Goal: Task Accomplishment & Management: Use online tool/utility

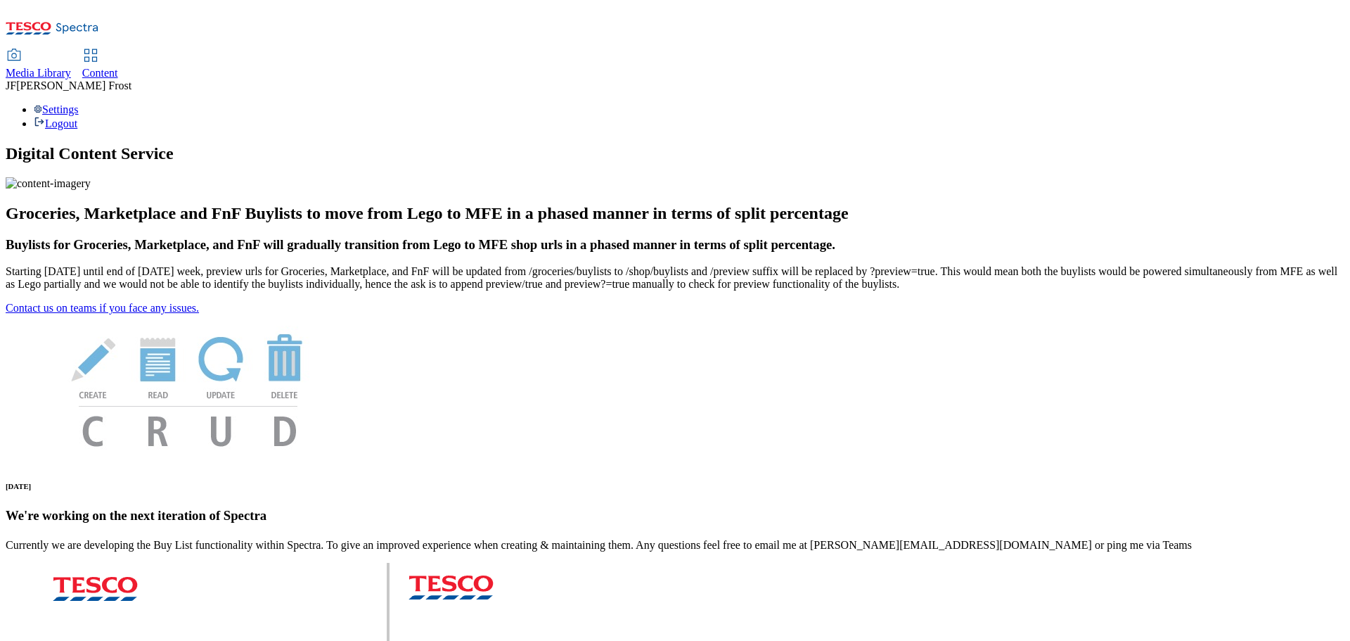
click at [118, 67] on span "Content" at bounding box center [100, 73] width 36 height 12
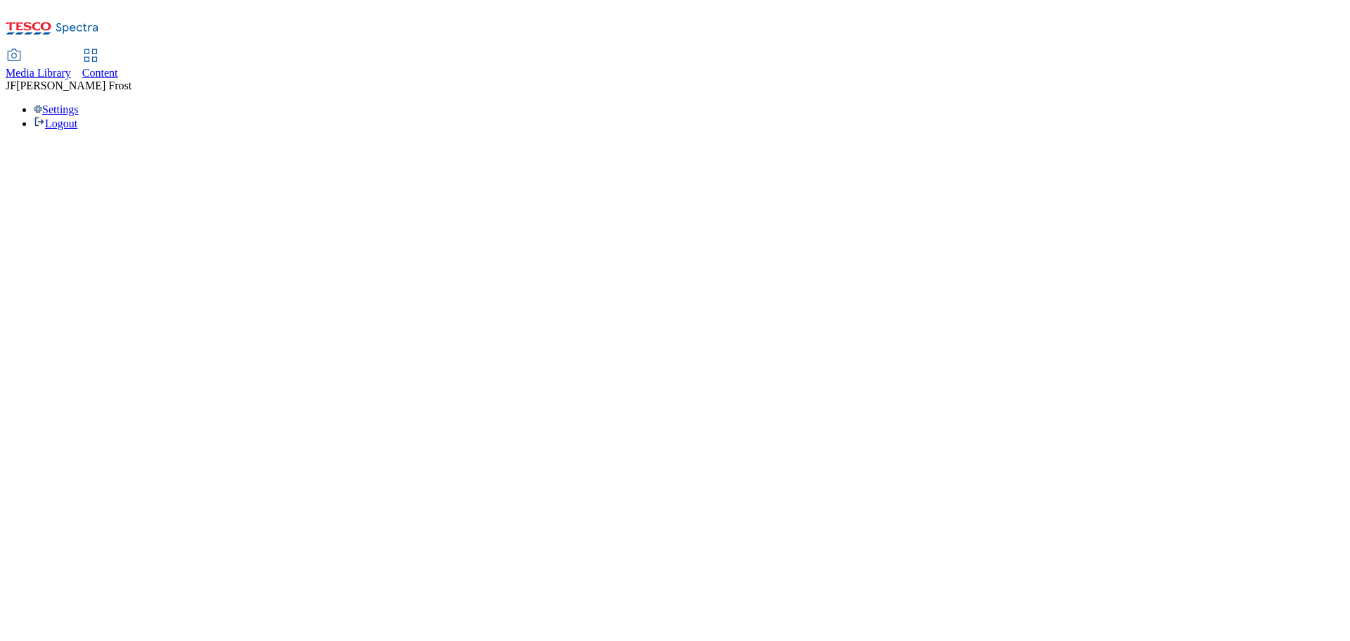
select select "ghs-[GEOGRAPHIC_DATA]"
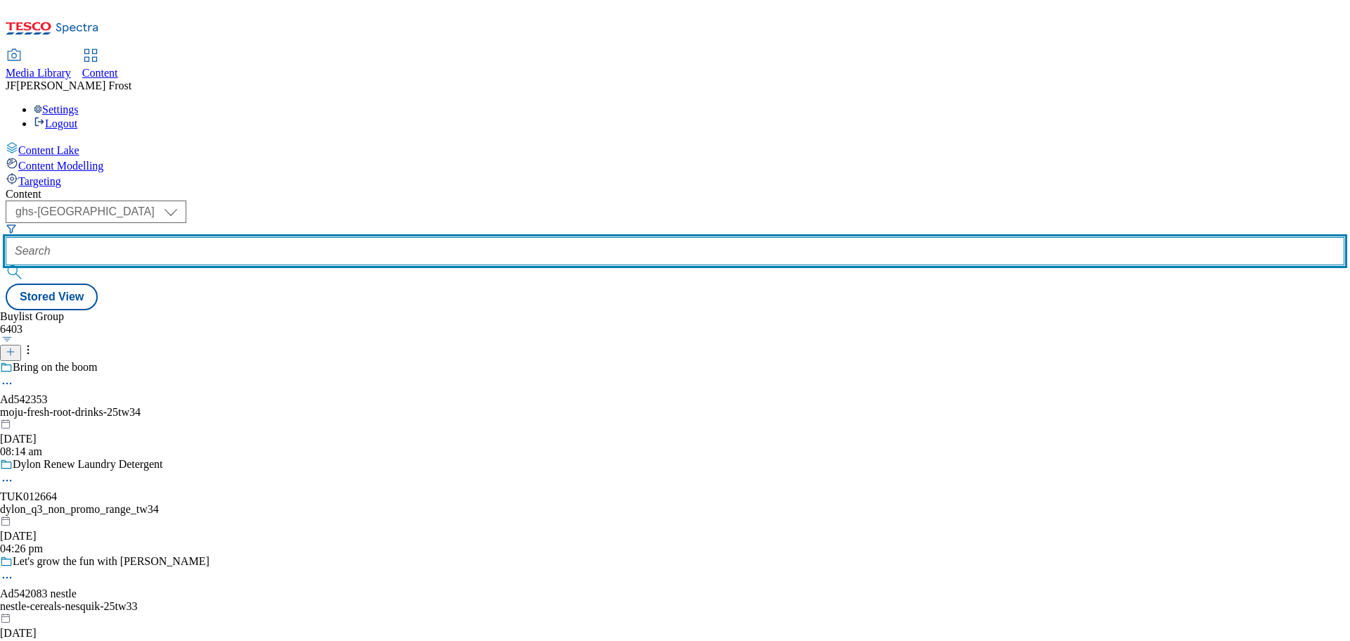
click at [337, 237] on input "text" at bounding box center [675, 251] width 1339 height 28
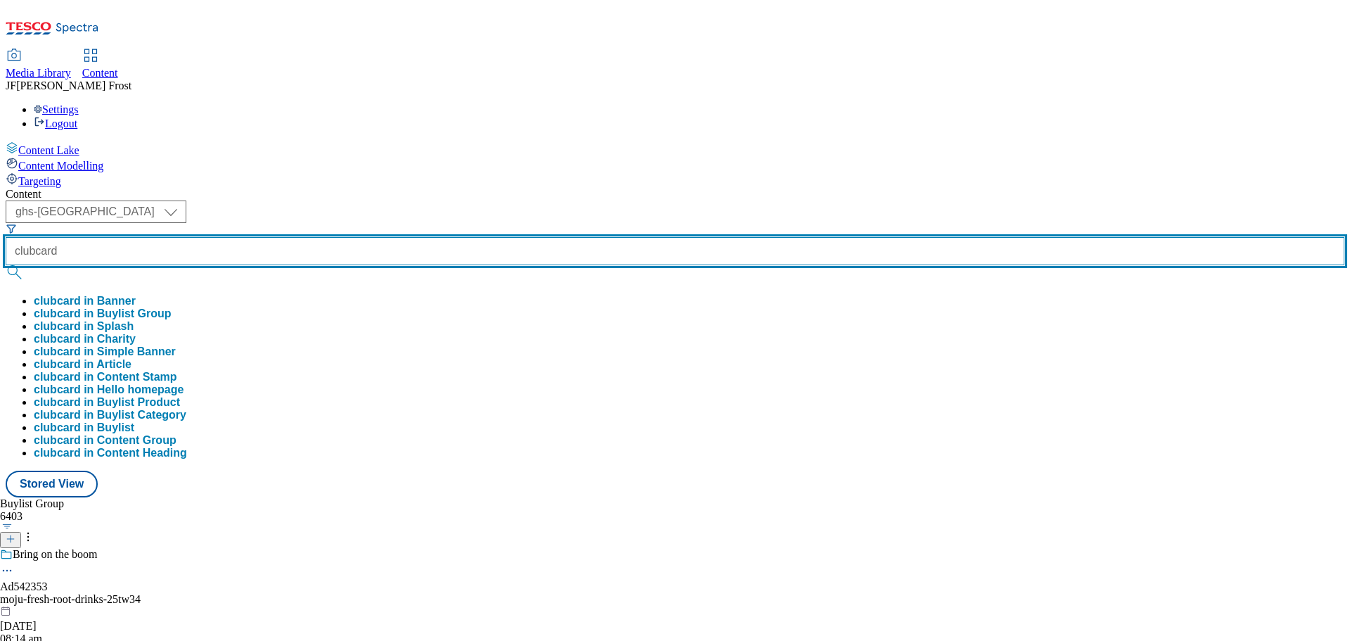
type input "clubcard"
click at [6, 265] on button "submit" at bounding box center [16, 272] width 20 height 14
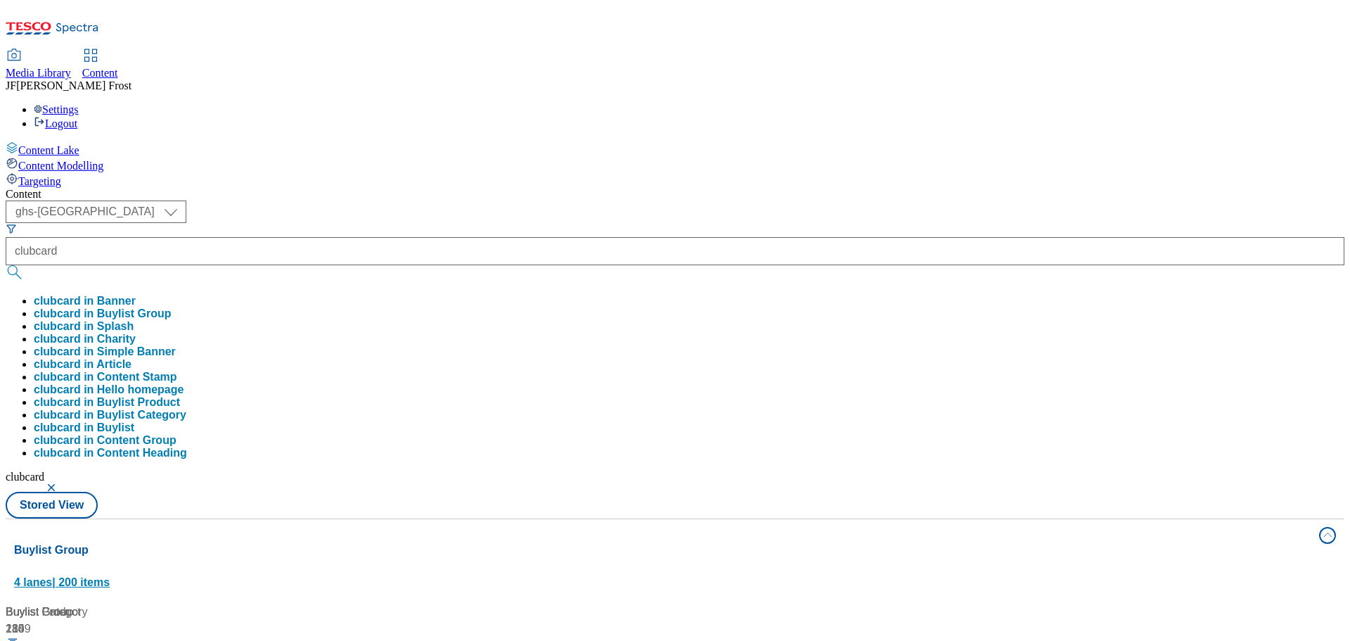
click at [668, 519] on button "Buylist Group 4 lanes | 200 items" at bounding box center [675, 558] width 1339 height 79
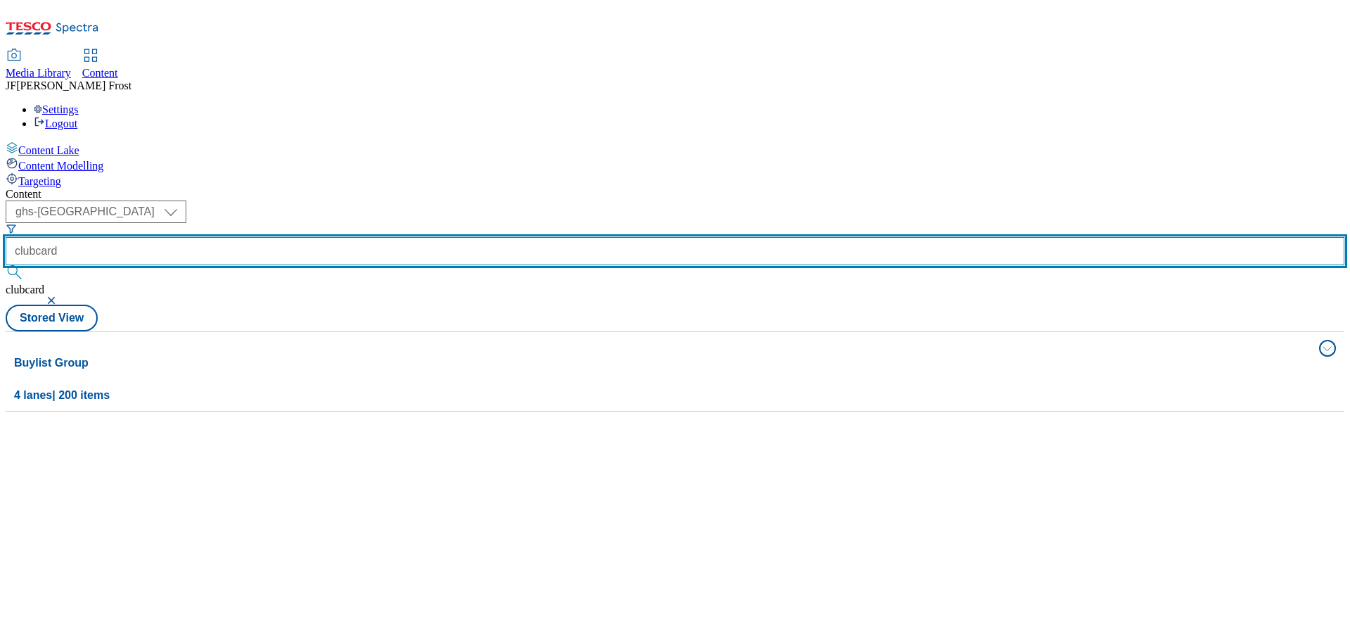
click at [368, 237] on input "clubcard" at bounding box center [675, 251] width 1339 height 28
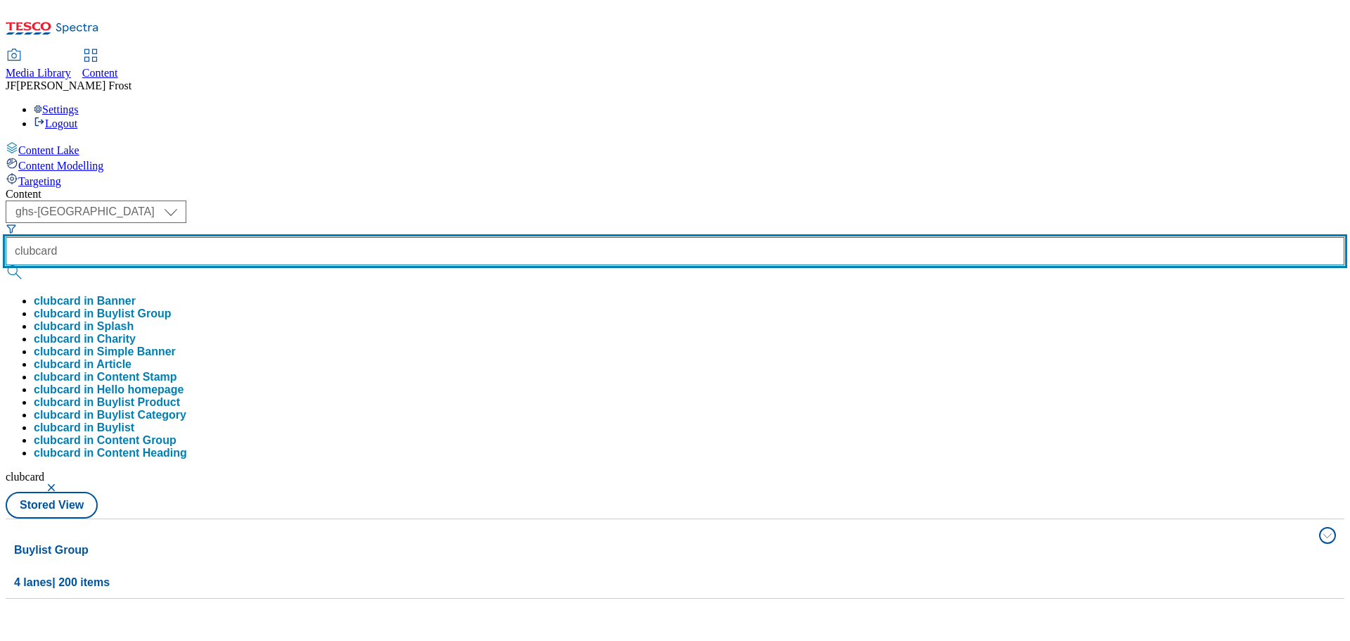
click at [6, 265] on button "submit" at bounding box center [16, 272] width 20 height 14
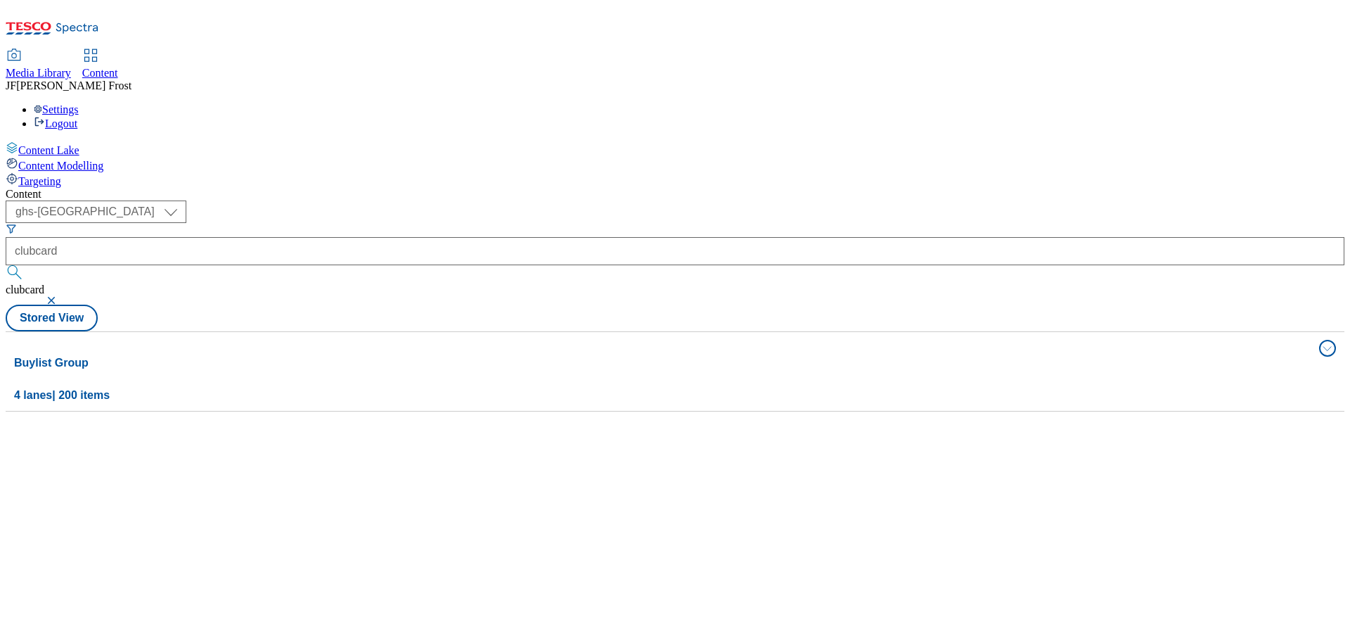
click at [594, 188] on div "Content ( optional ) ghs-roi ghs-uk ghs-uk clubcard clubcard Stored View Buylis…" at bounding box center [675, 300] width 1339 height 224
click at [60, 296] on button "button" at bounding box center [53, 300] width 14 height 8
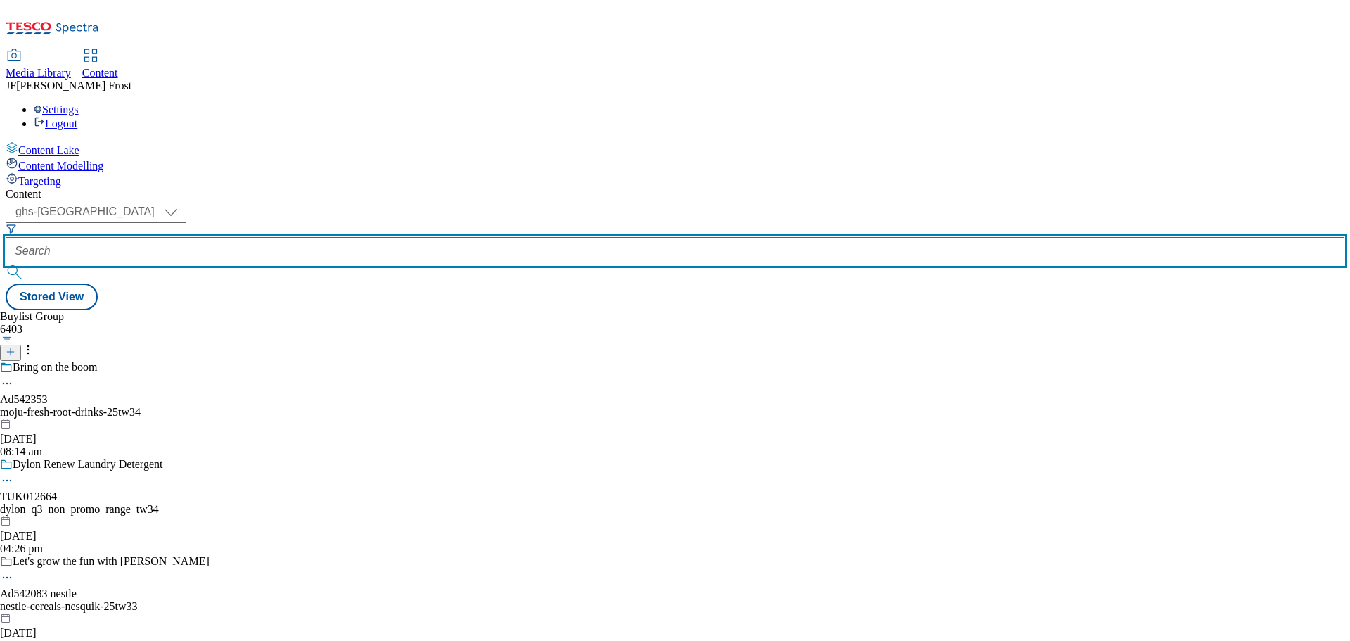
click at [336, 237] on input "text" at bounding box center [675, 251] width 1339 height 28
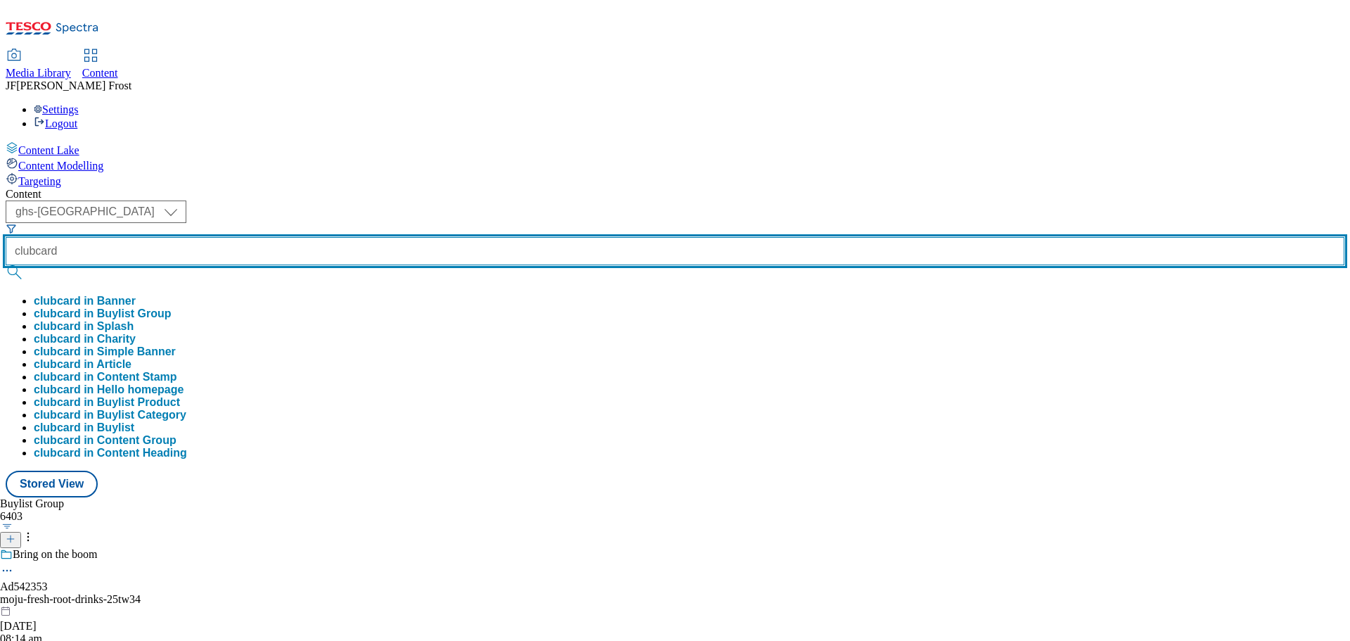
type input "clubcard"
click at [6, 265] on button "submit" at bounding box center [16, 272] width 20 height 14
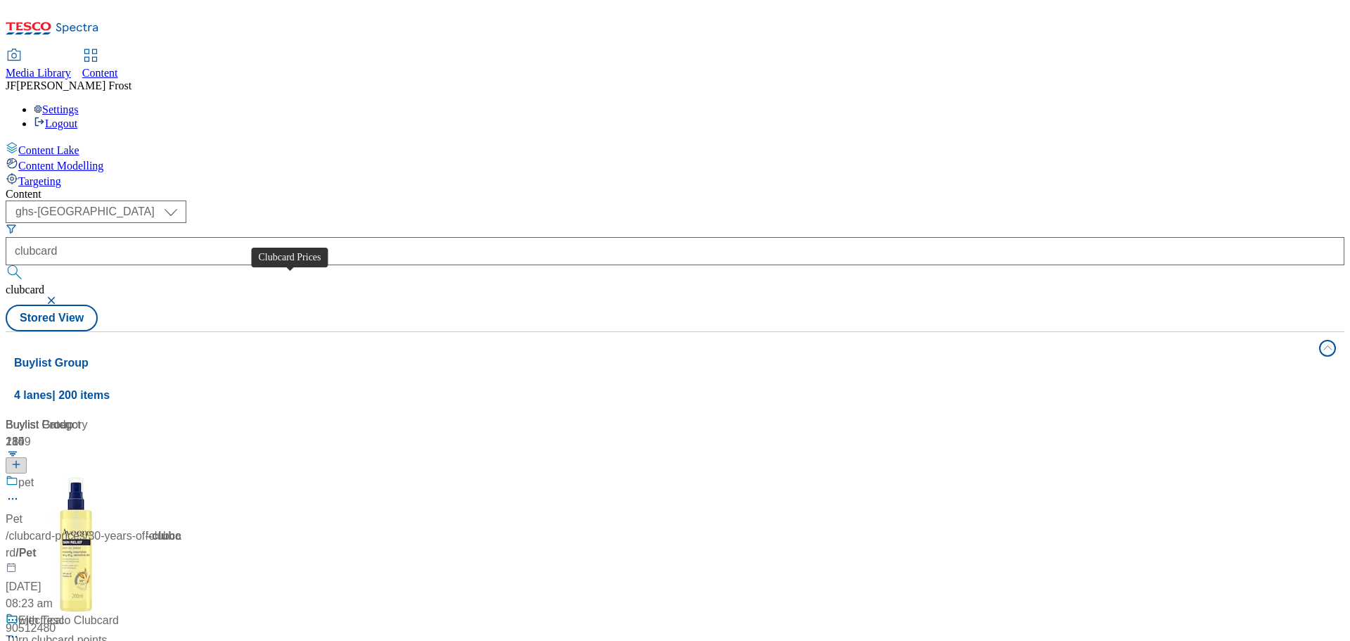
click at [98, 474] on div "Clubcard Prices" at bounding box center [57, 482] width 79 height 17
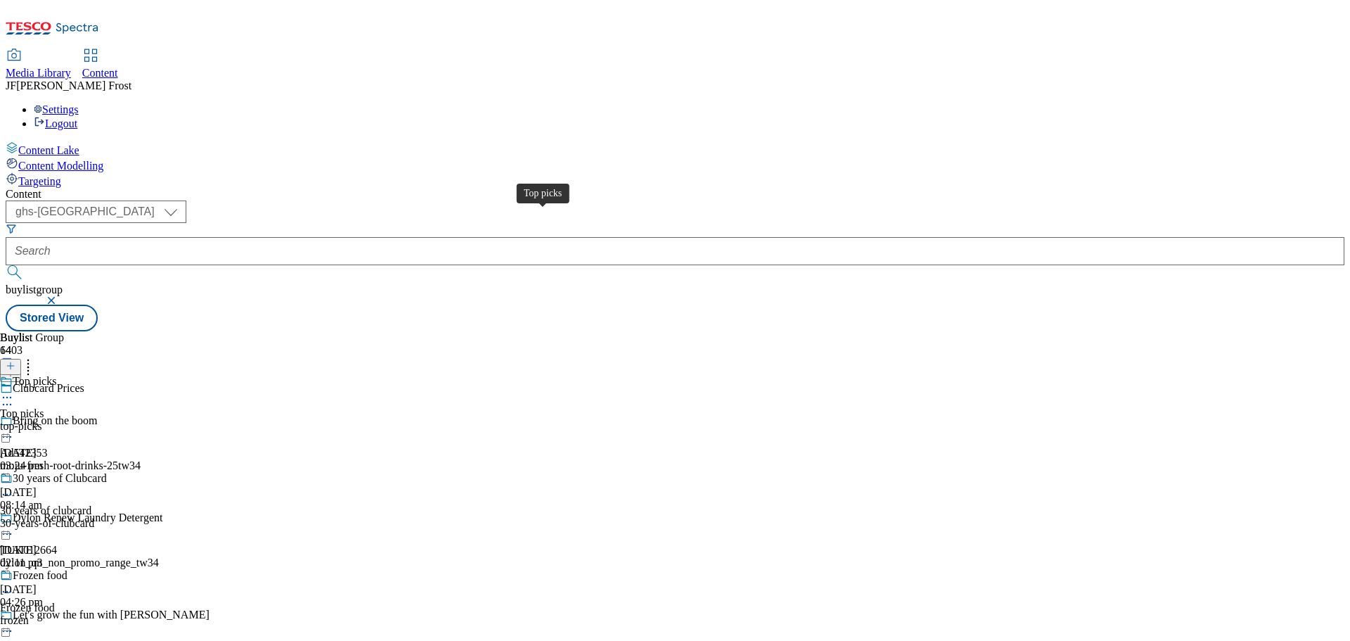
click at [56, 375] on div "Top picks" at bounding box center [35, 381] width 44 height 13
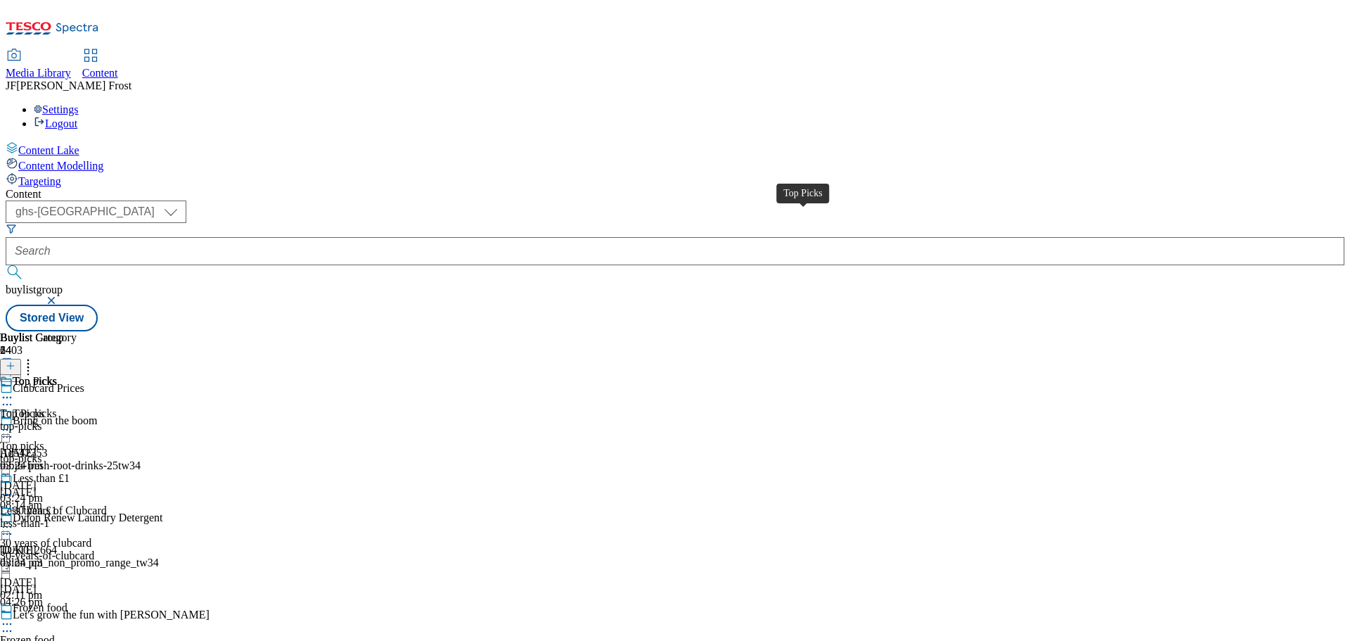
click at [57, 375] on div "Top Picks" at bounding box center [35, 381] width 44 height 13
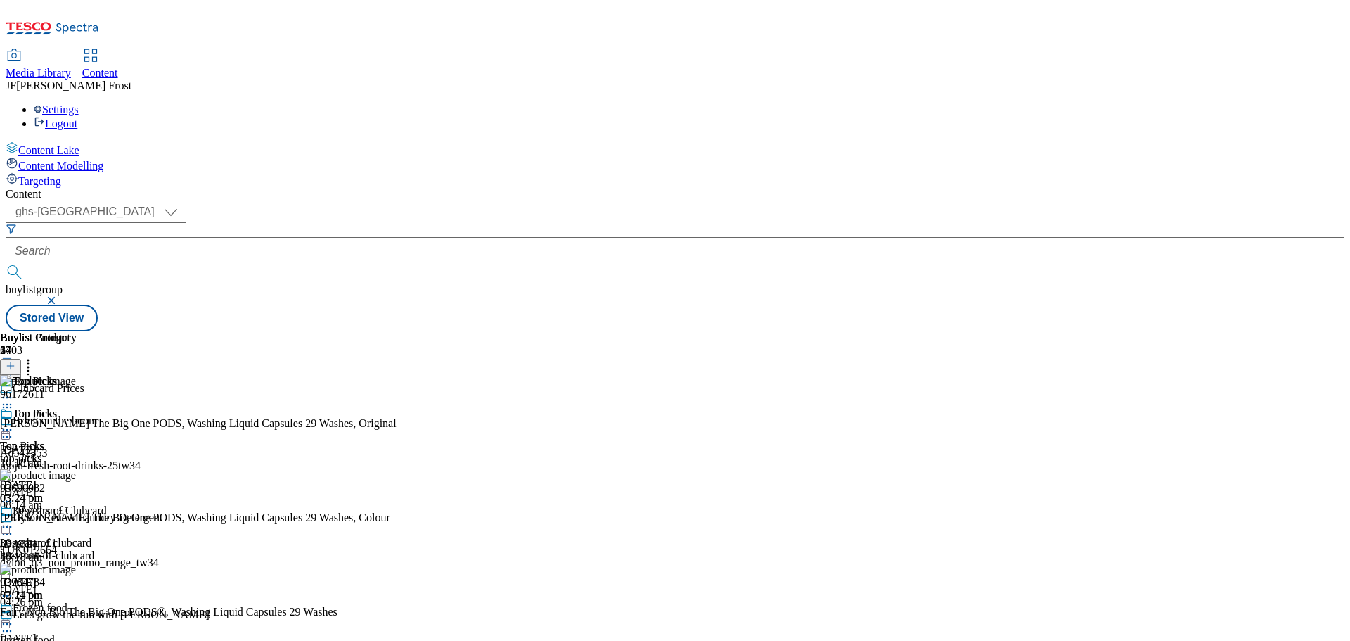
click at [14, 423] on icon at bounding box center [7, 430] width 14 height 14
click at [89, 584] on span "Un-publish" at bounding box center [66, 589] width 45 height 11
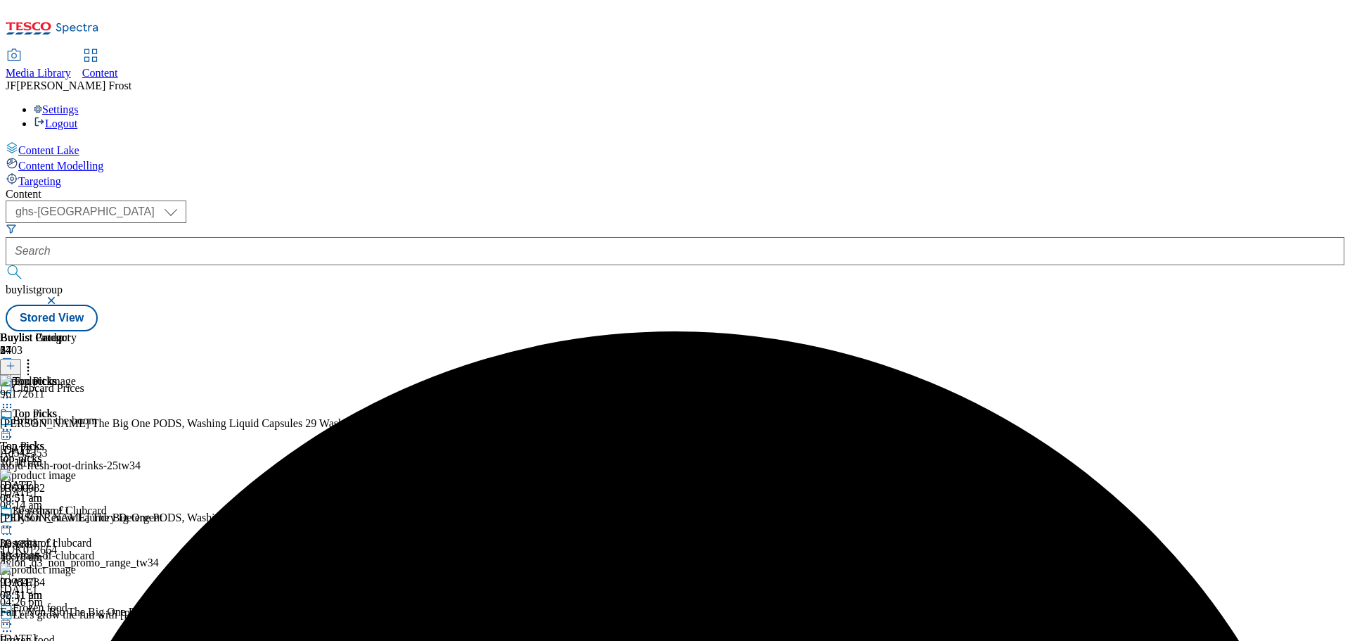
click at [14, 423] on icon at bounding box center [7, 430] width 14 height 14
click at [91, 535] on span "Un-preview" at bounding box center [67, 540] width 47 height 11
click at [35, 357] on icon at bounding box center [28, 364] width 14 height 14
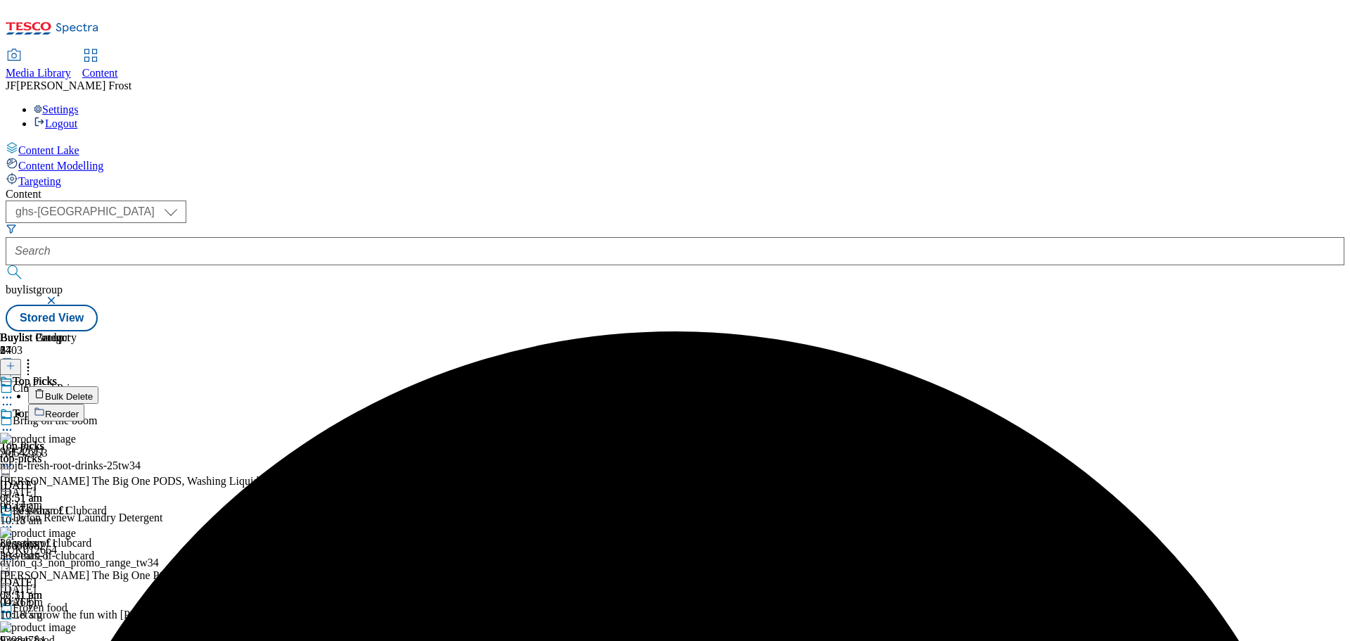
click at [98, 386] on button "Bulk Delete" at bounding box center [63, 395] width 70 height 18
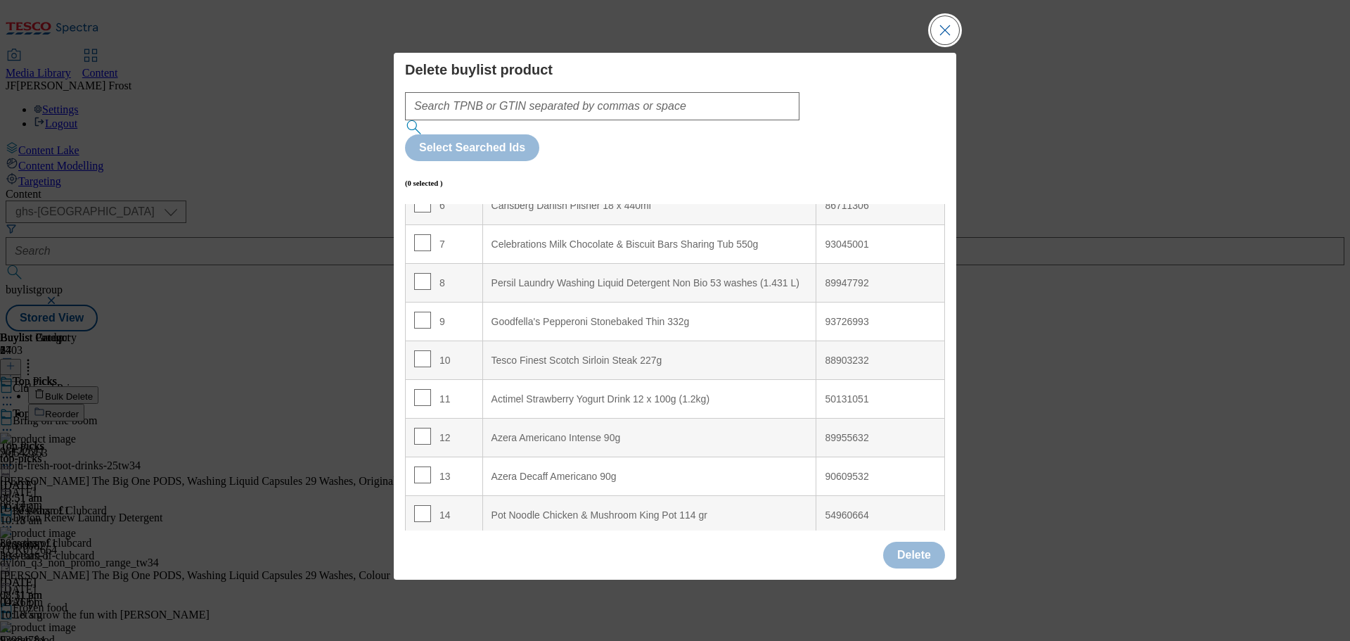
scroll to position [281, 0]
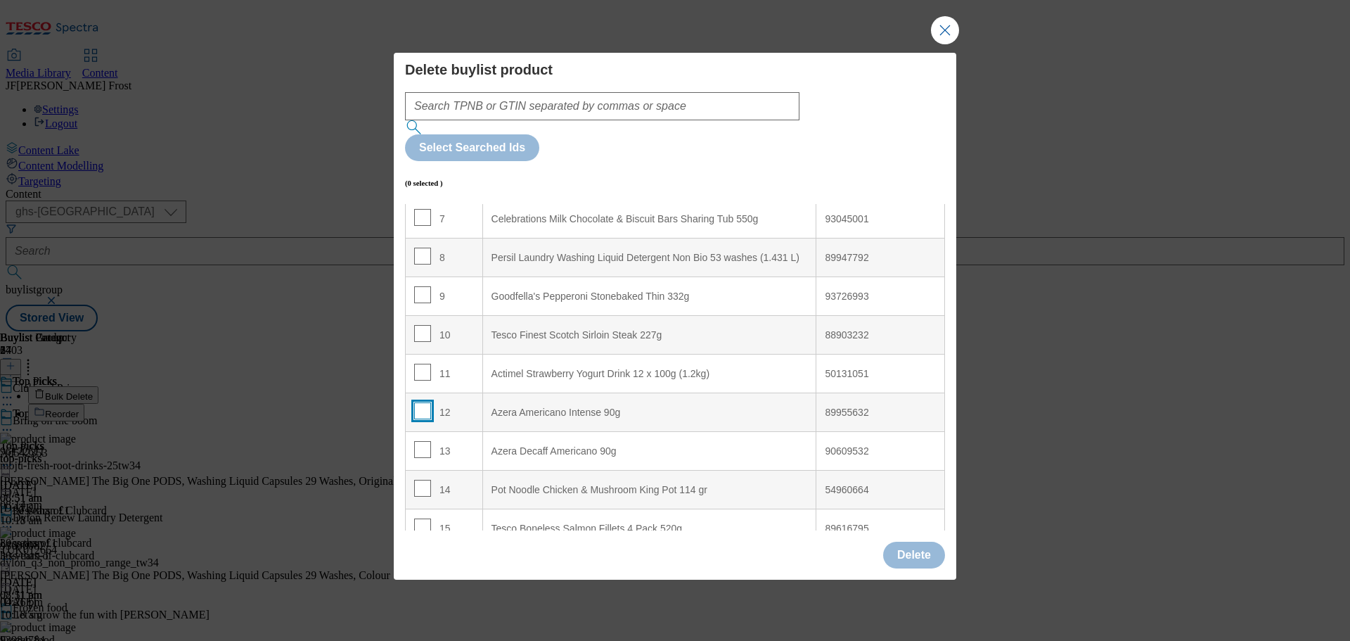
click at [425, 402] on input "Modal" at bounding box center [422, 410] width 17 height 17
checkbox input "true"
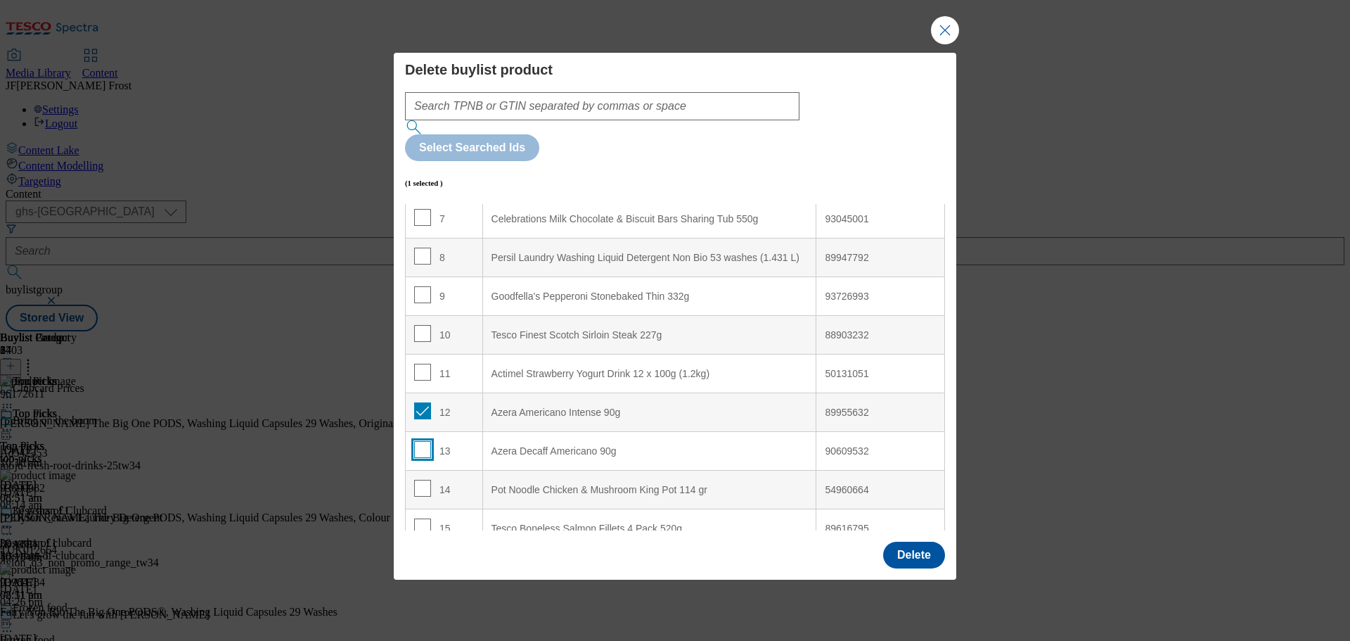
click at [421, 441] on input "Modal" at bounding box center [422, 449] width 17 height 17
checkbox input "true"
click at [417, 480] on input "Modal" at bounding box center [422, 488] width 17 height 17
checkbox input "true"
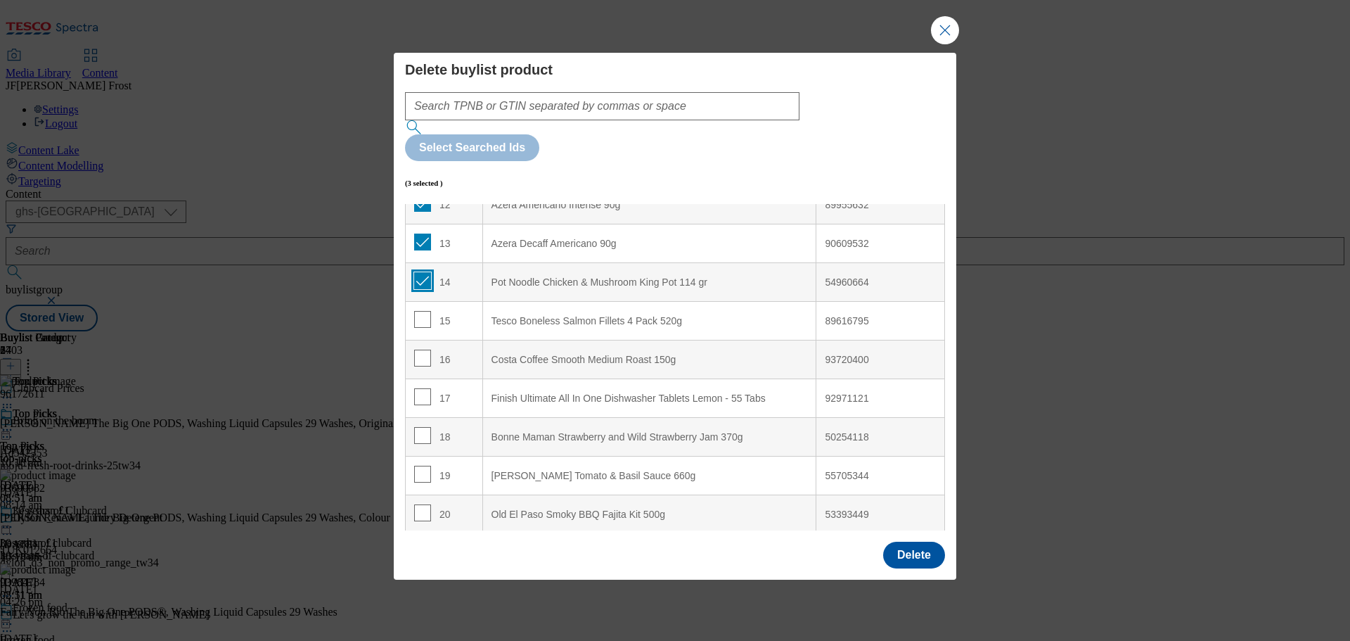
scroll to position [492, 0]
click at [423, 346] on input "Modal" at bounding box center [422, 354] width 17 height 17
checkbox input "true"
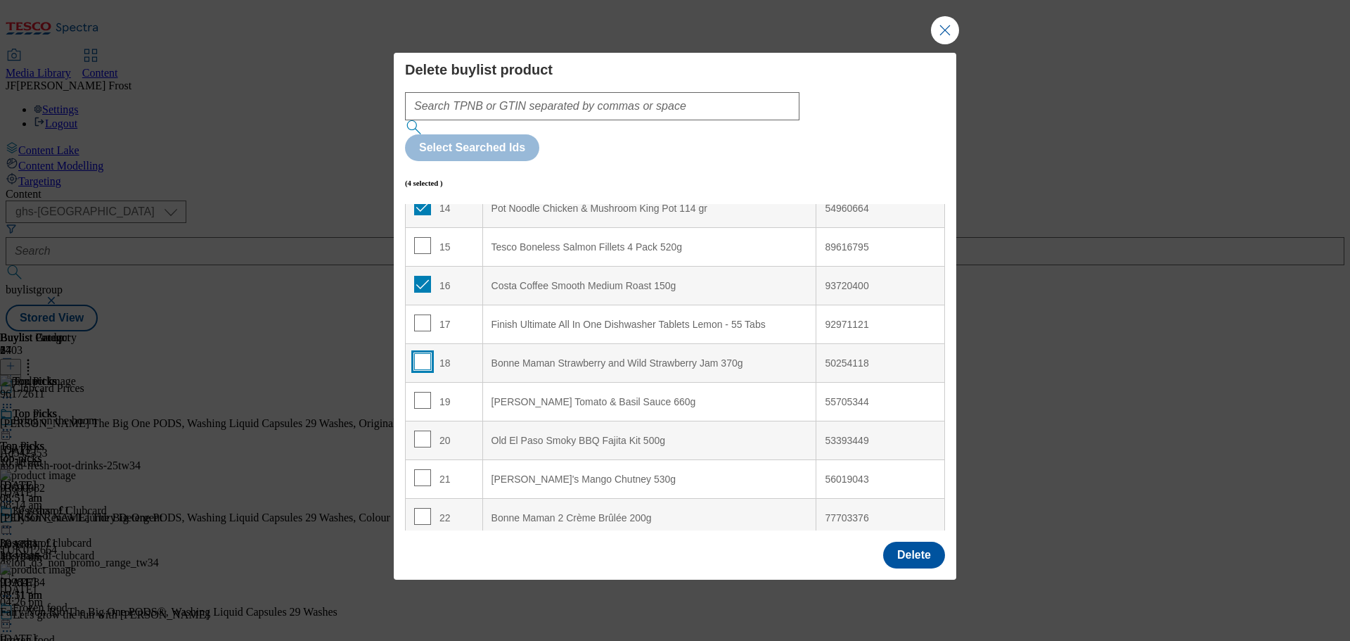
click at [424, 353] on input "Modal" at bounding box center [422, 361] width 17 height 17
checkbox input "true"
click at [421, 392] on input "Modal" at bounding box center [422, 400] width 17 height 17
checkbox input "true"
click at [419, 469] on input "Modal" at bounding box center [422, 477] width 17 height 17
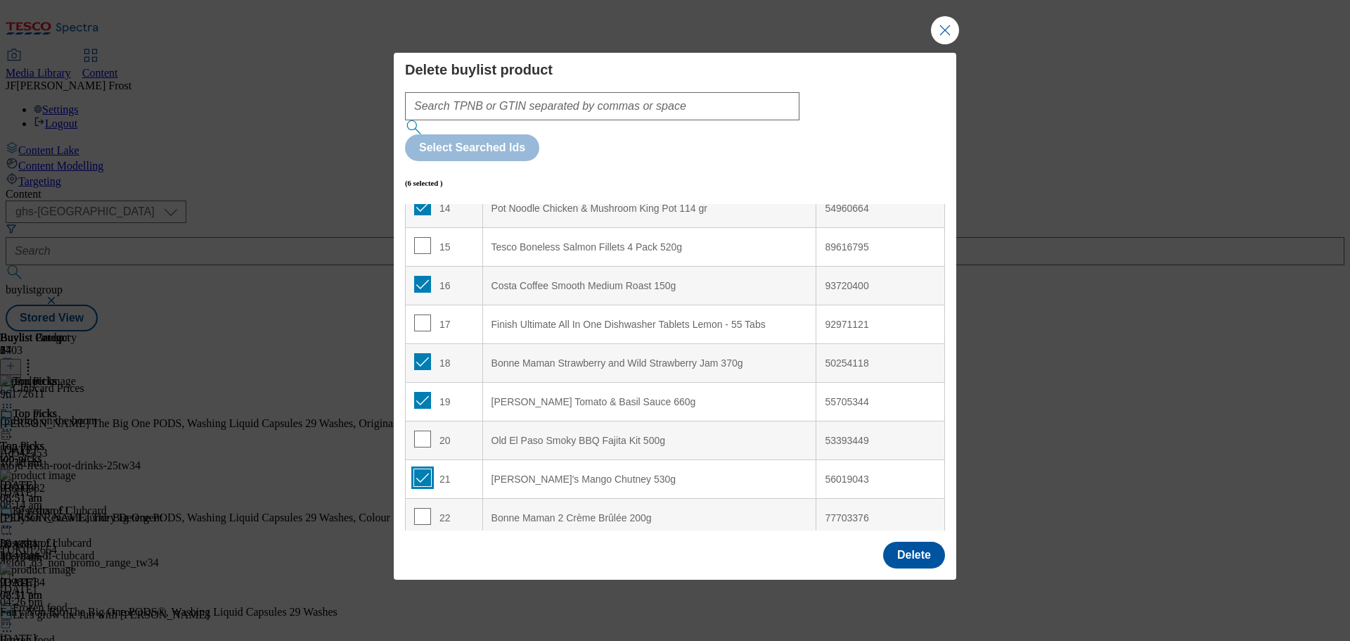
checkbox input "true"
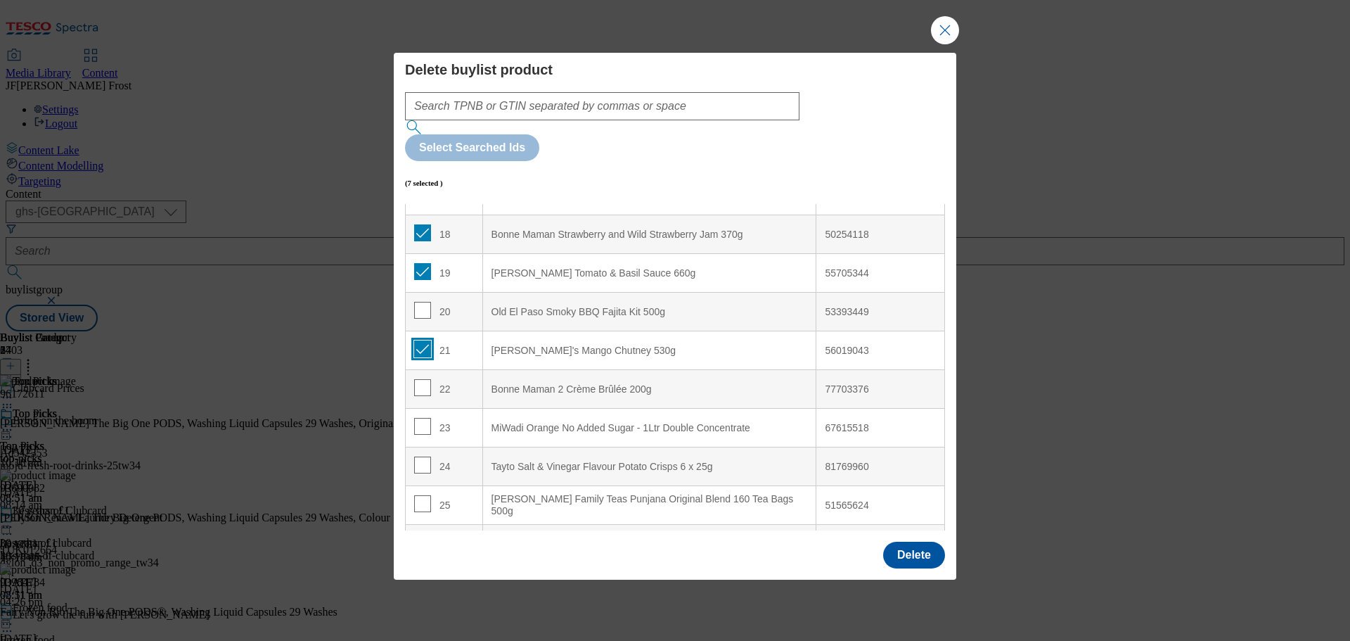
scroll to position [703, 0]
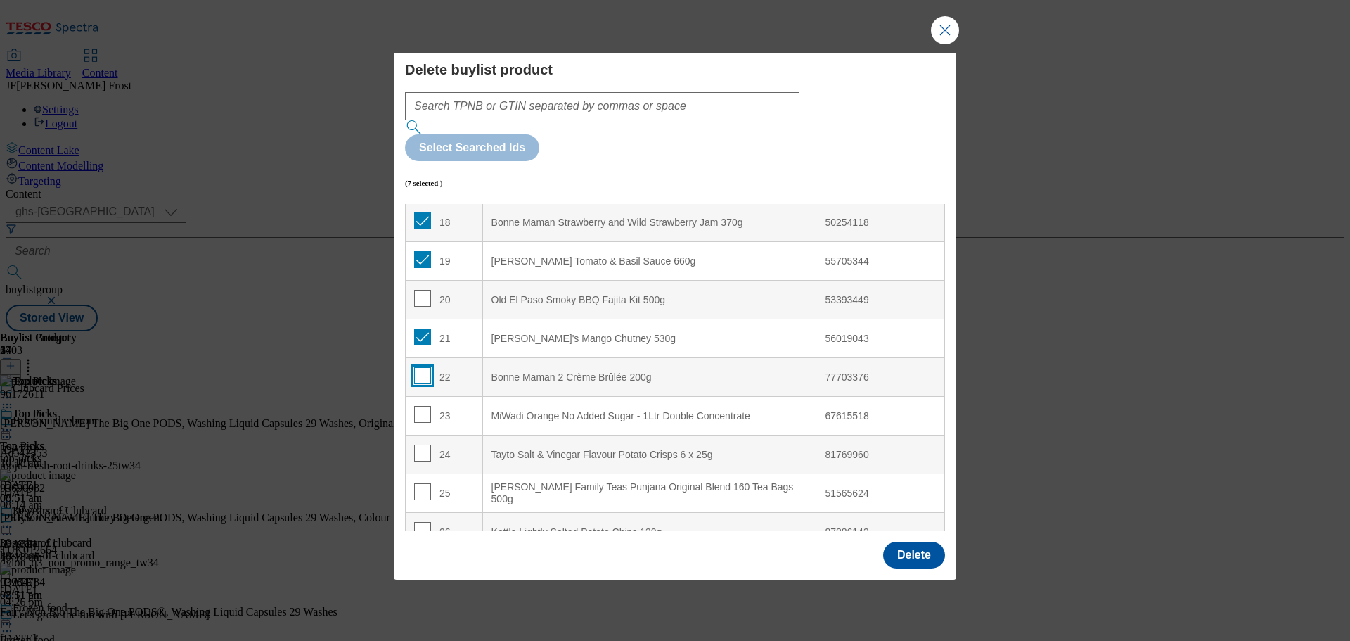
click at [421, 367] on input "Modal" at bounding box center [422, 375] width 17 height 17
checkbox input "true"
click at [421, 406] on input "Modal" at bounding box center [422, 414] width 17 height 17
checkbox input "true"
click at [424, 445] on input "Modal" at bounding box center [422, 453] width 17 height 17
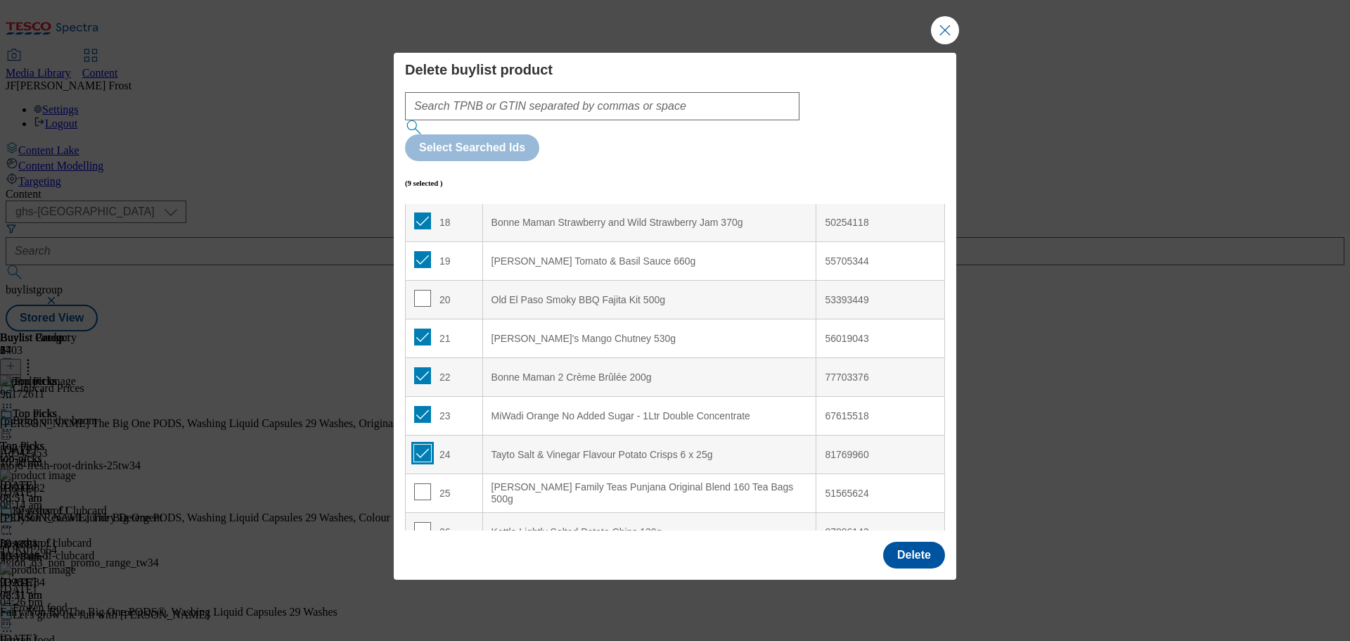
checkbox input "true"
click at [426, 483] on input "Modal" at bounding box center [422, 491] width 17 height 17
checkbox input "true"
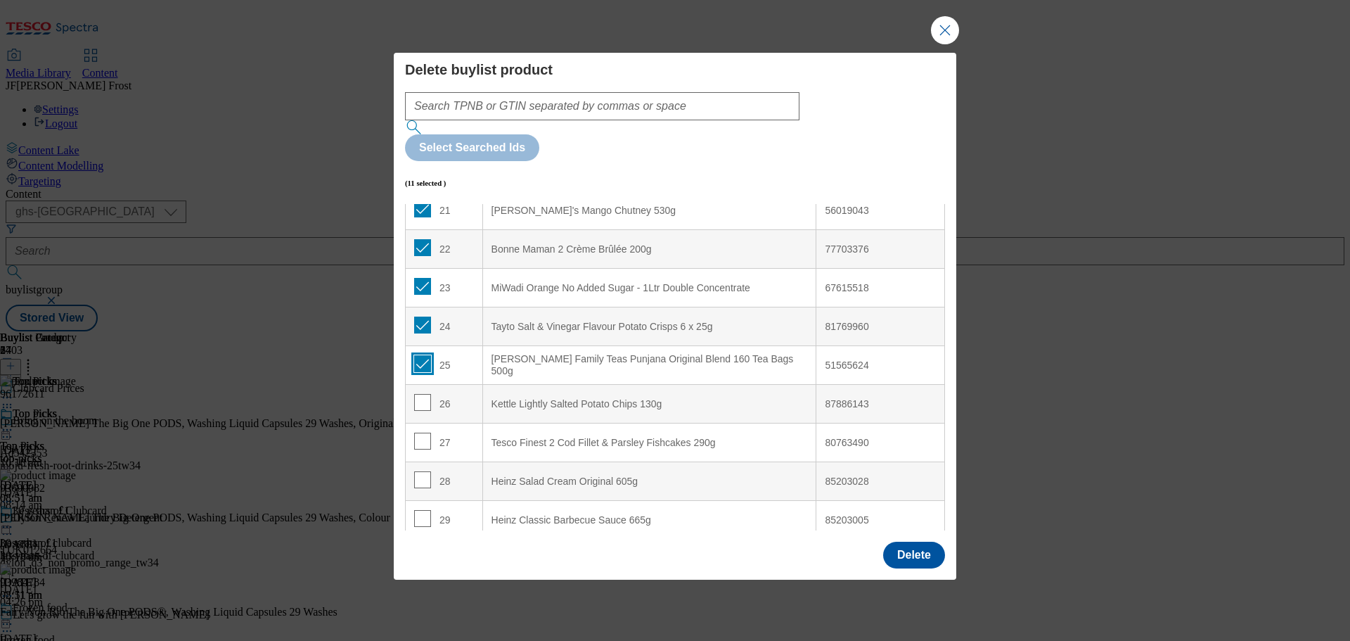
scroll to position [844, 0]
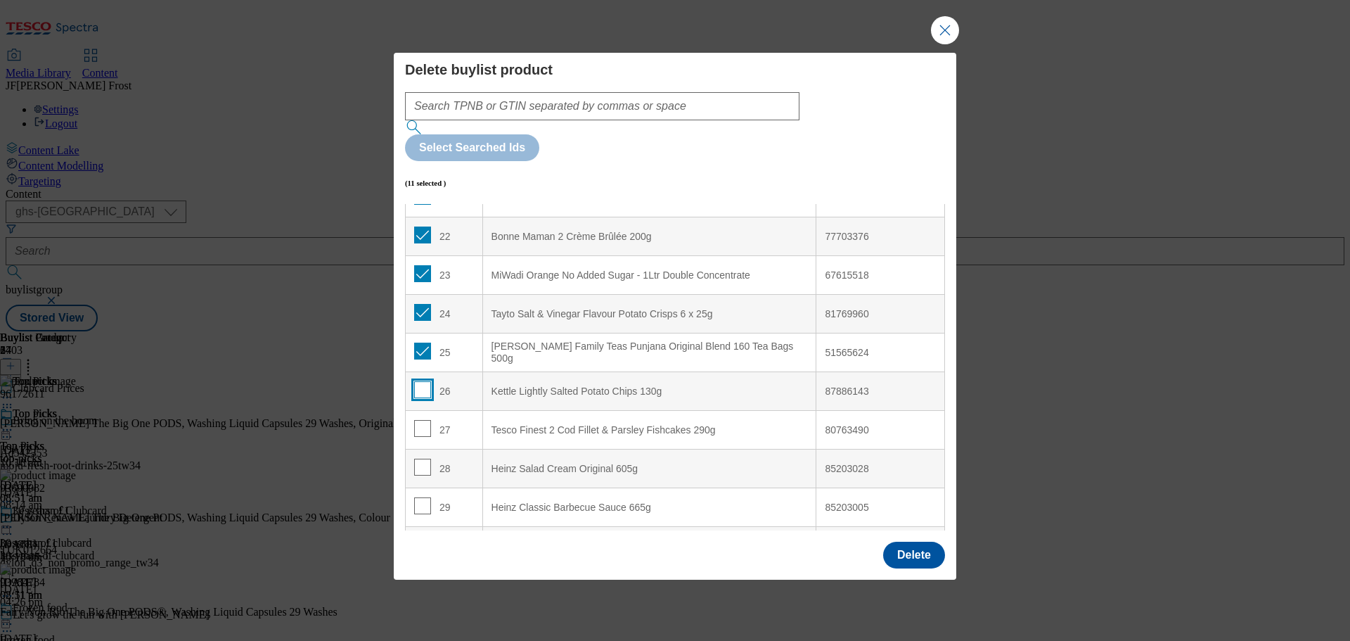
click at [423, 381] on input "Modal" at bounding box center [422, 389] width 17 height 17
checkbox input "true"
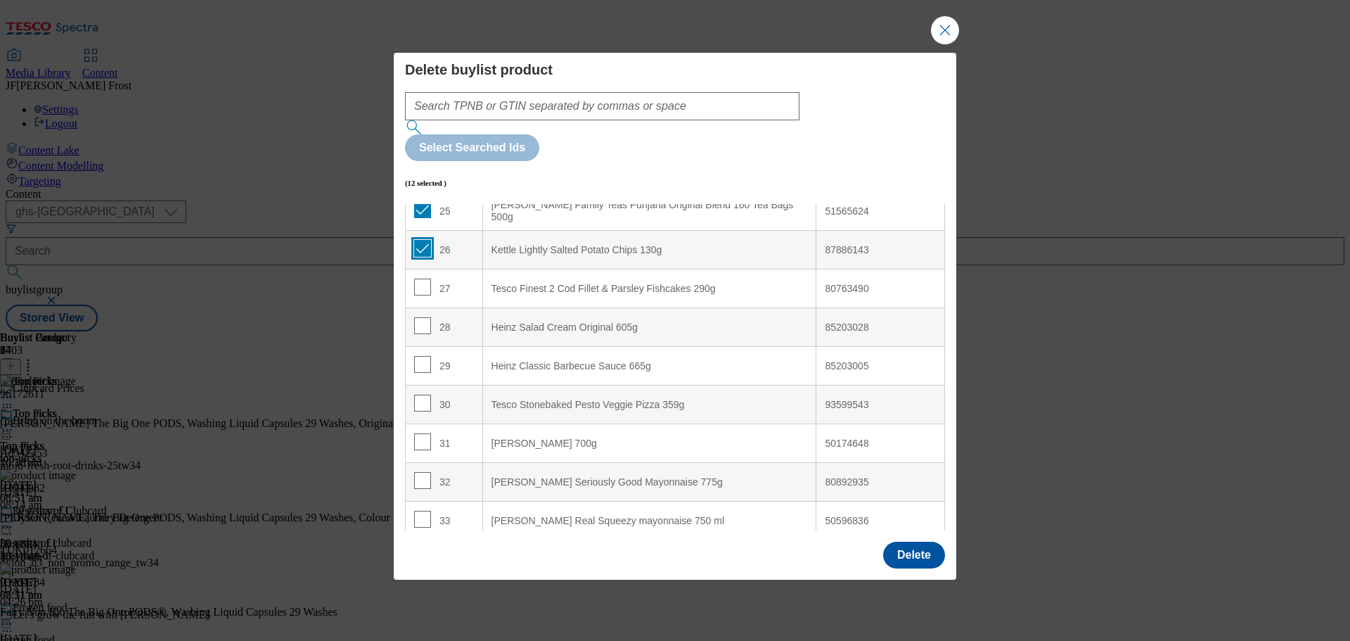
scroll to position [1055, 0]
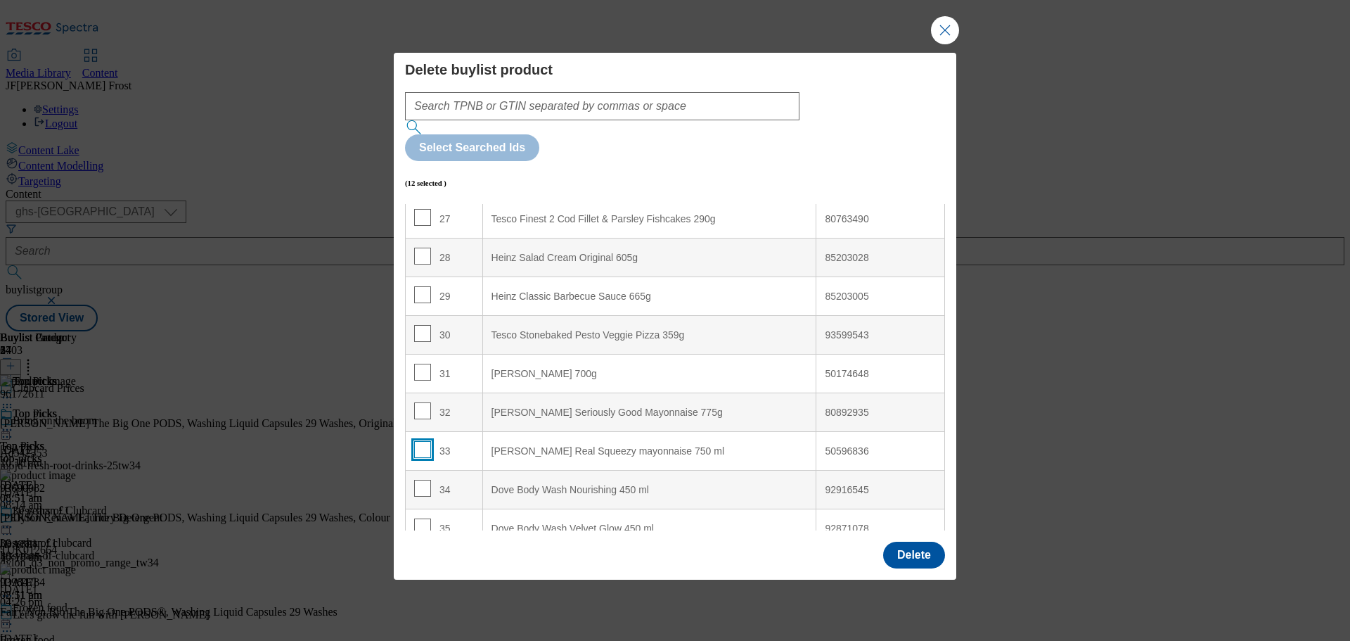
click at [423, 441] on input "Modal" at bounding box center [422, 449] width 17 height 17
checkbox input "true"
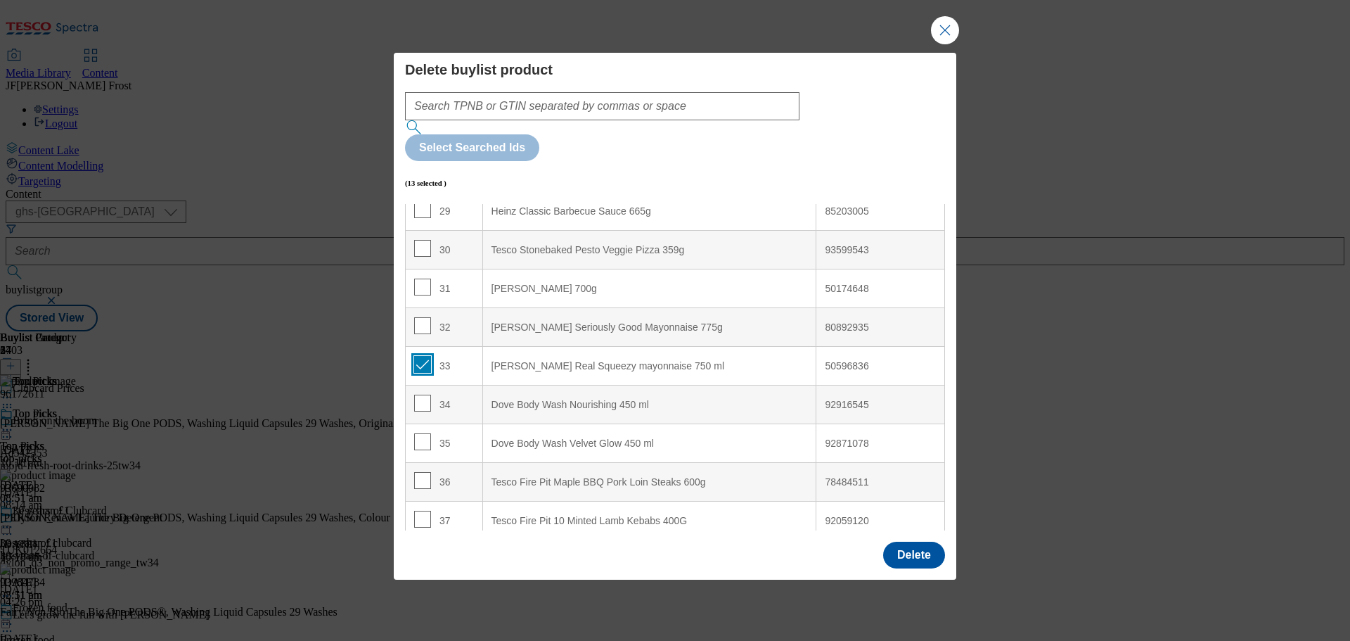
scroll to position [1144, 0]
click at [426, 468] on input "Modal" at bounding box center [422, 476] width 17 height 17
checkbox input "true"
click at [419, 506] on input "Modal" at bounding box center [422, 514] width 17 height 17
checkbox input "true"
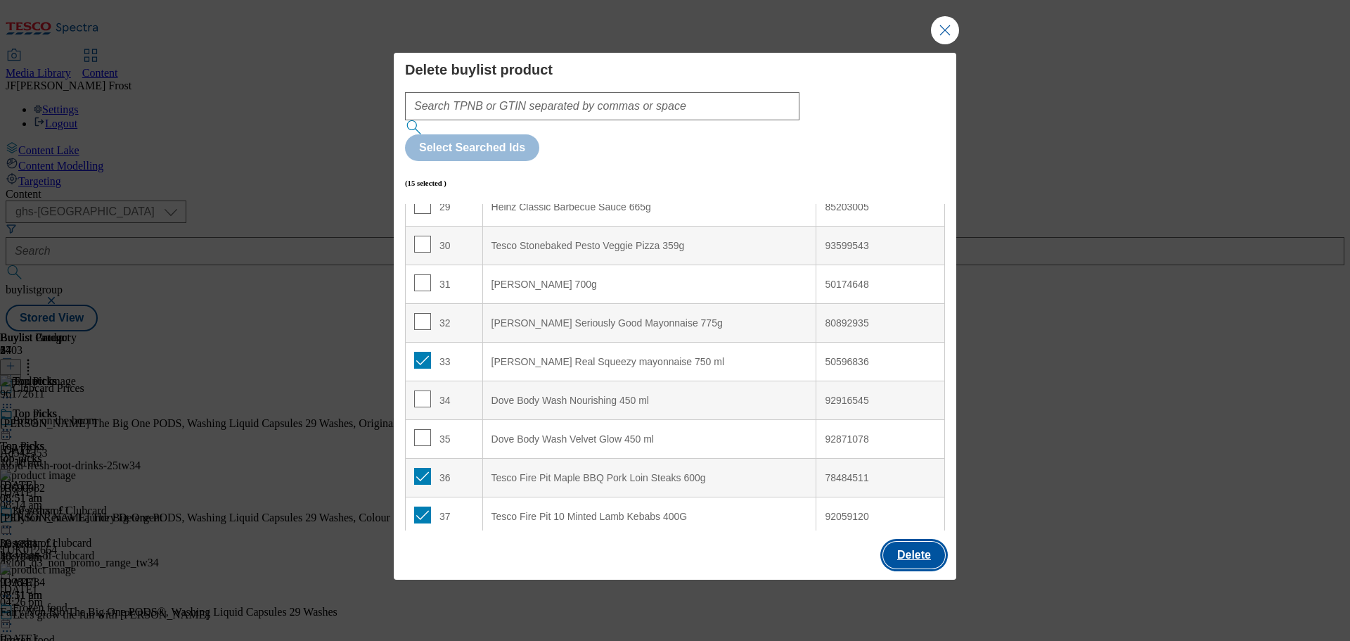
click at [904, 542] on button "Delete" at bounding box center [914, 555] width 62 height 27
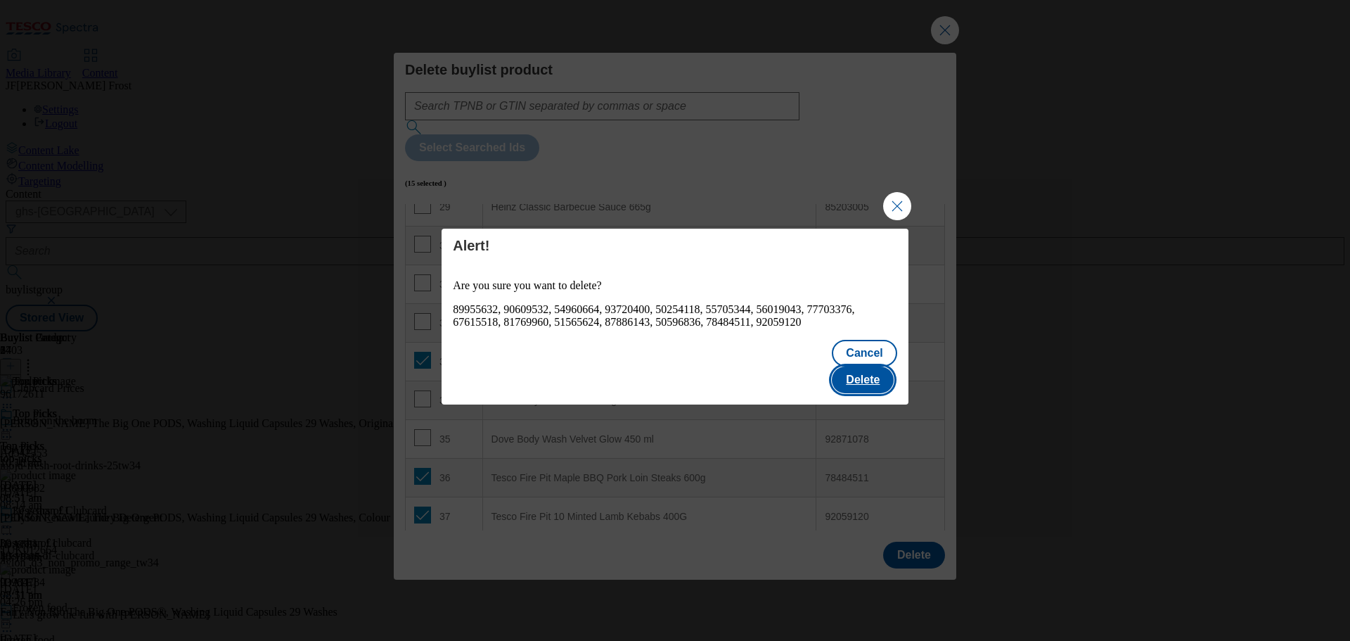
click at [875, 369] on button "Delete" at bounding box center [863, 379] width 62 height 27
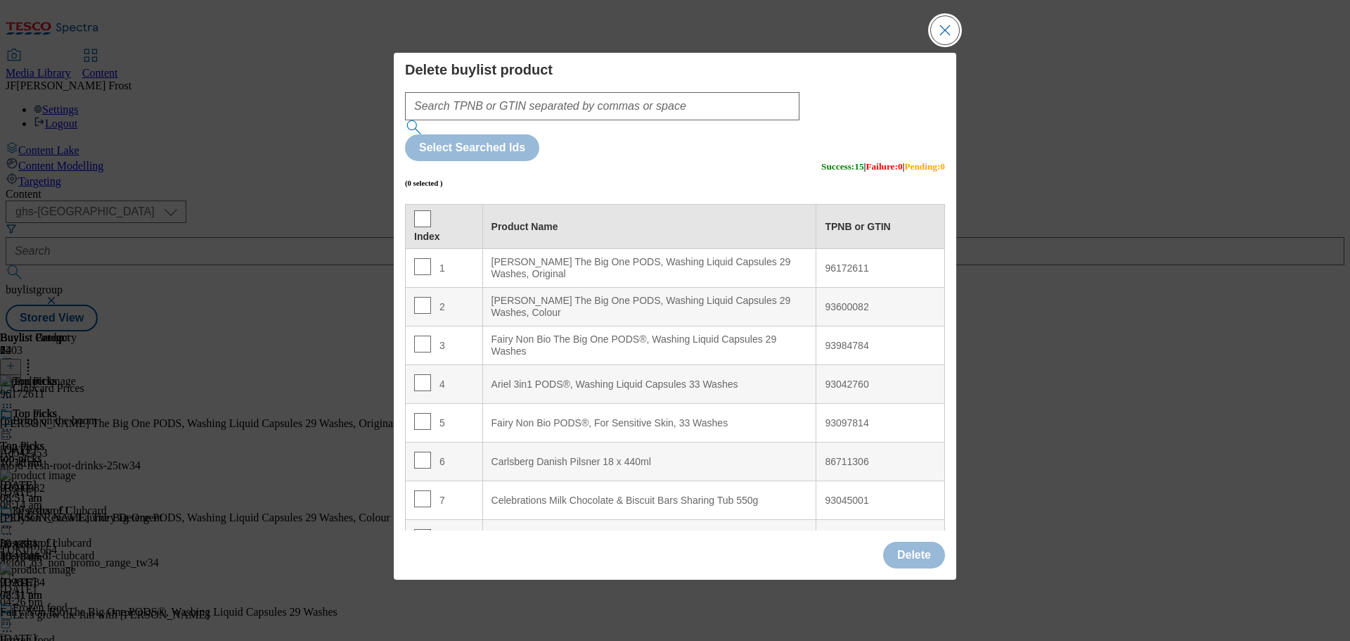
click at [943, 44] on button "Close Modal" at bounding box center [945, 30] width 28 height 28
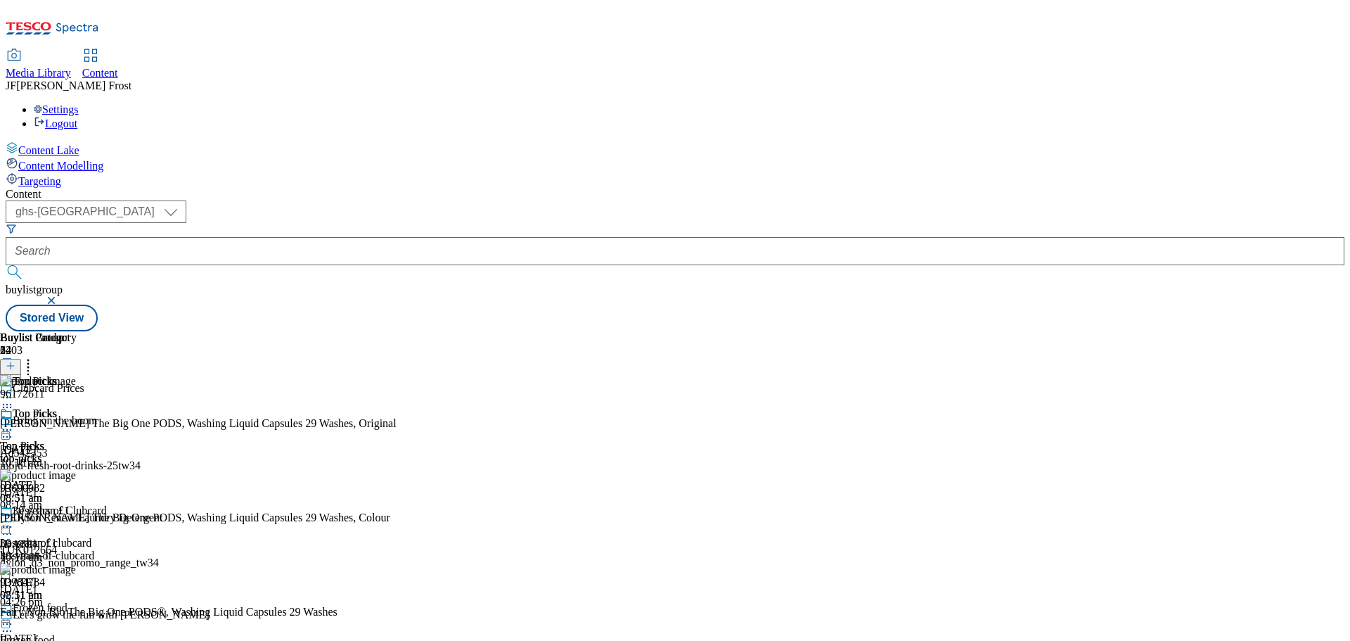
scroll to position [281, 0]
click at [15, 361] on icon at bounding box center [11, 366] width 10 height 10
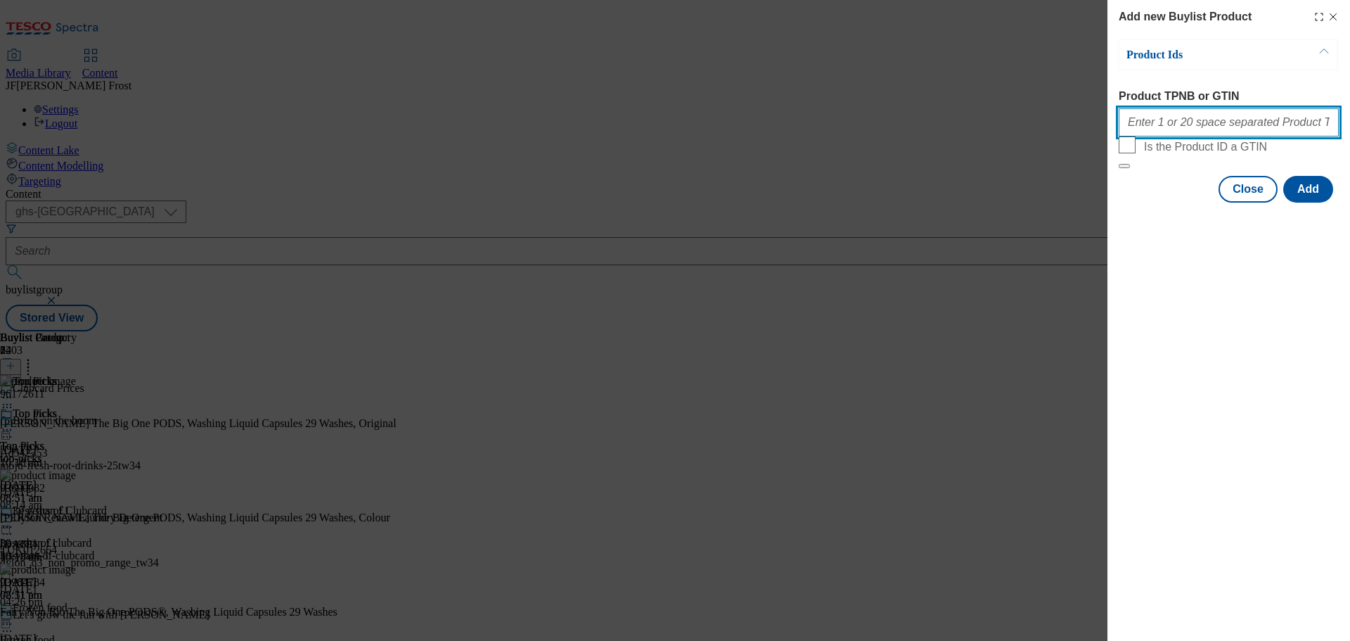
click at [1174, 127] on input "Product TPNB or GTIN" at bounding box center [1229, 122] width 220 height 28
paste input "89248176 89264191 52221638 52221650"
type input "89248176 89264191 52221638 52221650"
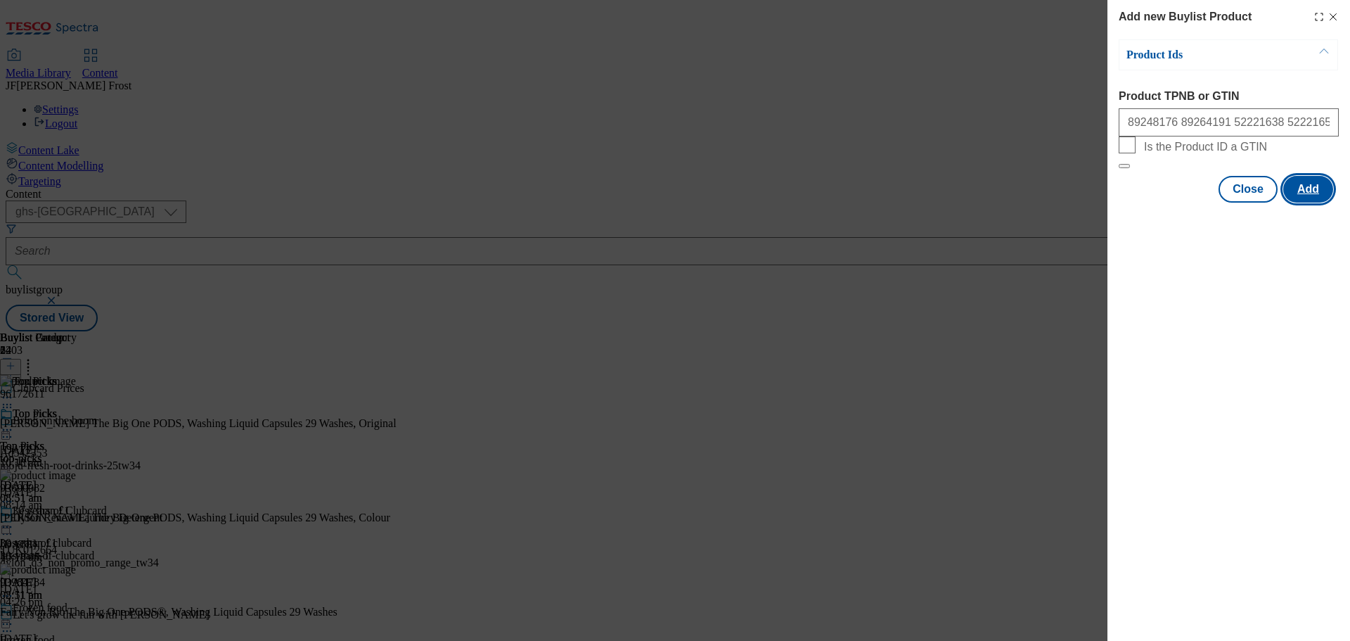
click at [1312, 203] on button "Add" at bounding box center [1309, 189] width 50 height 27
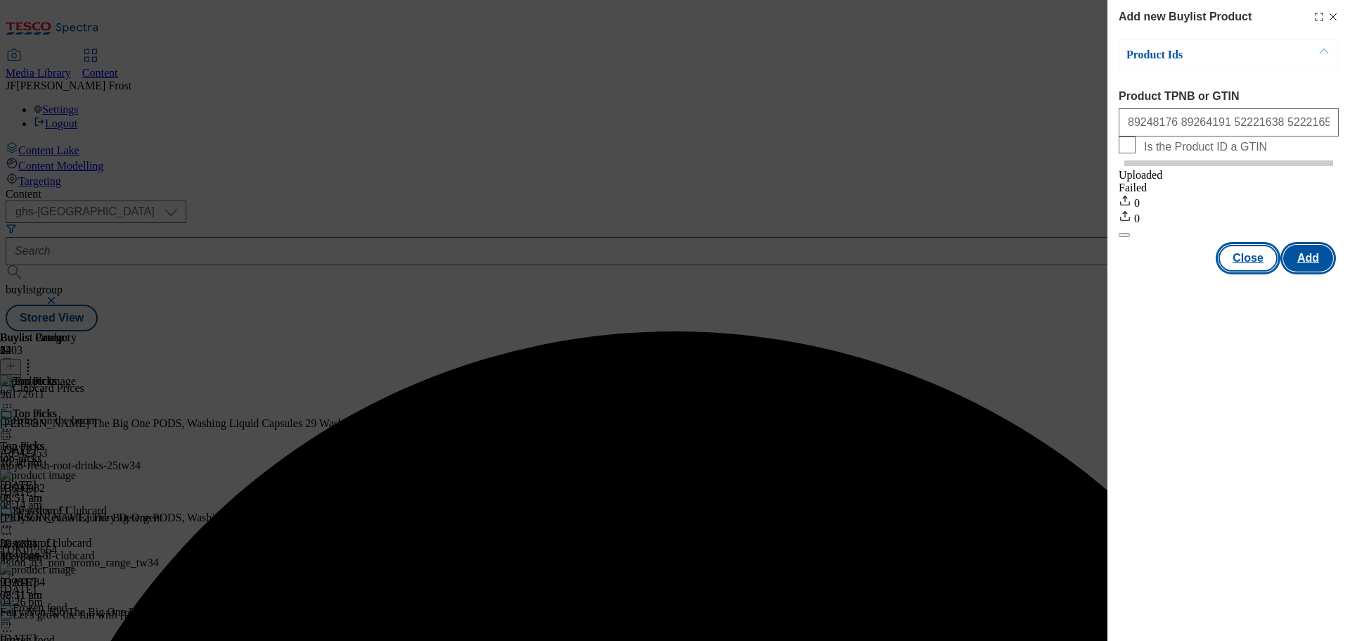
scroll to position [0, 0]
click at [1242, 265] on button "Close" at bounding box center [1248, 258] width 59 height 27
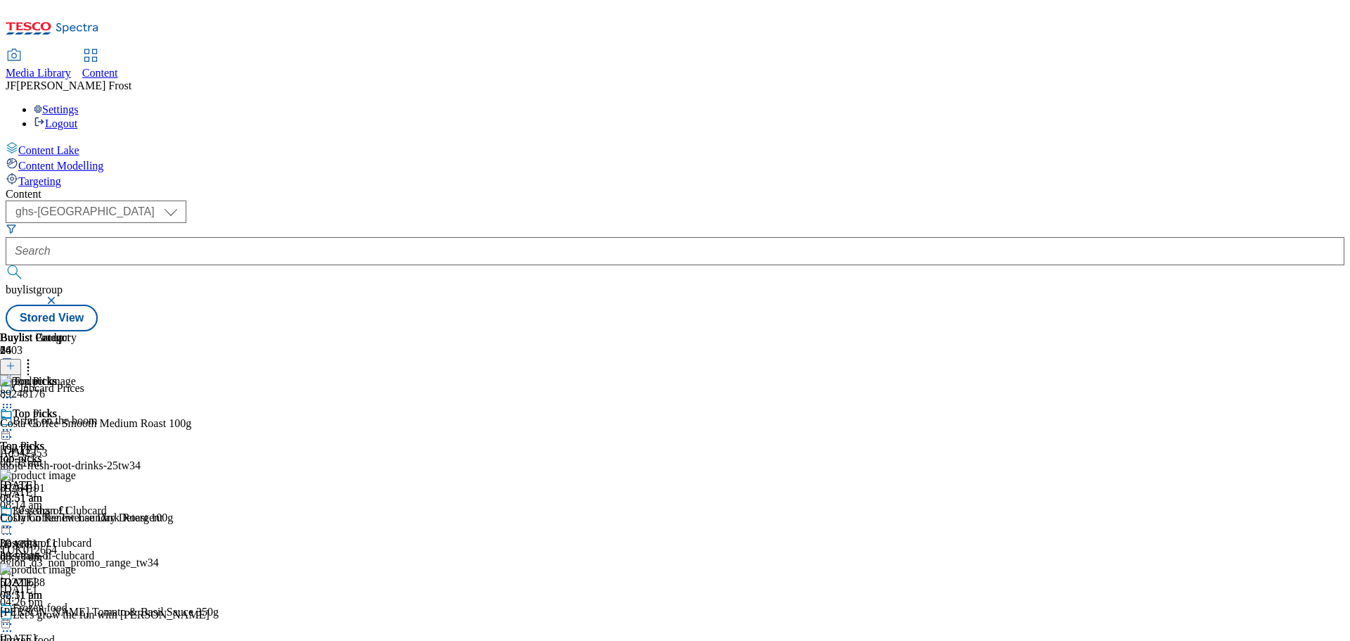
click at [14, 366] on line at bounding box center [10, 366] width 7 height 0
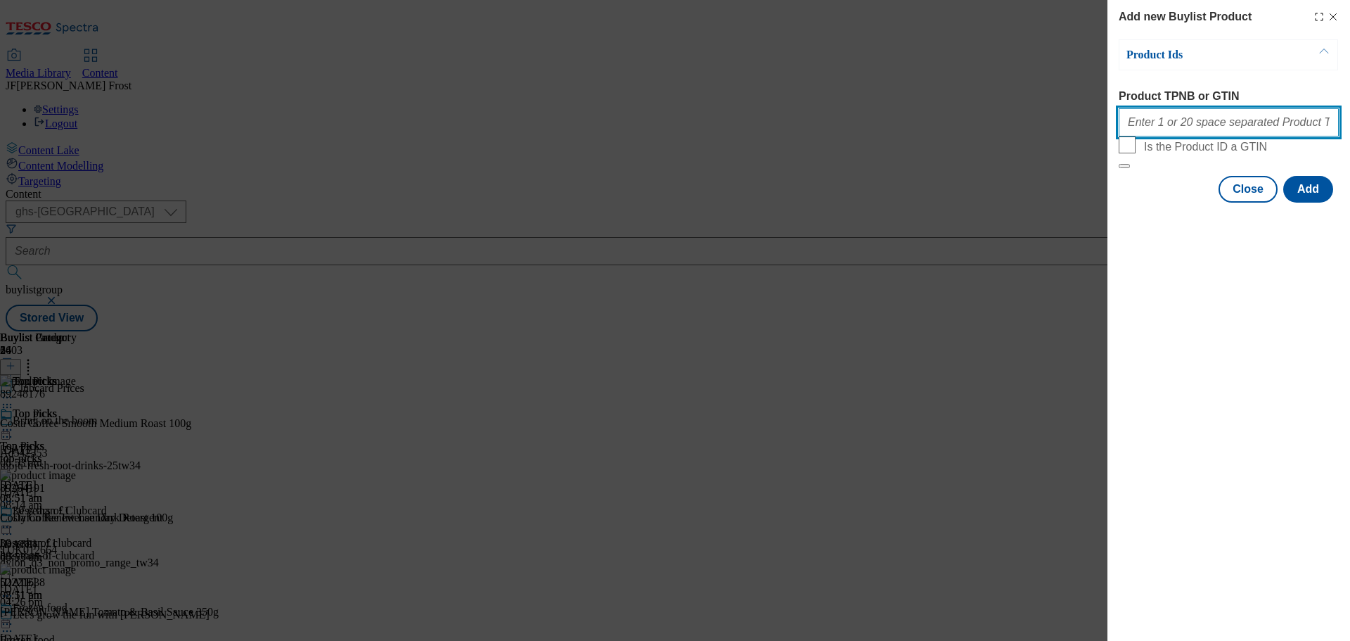
click at [1173, 120] on input "Product TPNB or GTIN" at bounding box center [1229, 122] width 220 height 28
paste input "92205380 92203231 93347577 92120858 91713585"
type input "92205380 92203231 93347577 92120858 91713585"
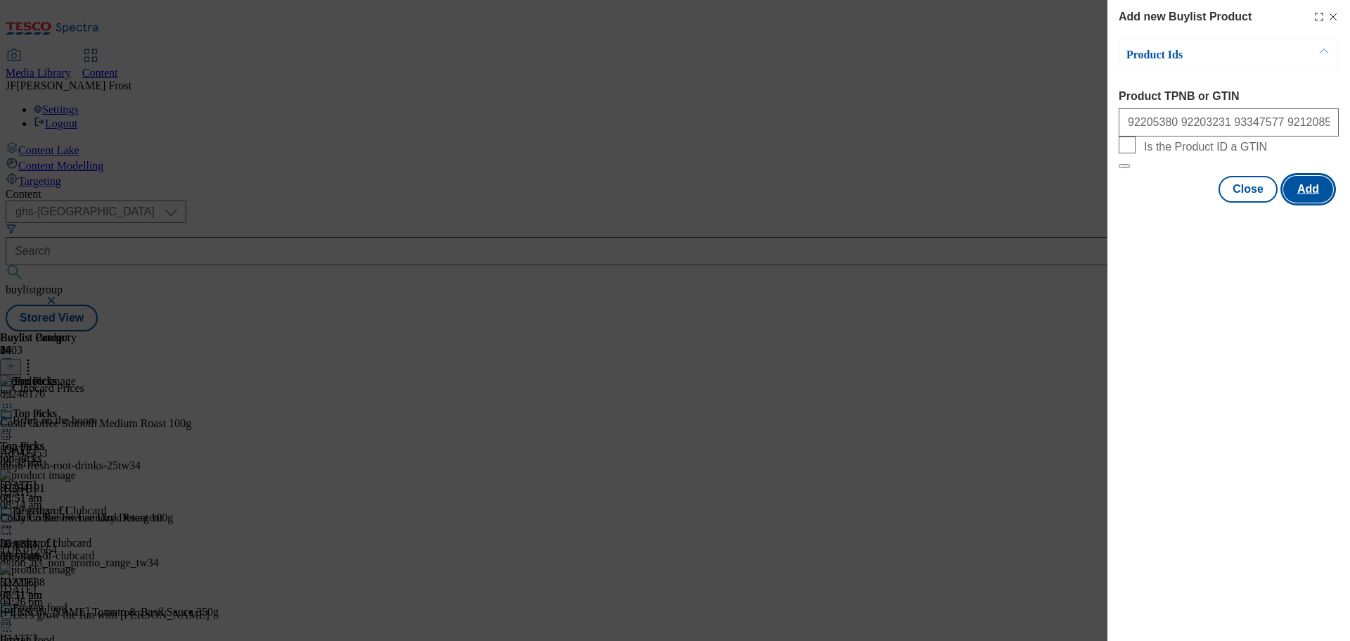
click at [1317, 203] on button "Add" at bounding box center [1309, 189] width 50 height 27
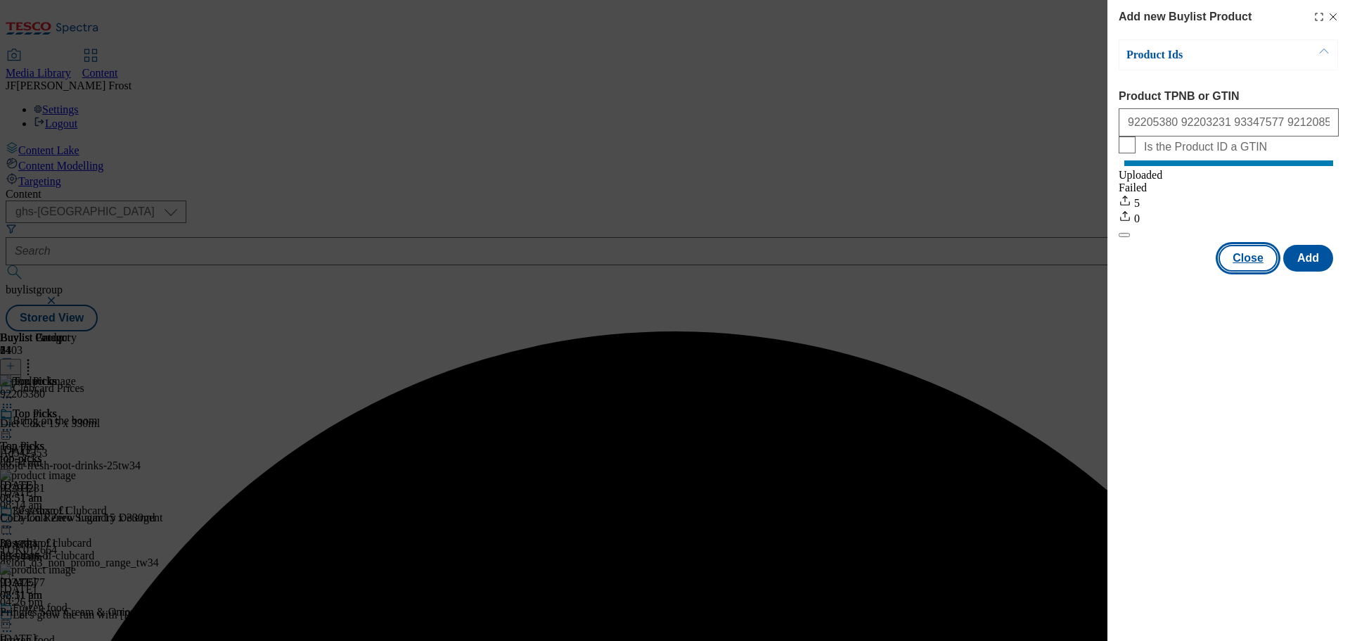
click at [1246, 269] on button "Close" at bounding box center [1248, 258] width 59 height 27
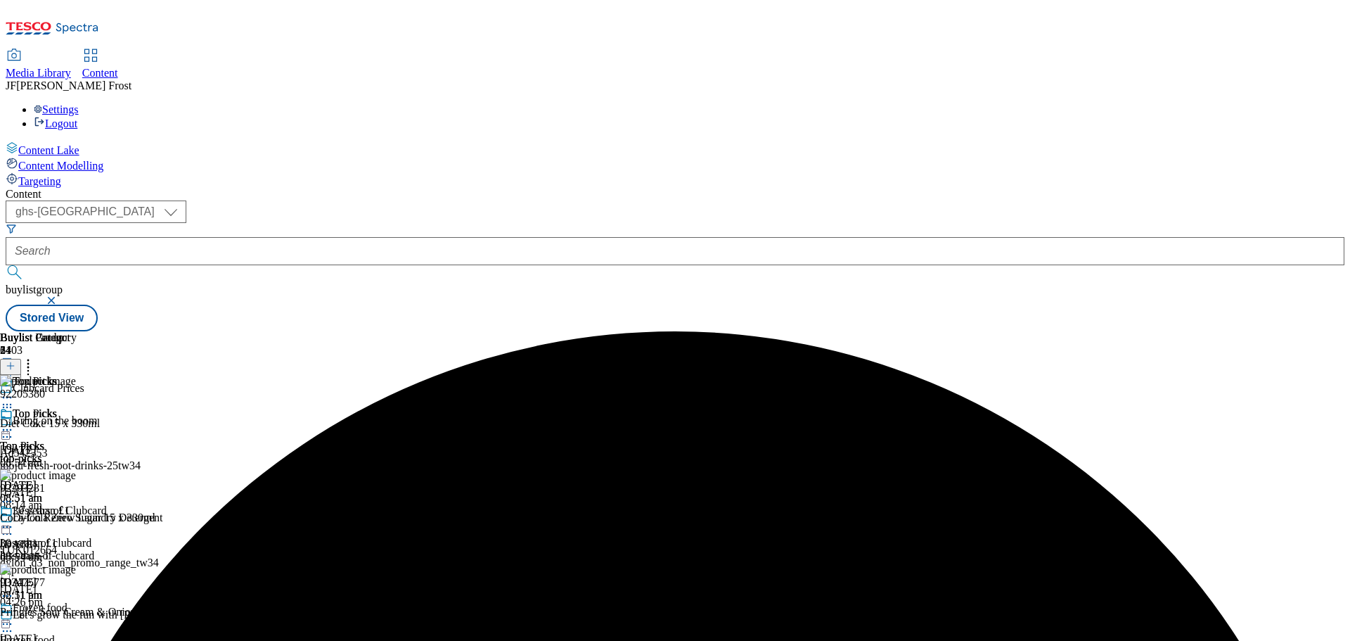
click at [35, 357] on icon at bounding box center [28, 364] width 14 height 14
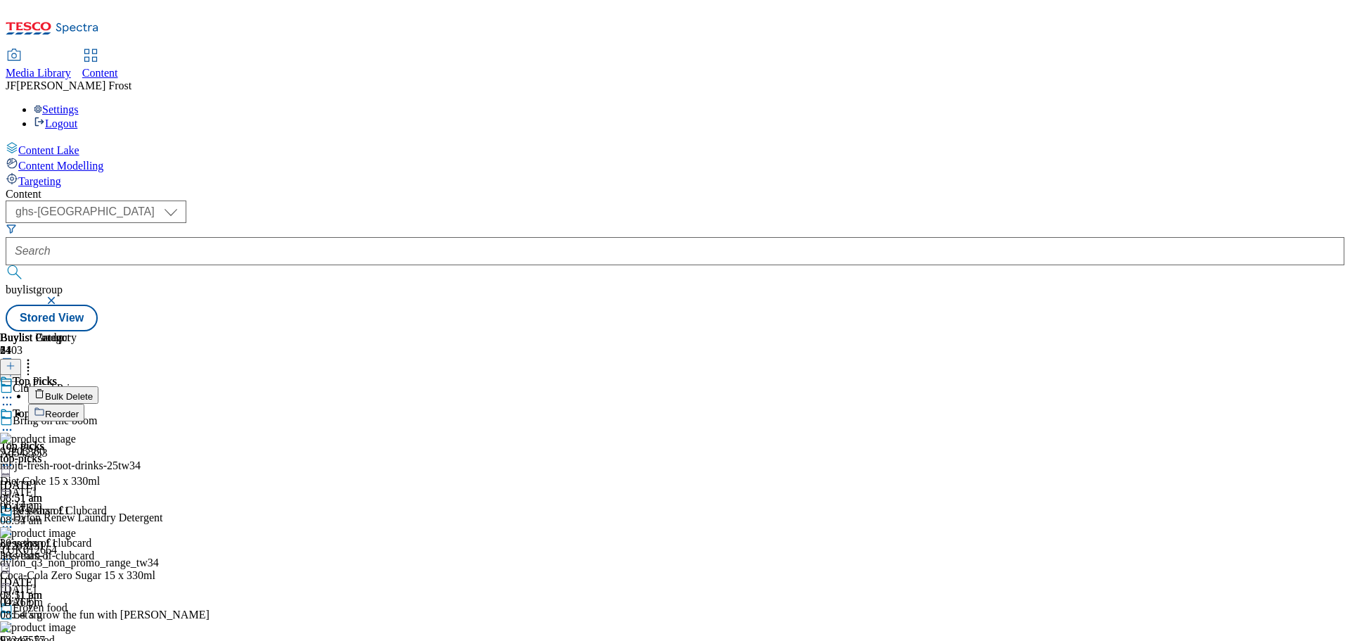
click at [84, 404] on button "Reorder" at bounding box center [56, 413] width 56 height 18
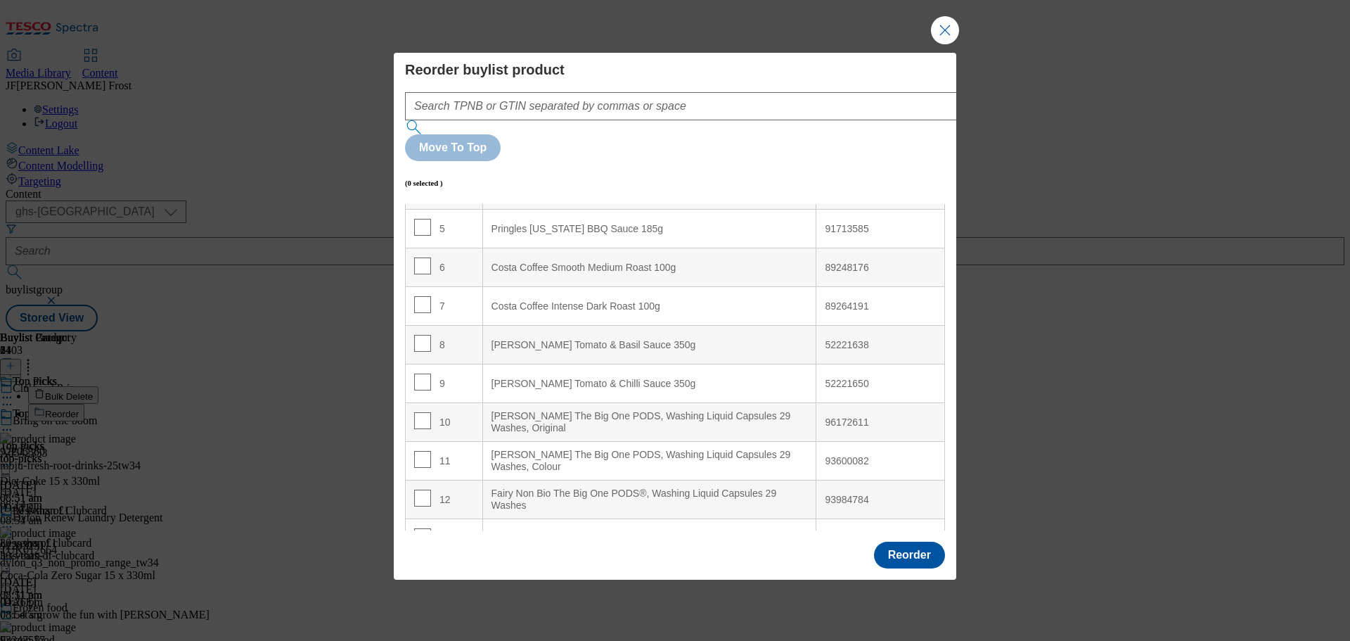
scroll to position [211, 0]
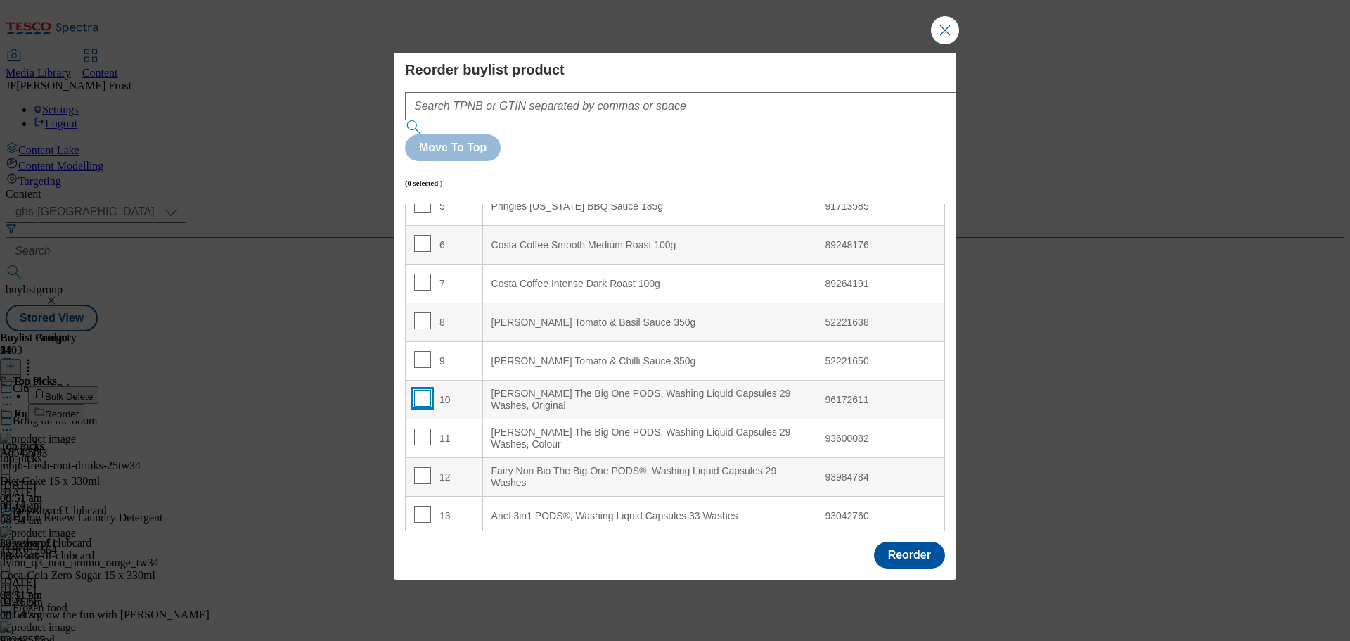
click at [421, 390] on input "Modal" at bounding box center [422, 398] width 17 height 17
checkbox input "true"
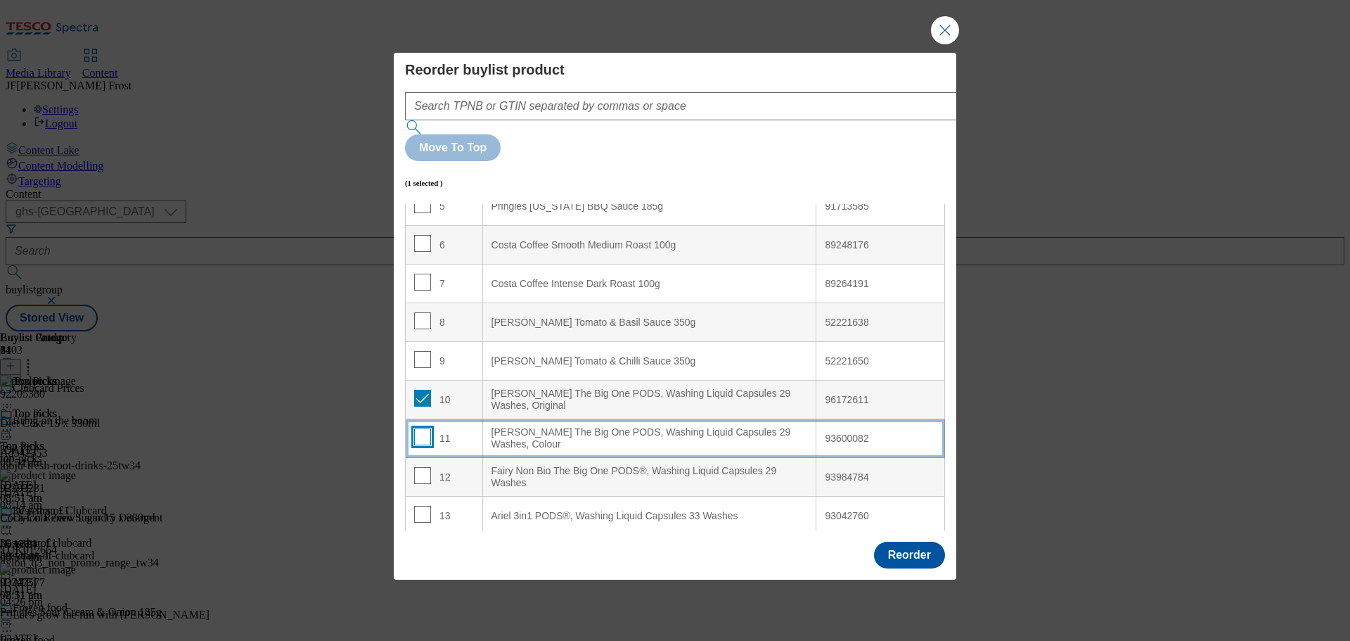
click at [419, 428] on input "Modal" at bounding box center [422, 436] width 17 height 17
checkbox input "true"
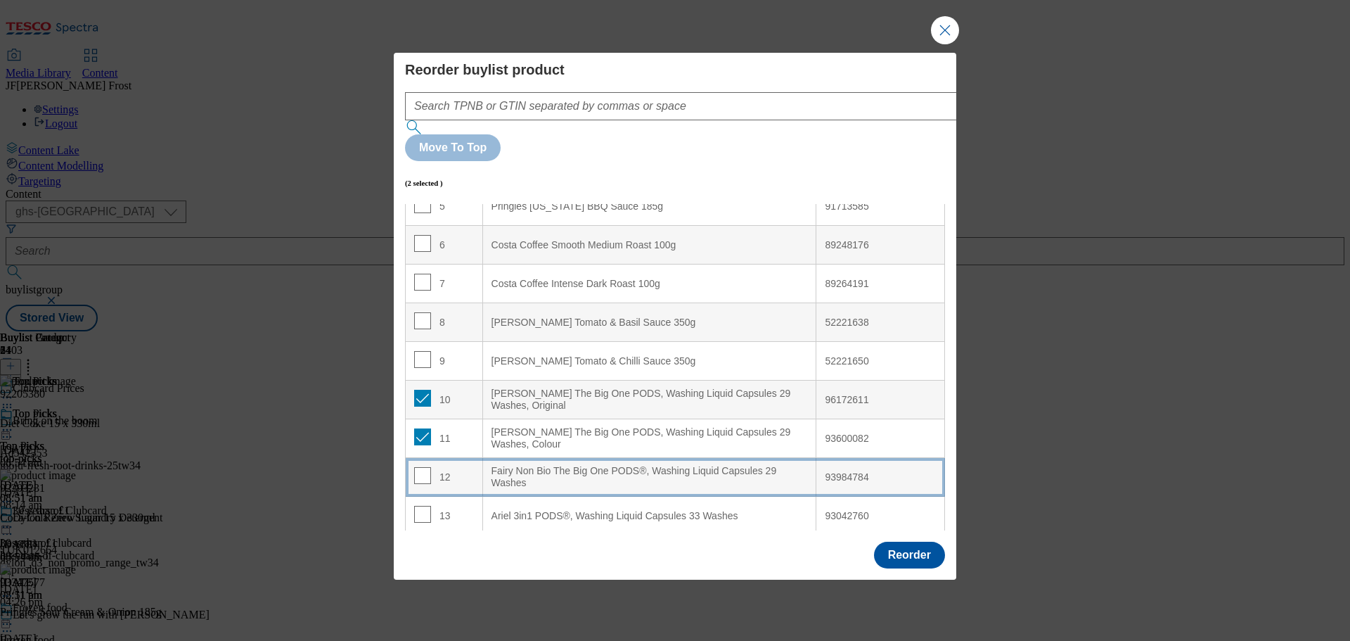
click at [430, 467] on div "12" at bounding box center [444, 477] width 60 height 20
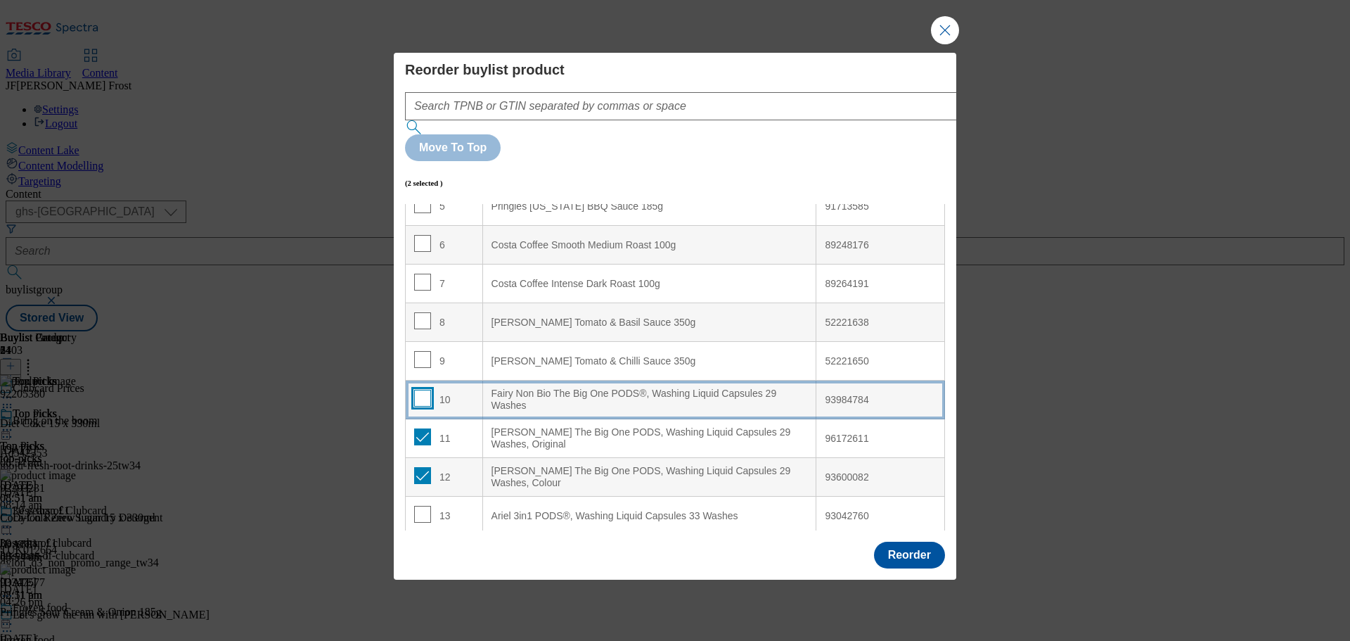
click at [424, 390] on input "Modal" at bounding box center [422, 398] width 17 height 17
checkbox input "true"
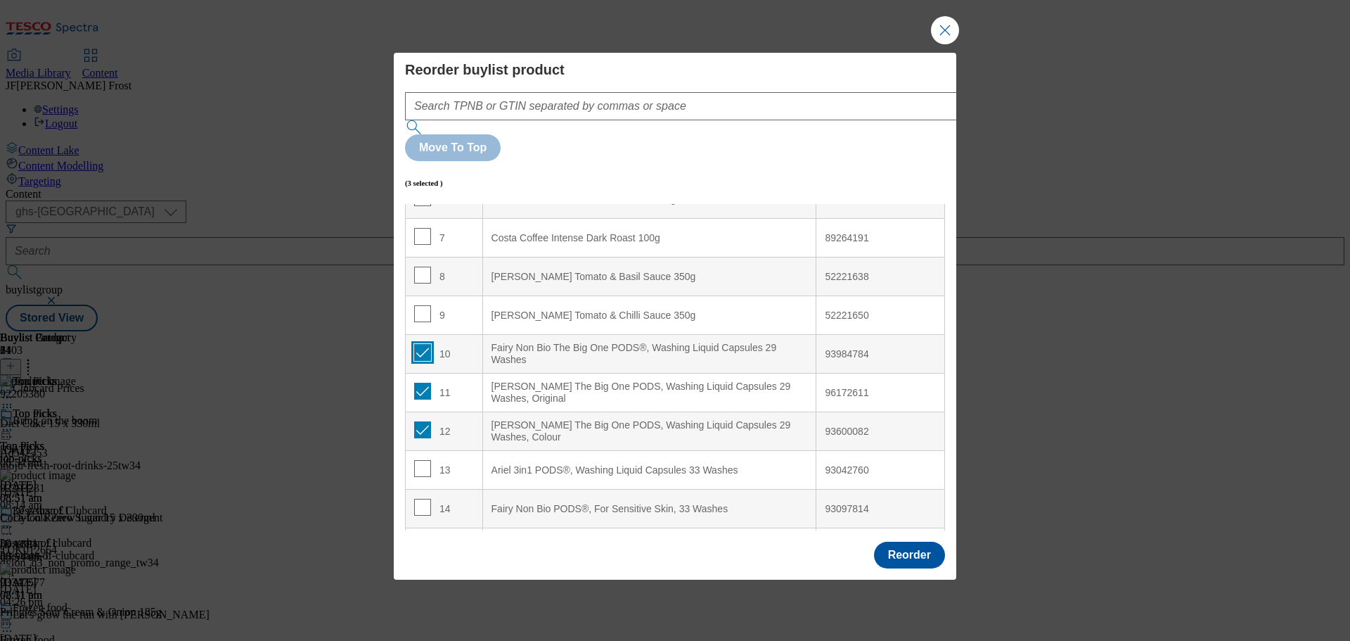
scroll to position [281, 0]
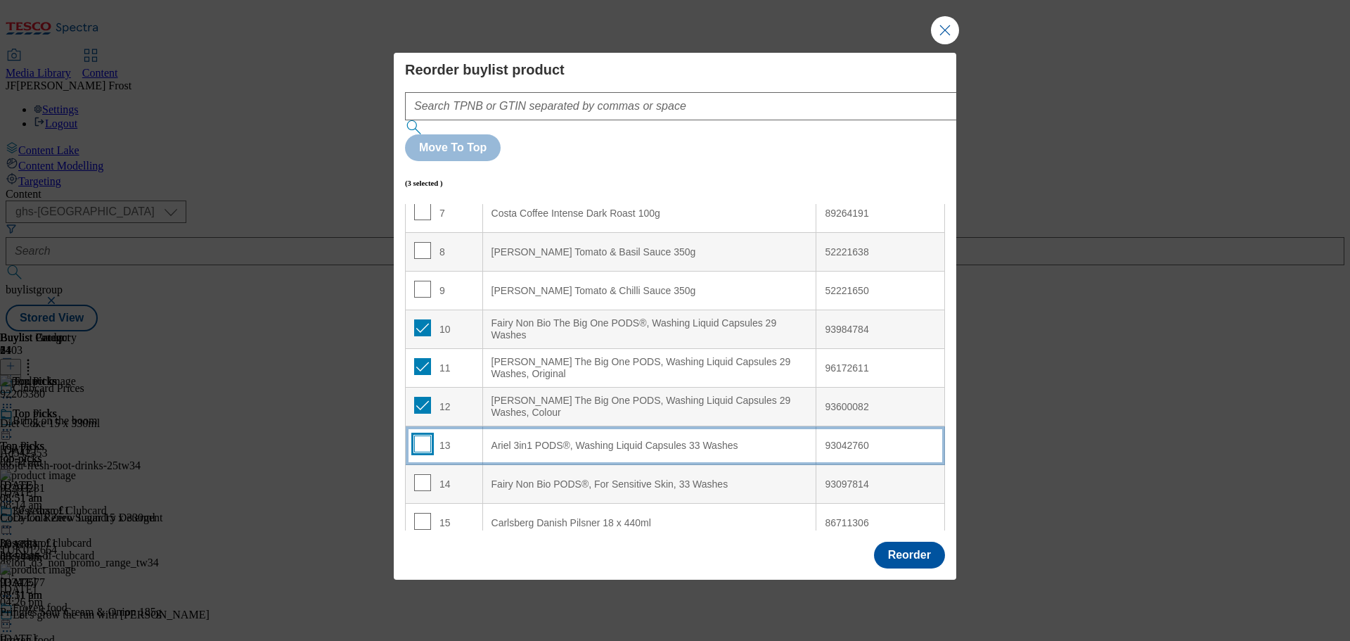
click at [421, 435] on input "Modal" at bounding box center [422, 443] width 17 height 17
checkbox input "true"
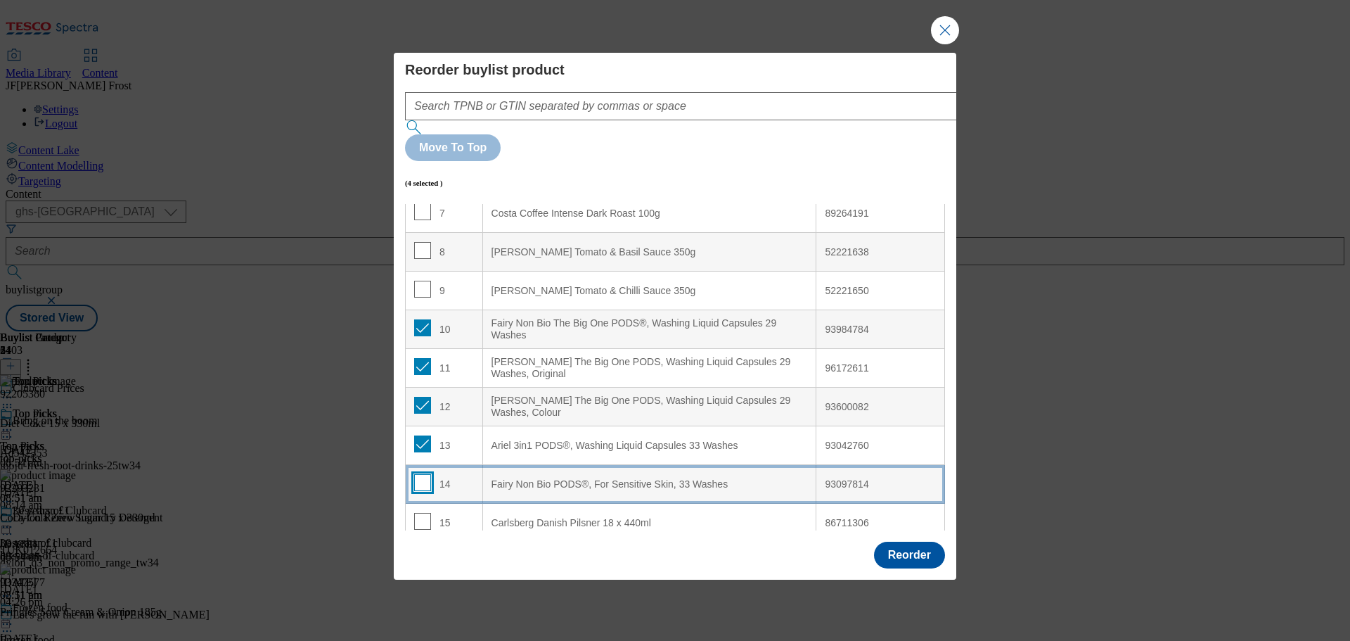
click at [423, 474] on input "Modal" at bounding box center [422, 482] width 17 height 17
checkbox input "true"
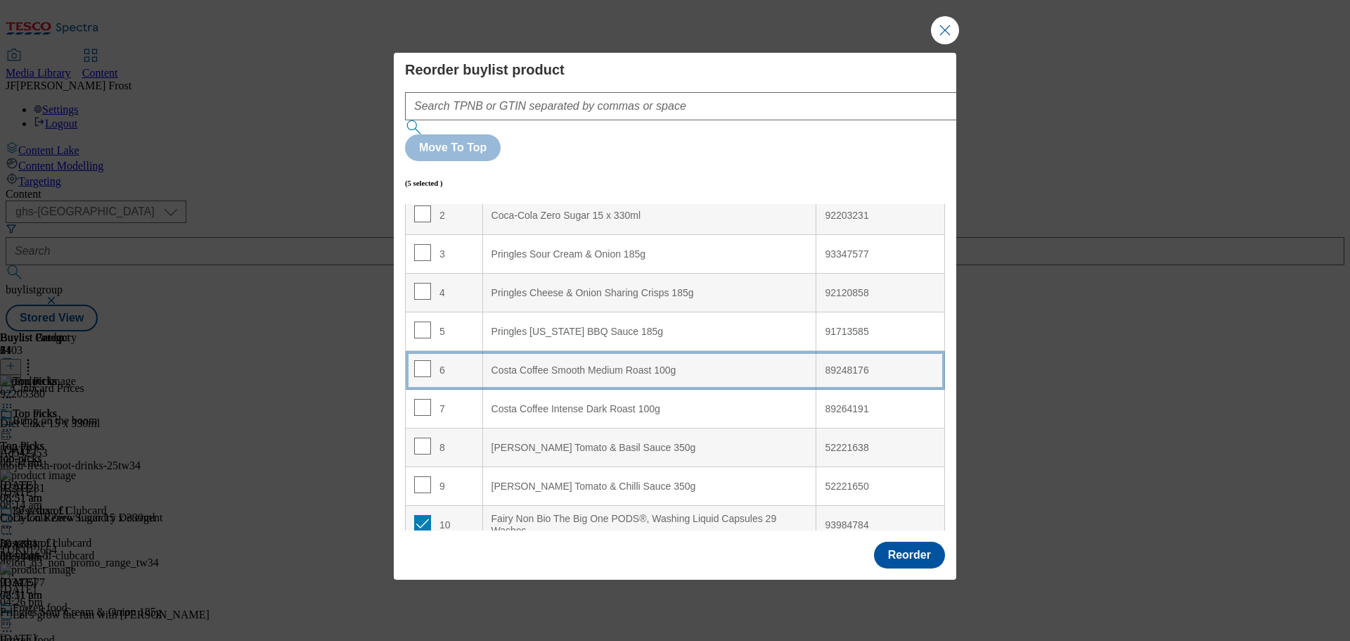
scroll to position [0, 0]
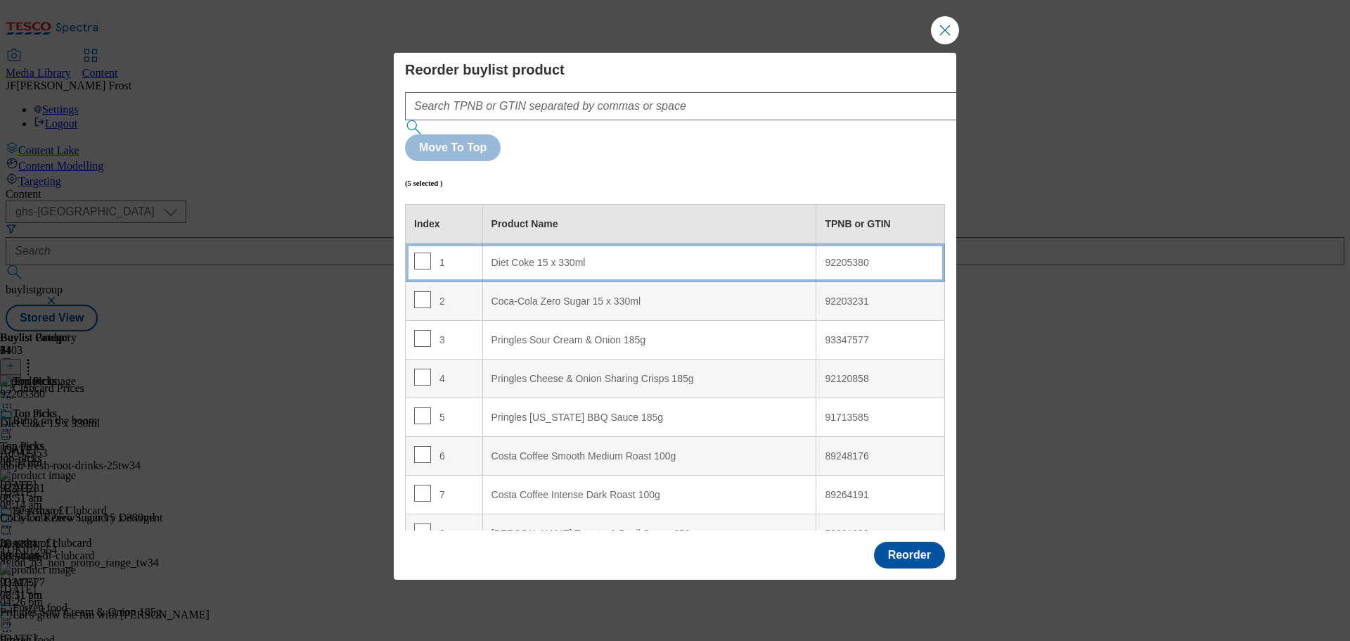
click at [608, 243] on 330ml "Diet Coke 15 x 330ml" at bounding box center [650, 262] width 334 height 39
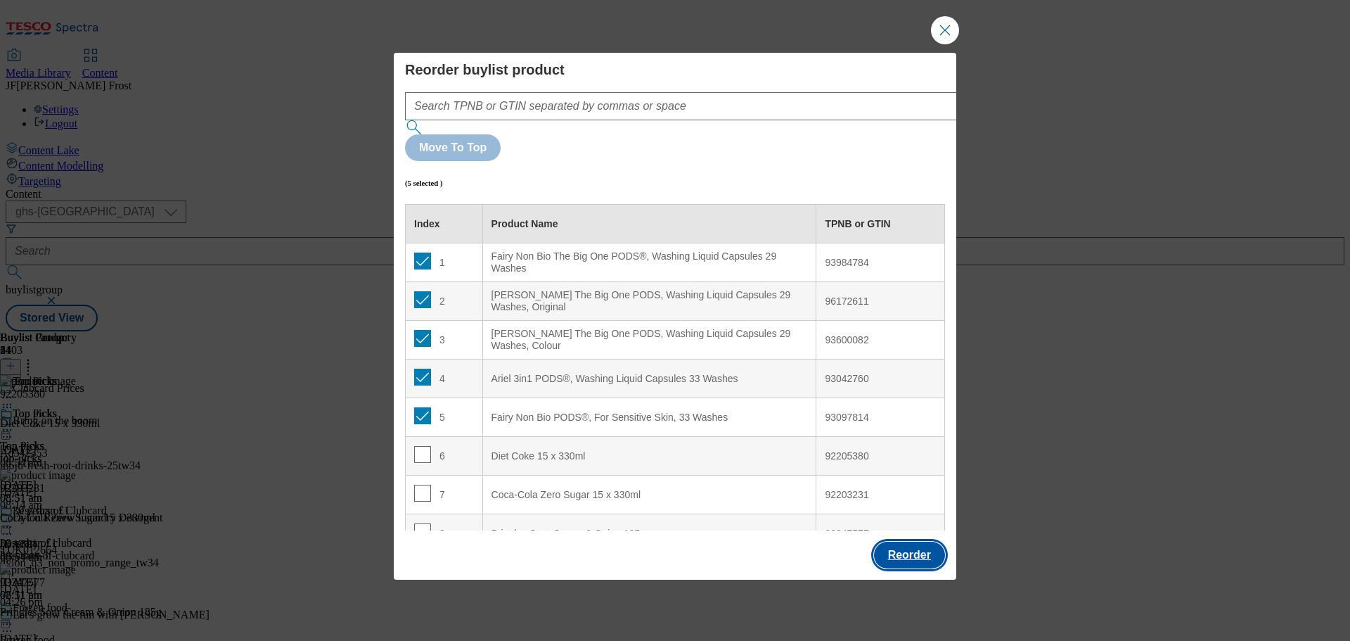
click at [911, 542] on button "Reorder" at bounding box center [909, 555] width 71 height 27
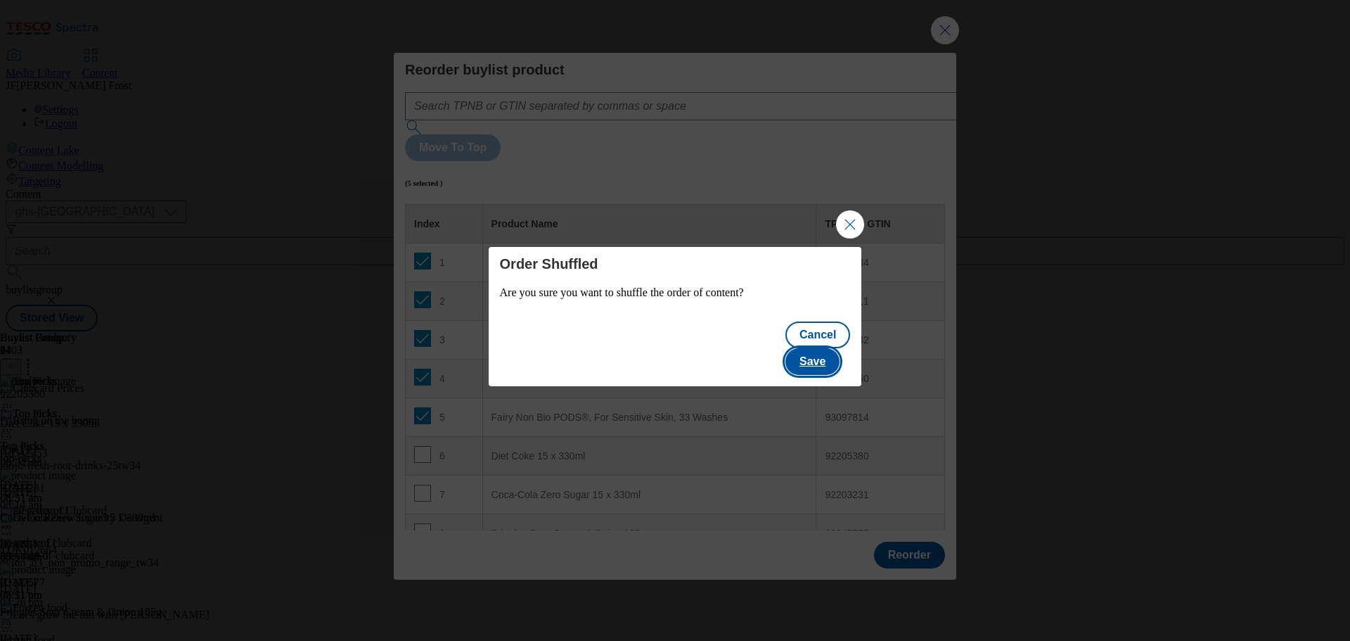
click at [825, 353] on button "Save" at bounding box center [813, 361] width 54 height 27
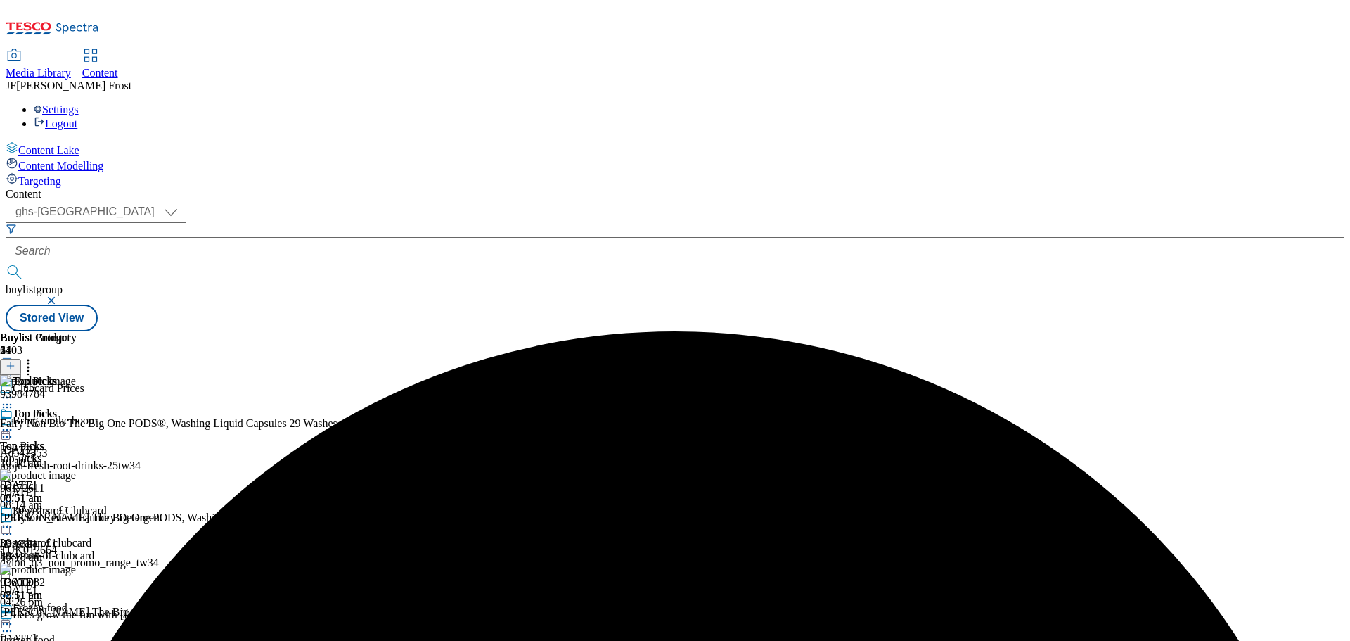
click at [14, 423] on icon at bounding box center [7, 430] width 14 height 14
click at [77, 519] on span "Preview" at bounding box center [60, 524] width 33 height 11
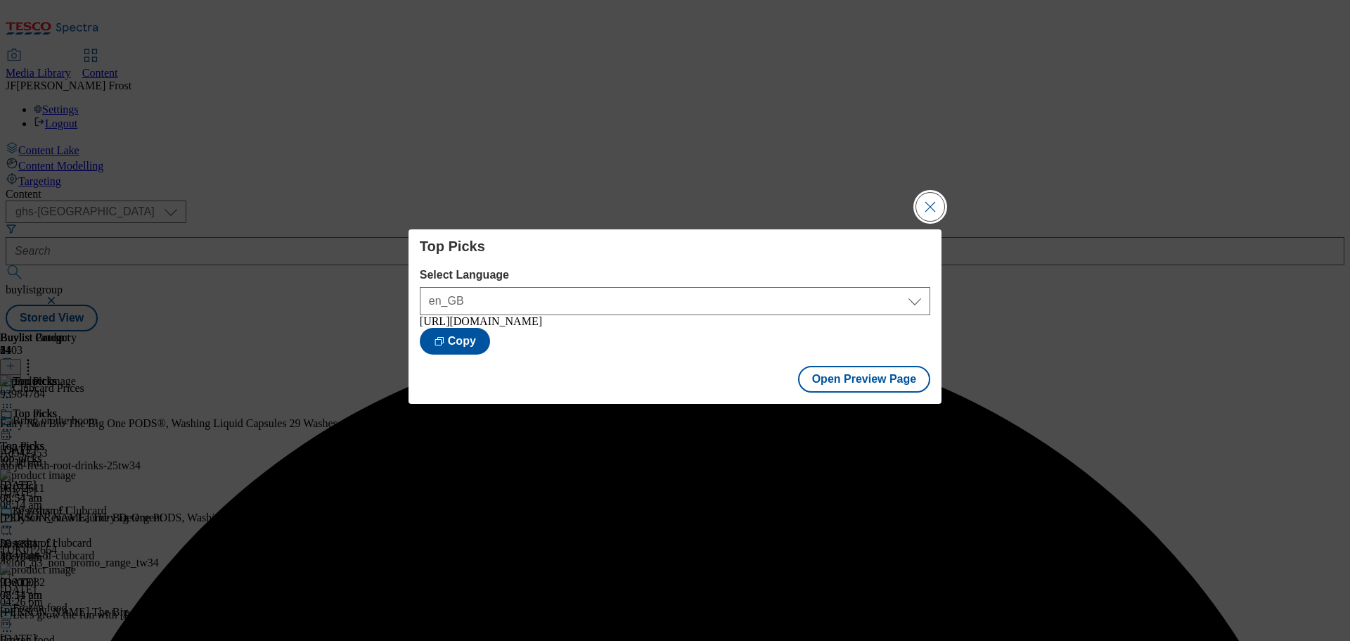
click at [932, 201] on button "Close Modal" at bounding box center [930, 207] width 28 height 28
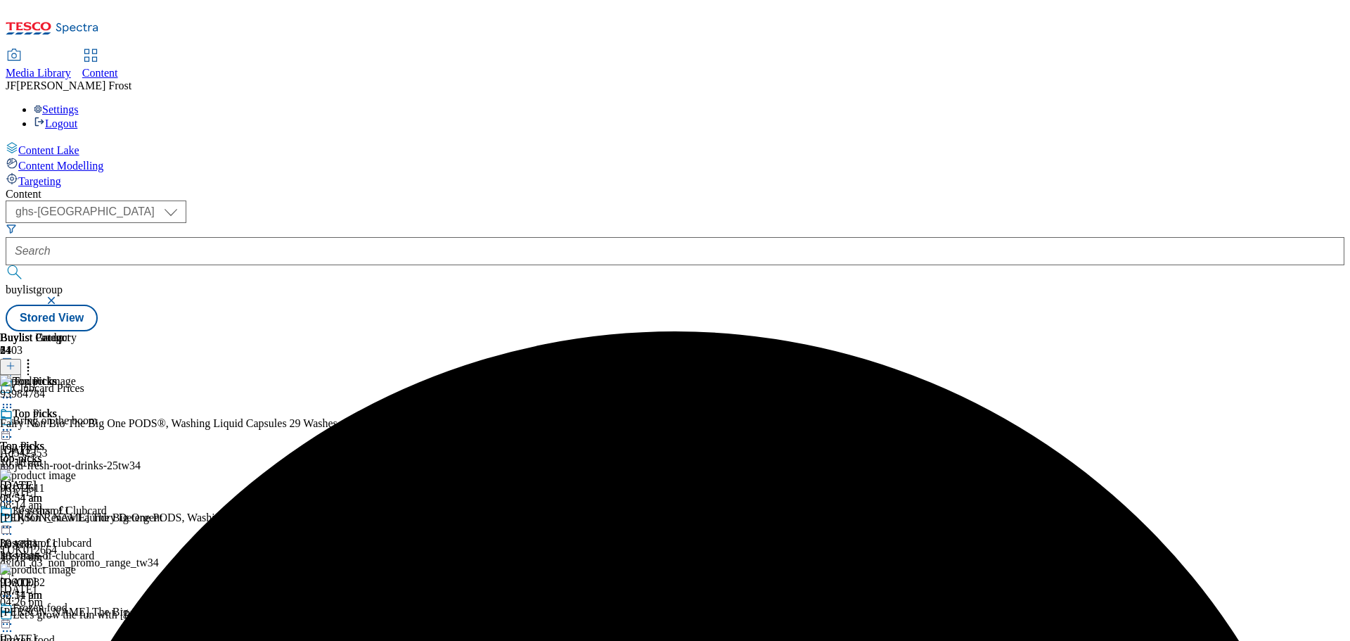
click at [14, 423] on icon at bounding box center [7, 430] width 14 height 14
click at [75, 568] on span "Publish" at bounding box center [59, 573] width 31 height 11
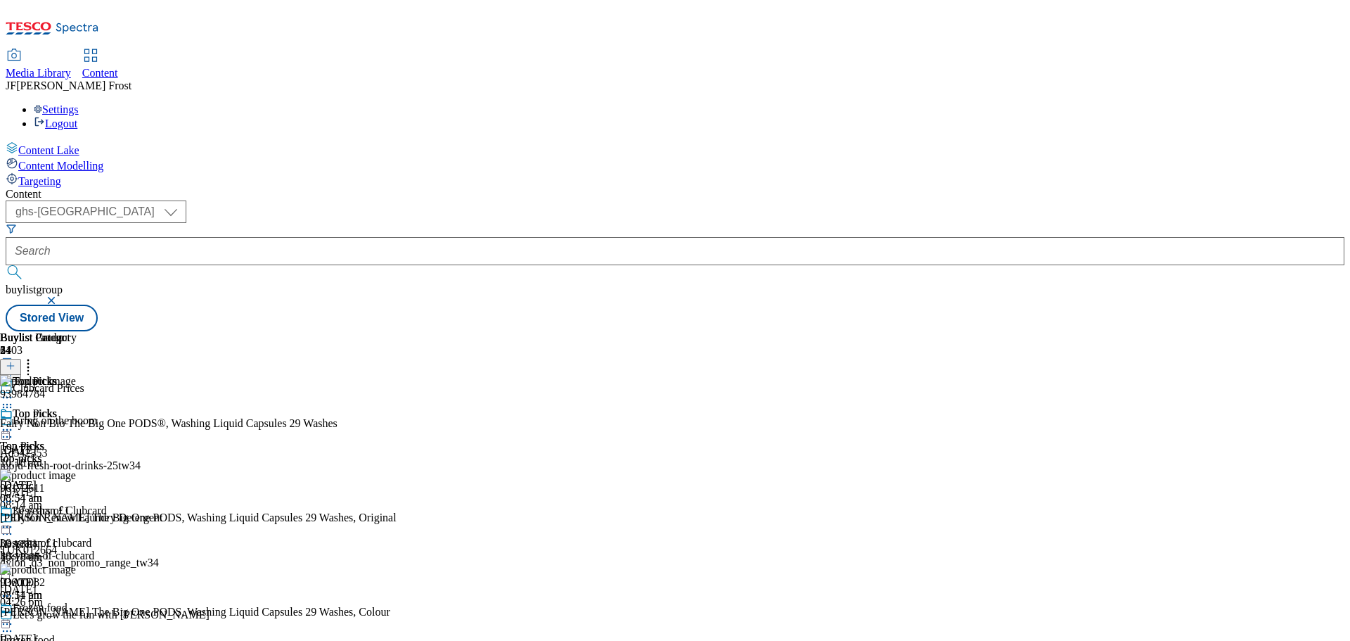
scroll to position [633, 0]
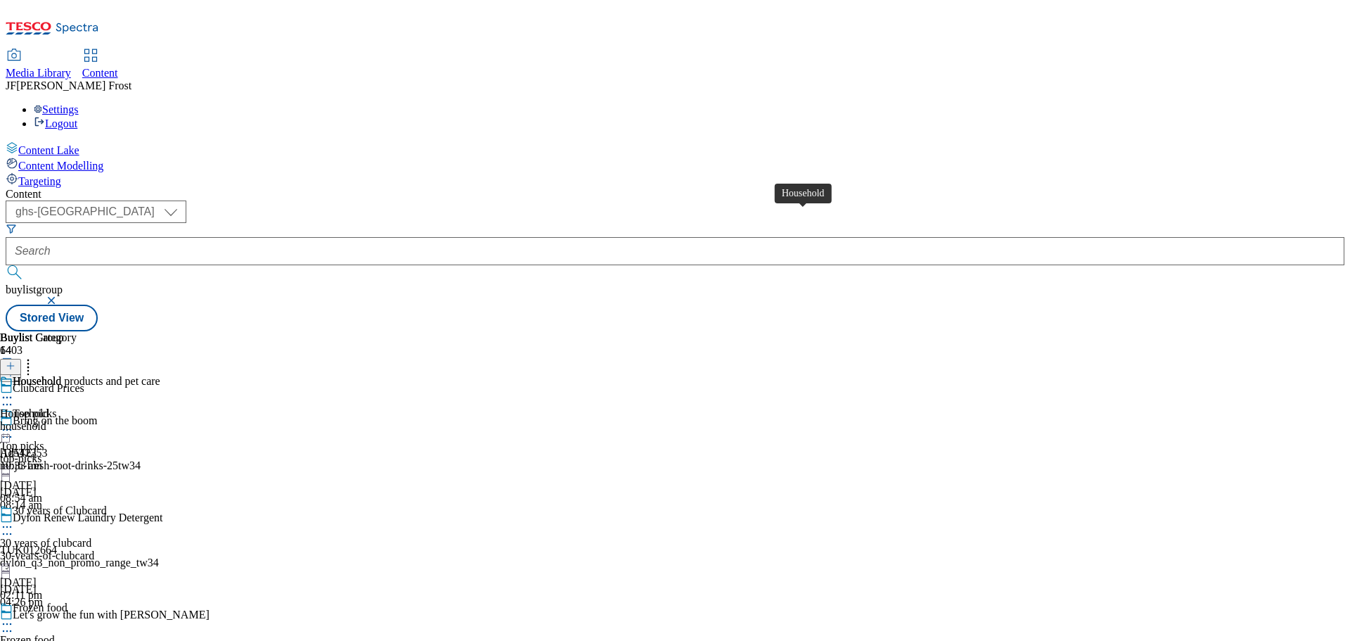
click at [61, 375] on div "Household" at bounding box center [37, 381] width 49 height 13
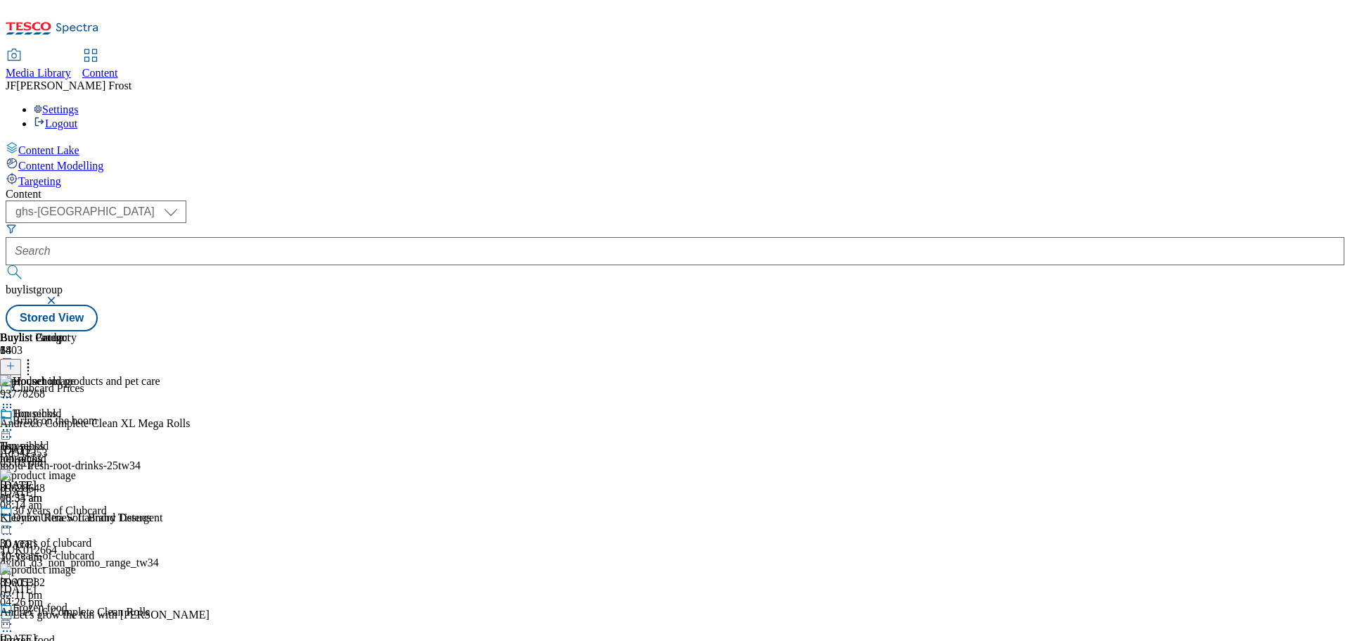
click at [77, 407] on div "Household Household household [DATE] 10:33 am" at bounding box center [38, 455] width 77 height 97
click at [14, 423] on icon at bounding box center [7, 430] width 14 height 14
click at [89, 584] on span "Un-publish" at bounding box center [66, 589] width 45 height 11
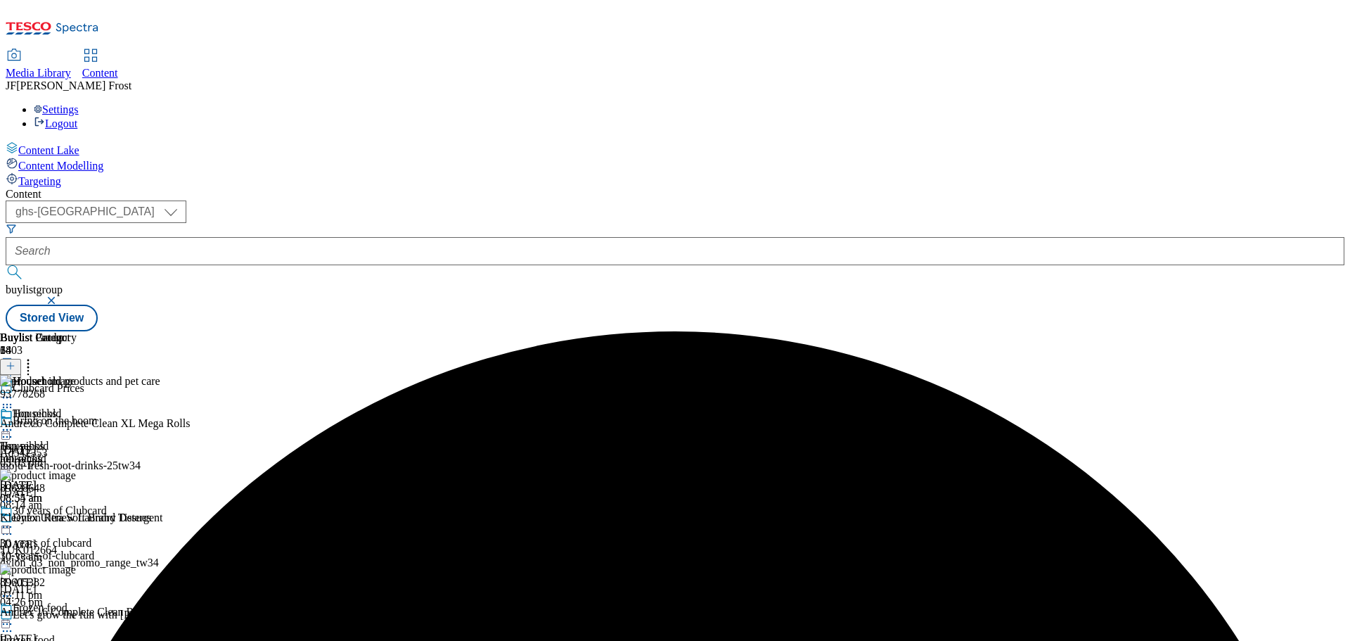
click at [14, 423] on icon at bounding box center [7, 430] width 14 height 14
click at [91, 535] on span "Un-preview" at bounding box center [67, 540] width 47 height 11
click at [35, 357] on icon at bounding box center [28, 364] width 14 height 14
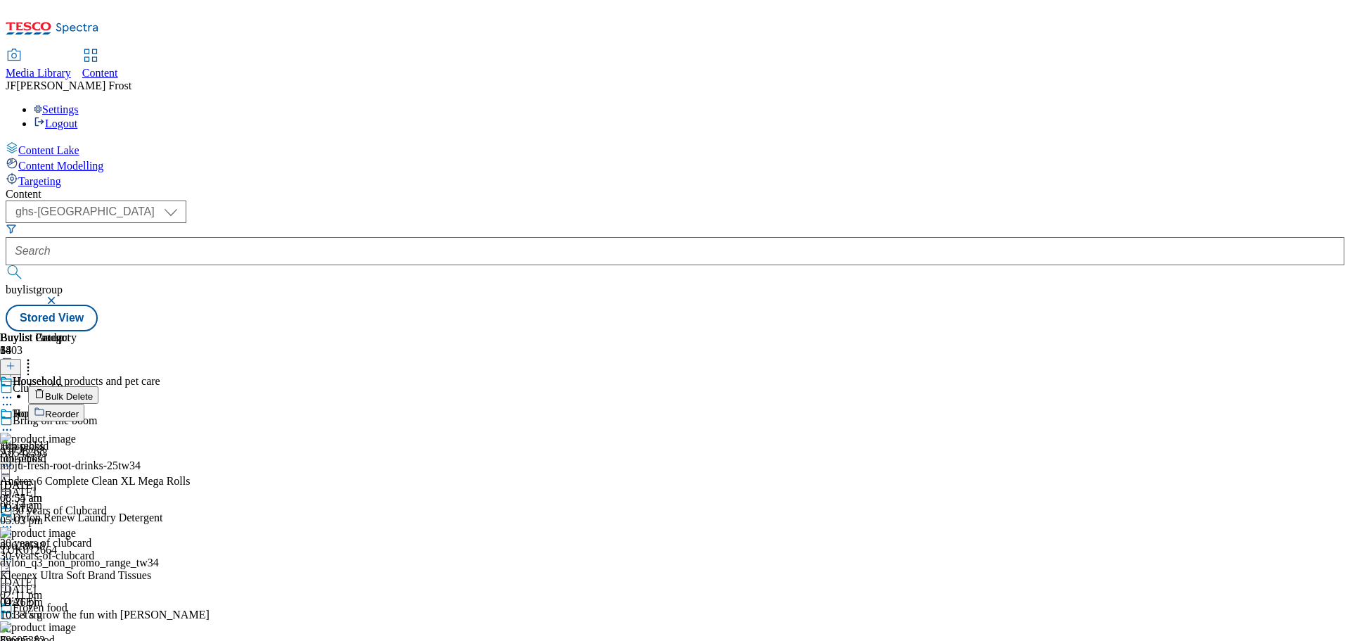
click at [98, 386] on button "Bulk Delete" at bounding box center [63, 395] width 70 height 18
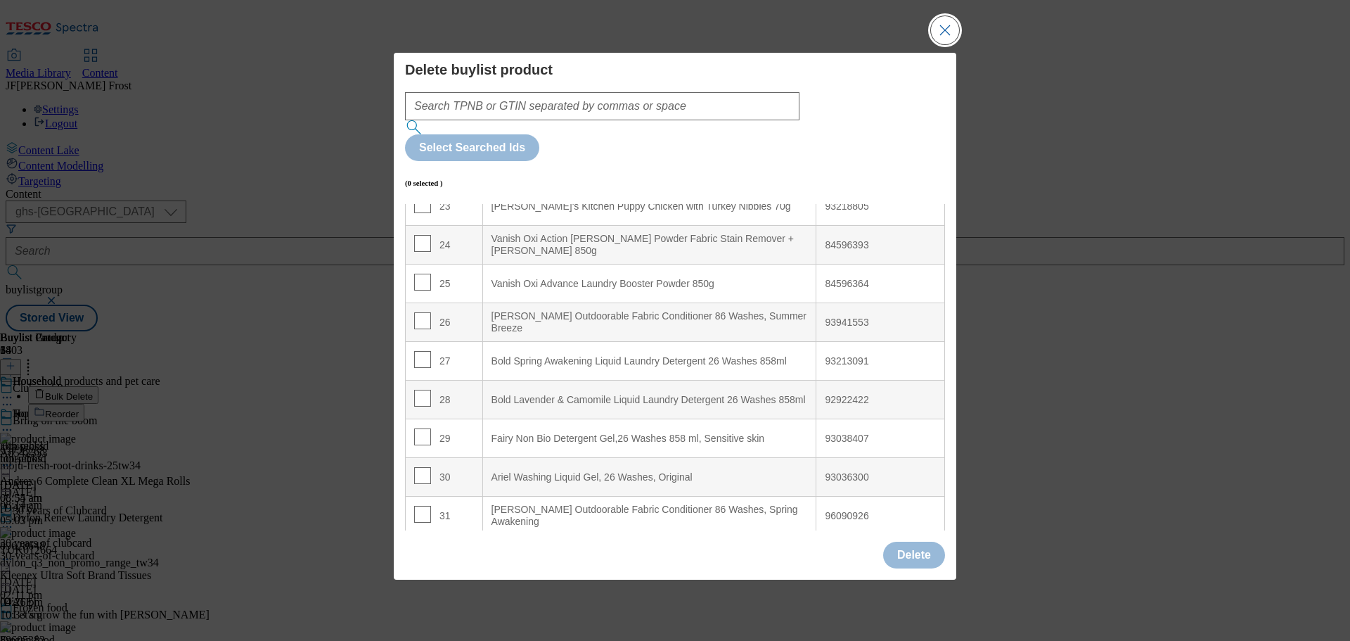
scroll to position [914, 0]
click at [419, 311] on input "Modal" at bounding box center [422, 319] width 17 height 17
checkbox input "true"
click at [422, 350] on input "Modal" at bounding box center [422, 358] width 17 height 17
checkbox input "true"
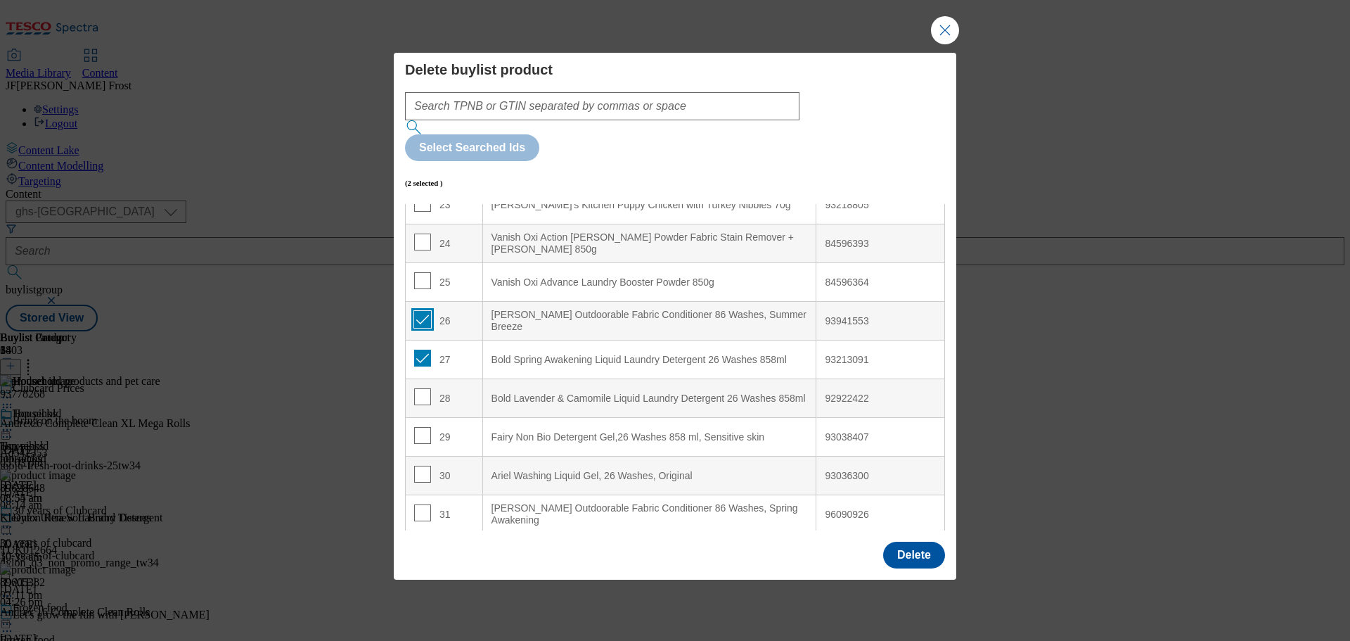
click at [425, 311] on input "Modal" at bounding box center [422, 319] width 17 height 17
checkbox input "false"
click at [421, 388] on input "Modal" at bounding box center [422, 396] width 17 height 17
checkbox input "true"
click at [425, 427] on input "Modal" at bounding box center [422, 435] width 17 height 17
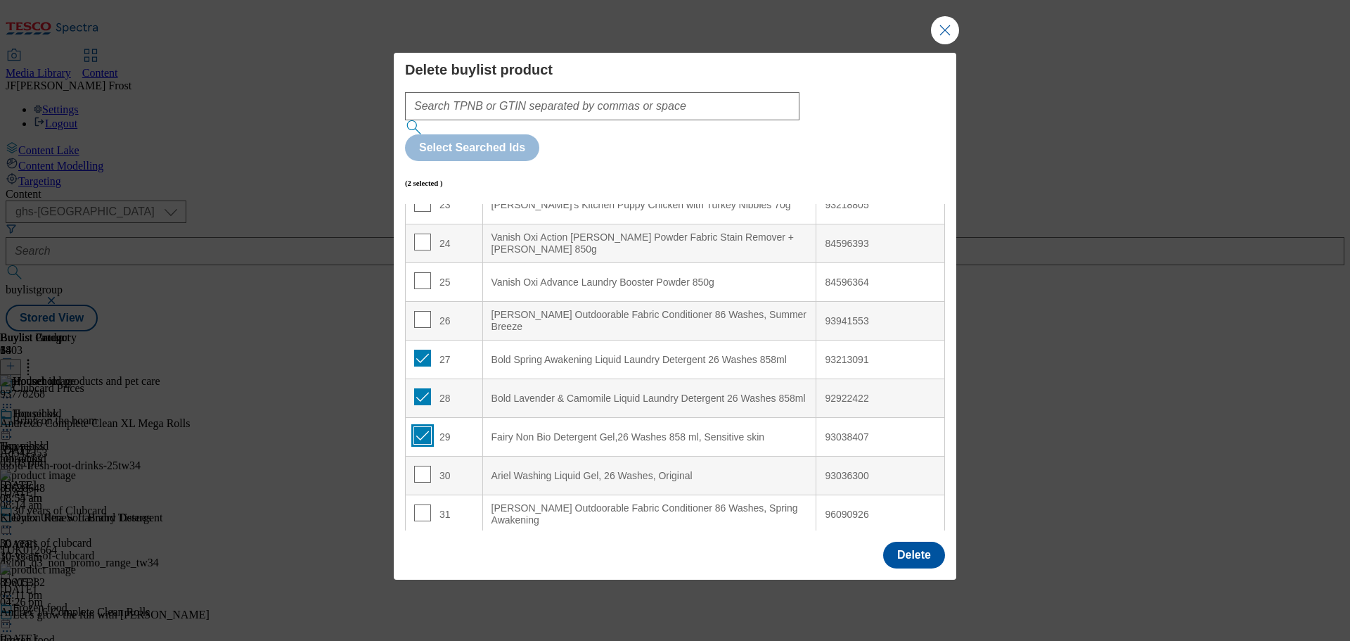
checkbox input "true"
click at [425, 466] on input "Modal" at bounding box center [422, 474] width 17 height 17
checkbox input "true"
click at [924, 542] on button "Delete" at bounding box center [914, 555] width 62 height 27
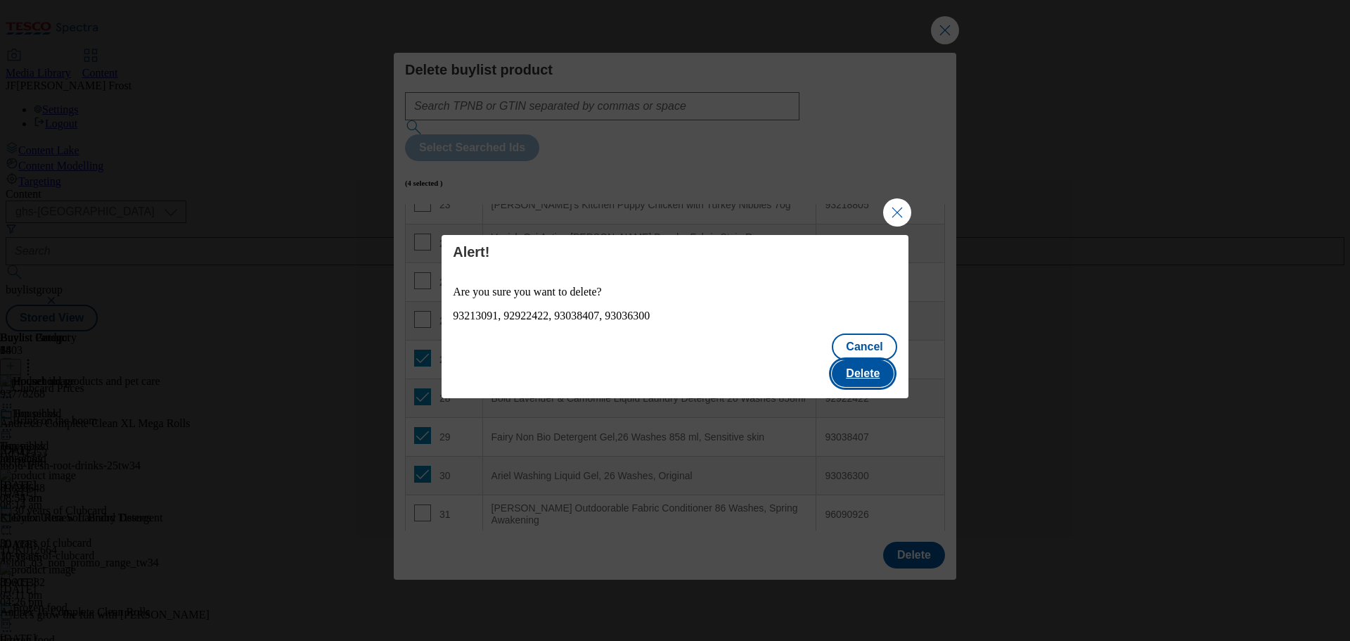
click at [884, 360] on button "Delete" at bounding box center [863, 373] width 62 height 27
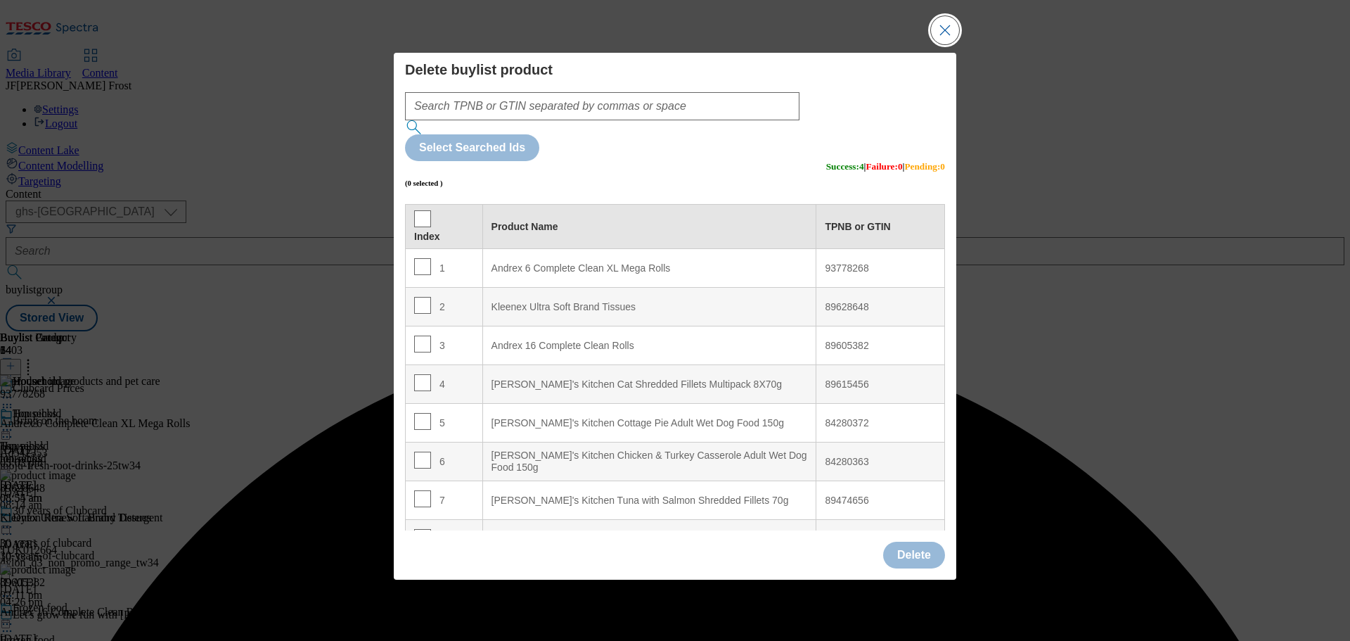
click at [943, 44] on button "Close Modal" at bounding box center [945, 30] width 28 height 28
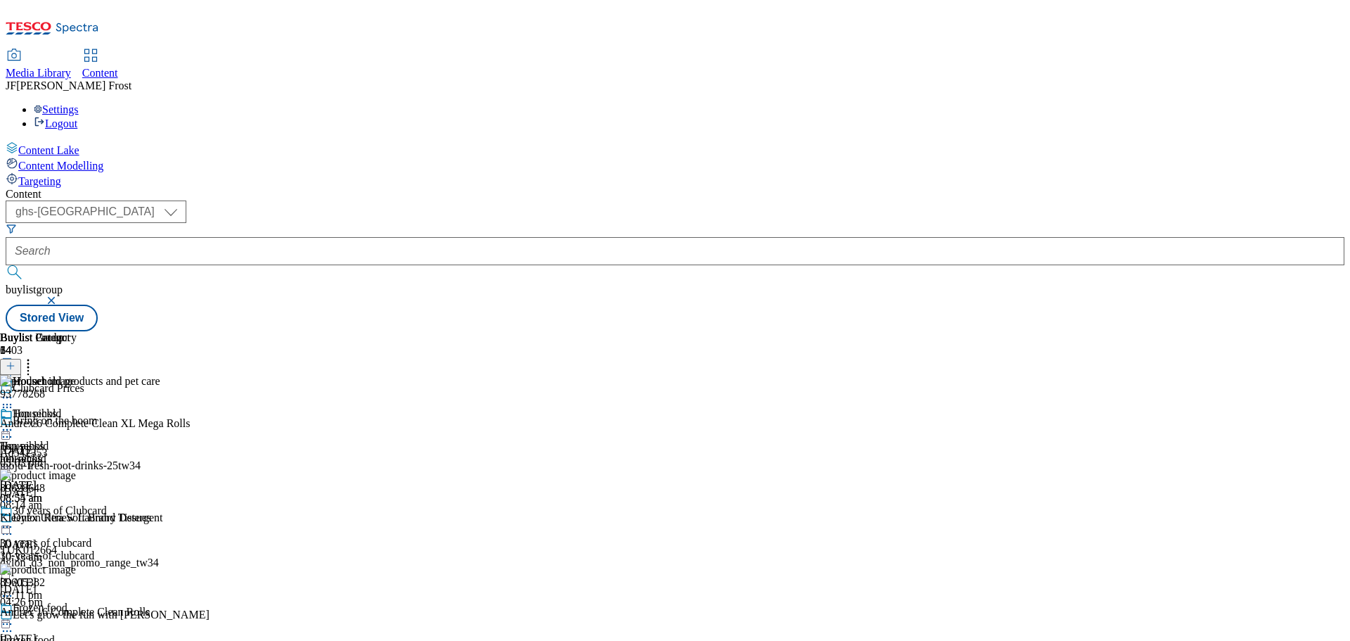
click at [15, 361] on icon at bounding box center [11, 366] width 10 height 10
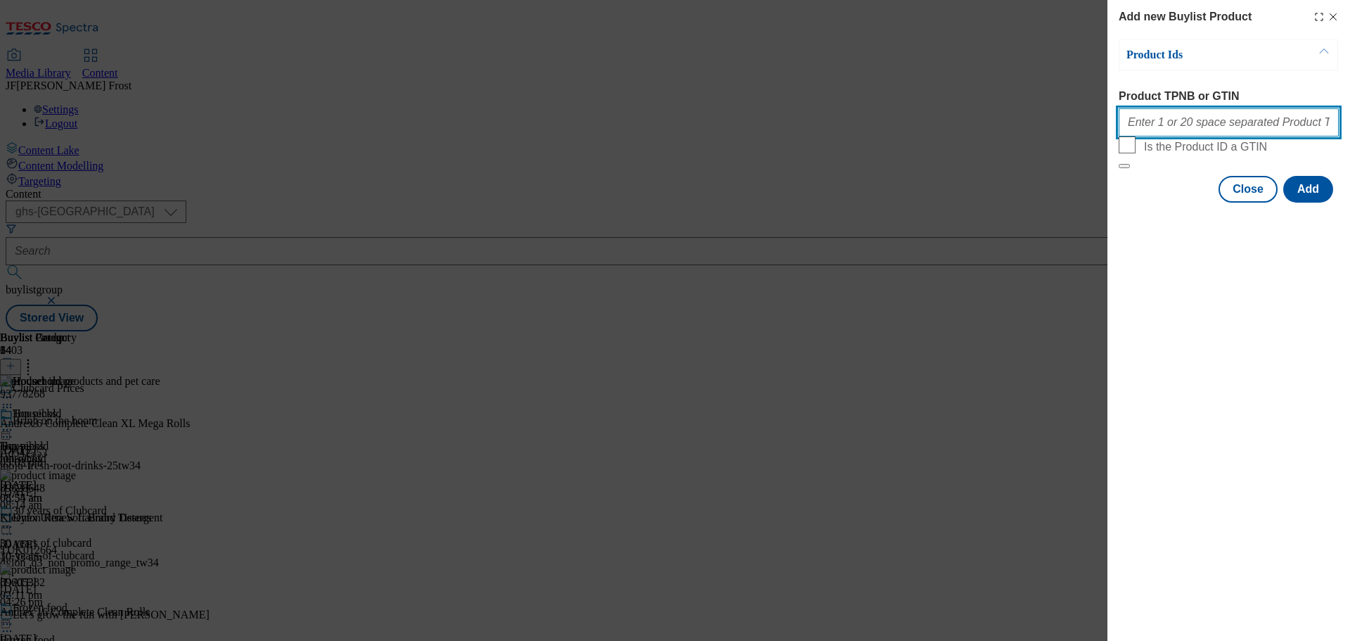
click at [1184, 132] on input "Product TPNB or GTIN" at bounding box center [1229, 122] width 220 height 28
paste input "96172611 93600082 93984784"
type input "96172611 93600082 93984784"
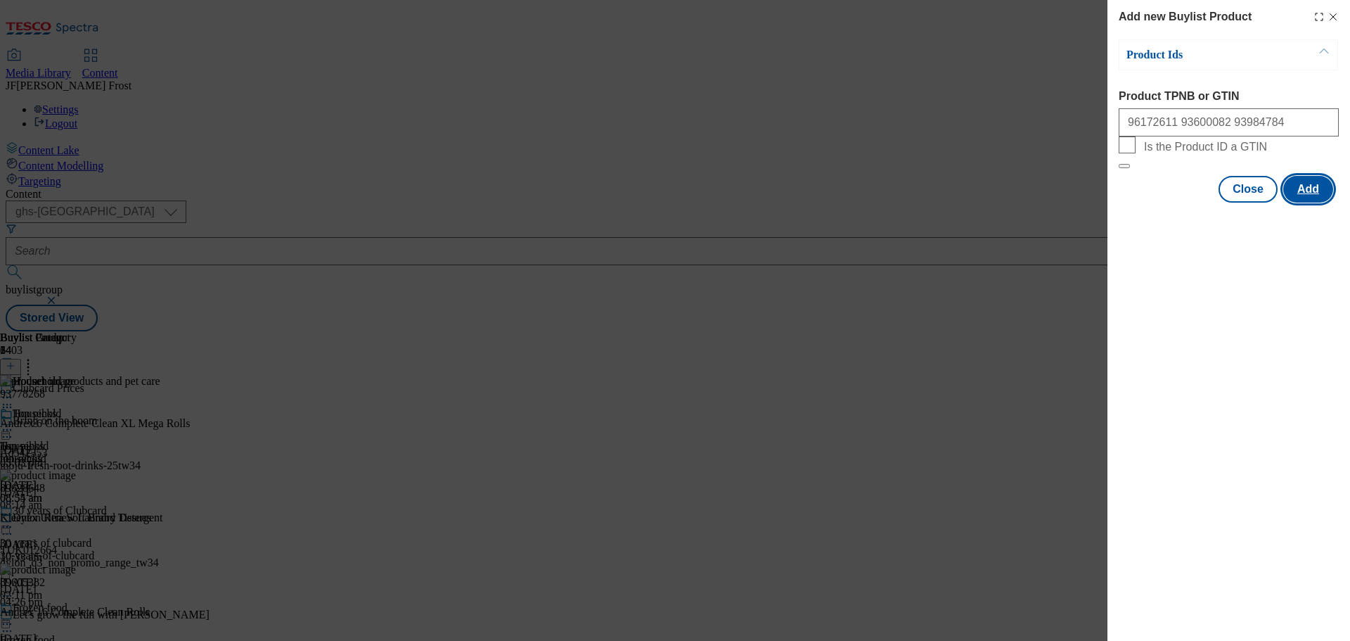
click at [1299, 203] on button "Add" at bounding box center [1309, 189] width 50 height 27
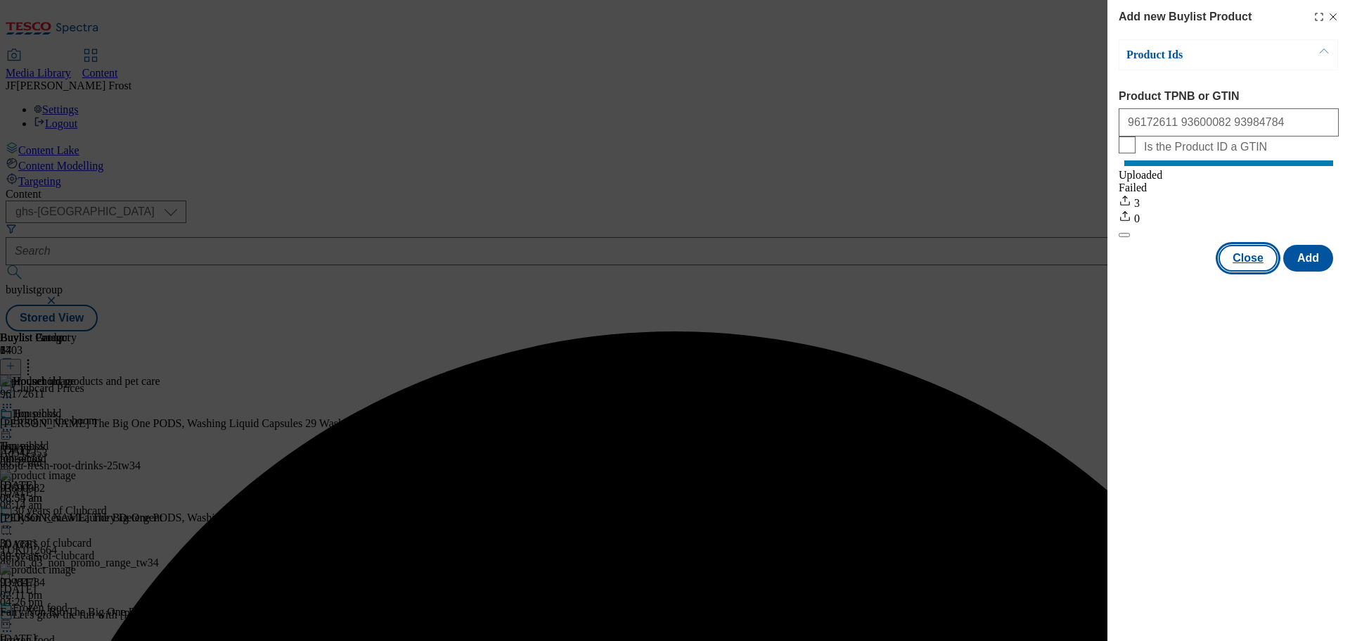
click at [1252, 271] on button "Close" at bounding box center [1248, 258] width 59 height 27
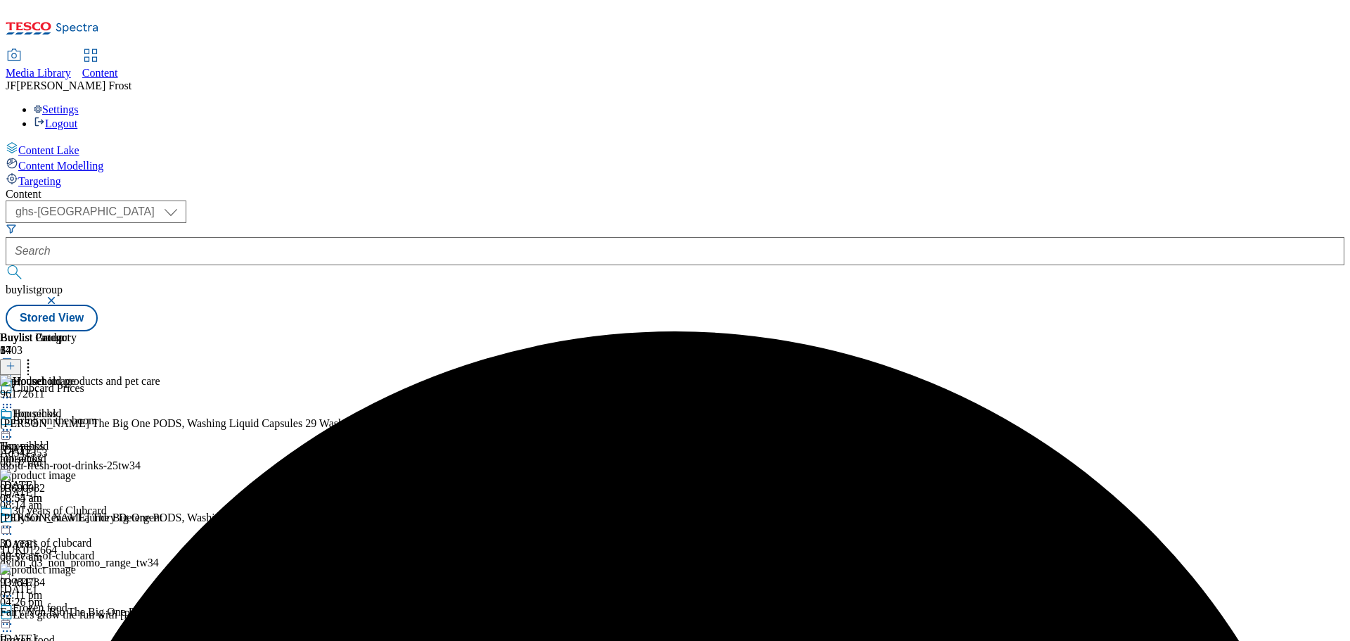
click at [35, 357] on icon at bounding box center [28, 364] width 14 height 14
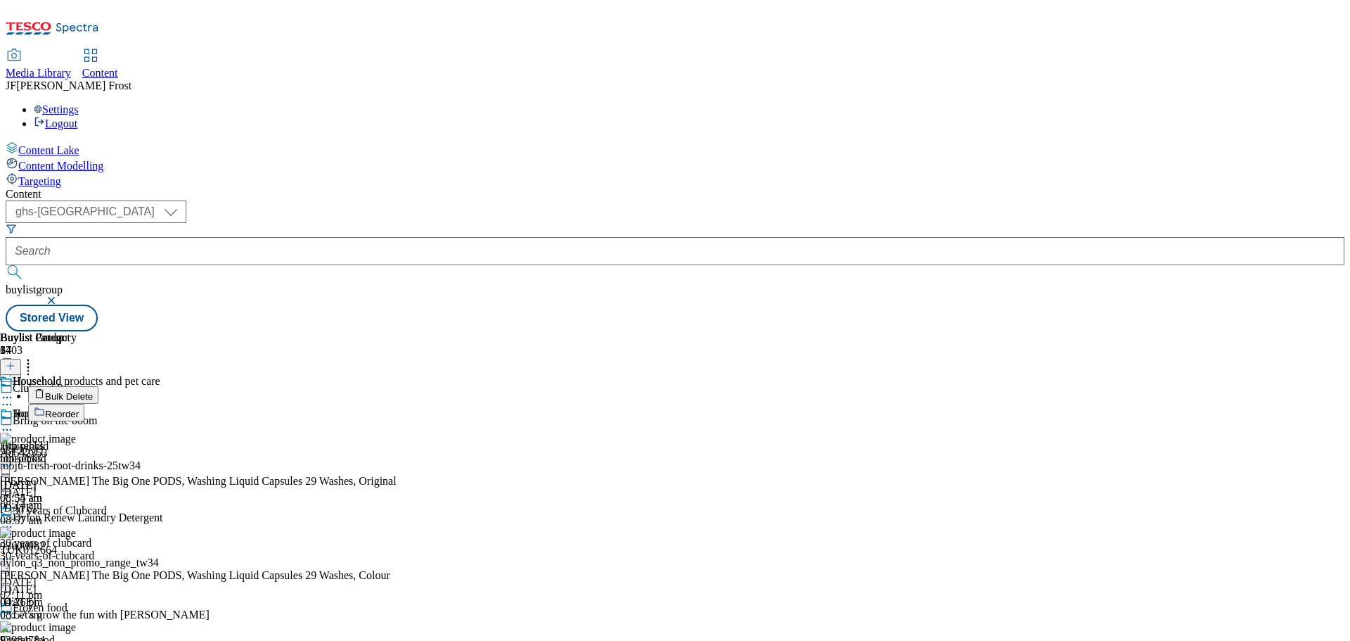
click at [84, 404] on button "Reorder" at bounding box center [56, 413] width 56 height 18
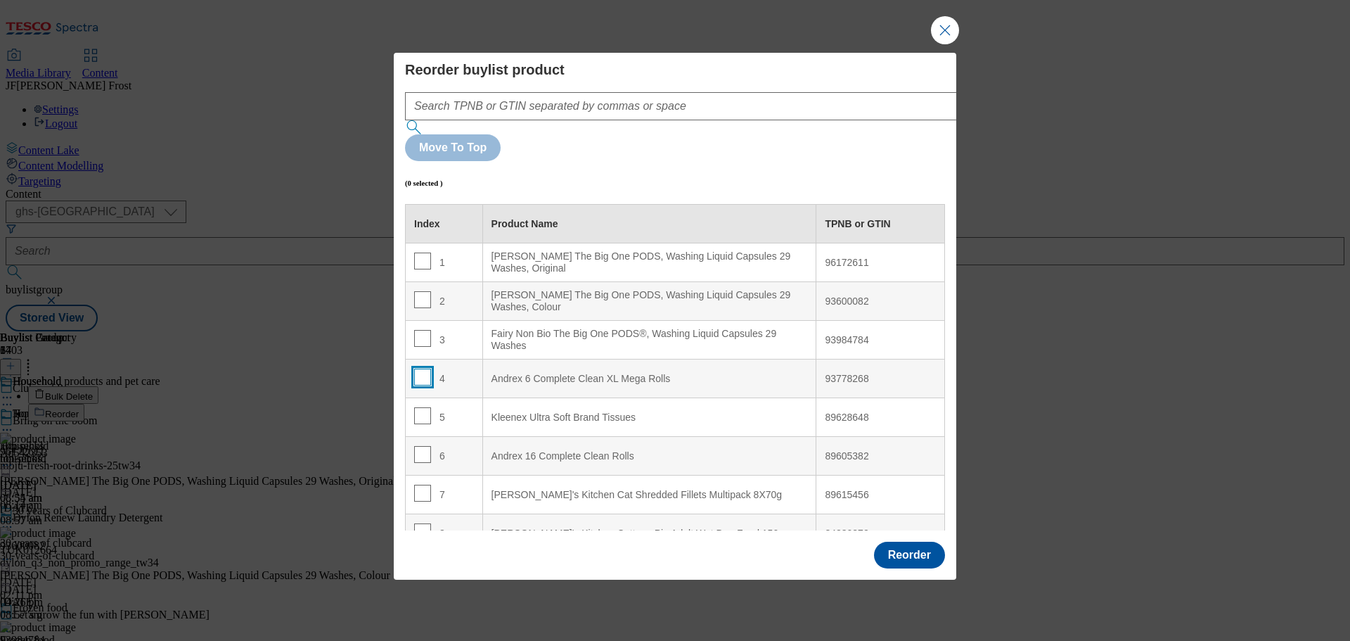
click at [419, 369] on input "Modal" at bounding box center [422, 377] width 17 height 17
checkbox input "true"
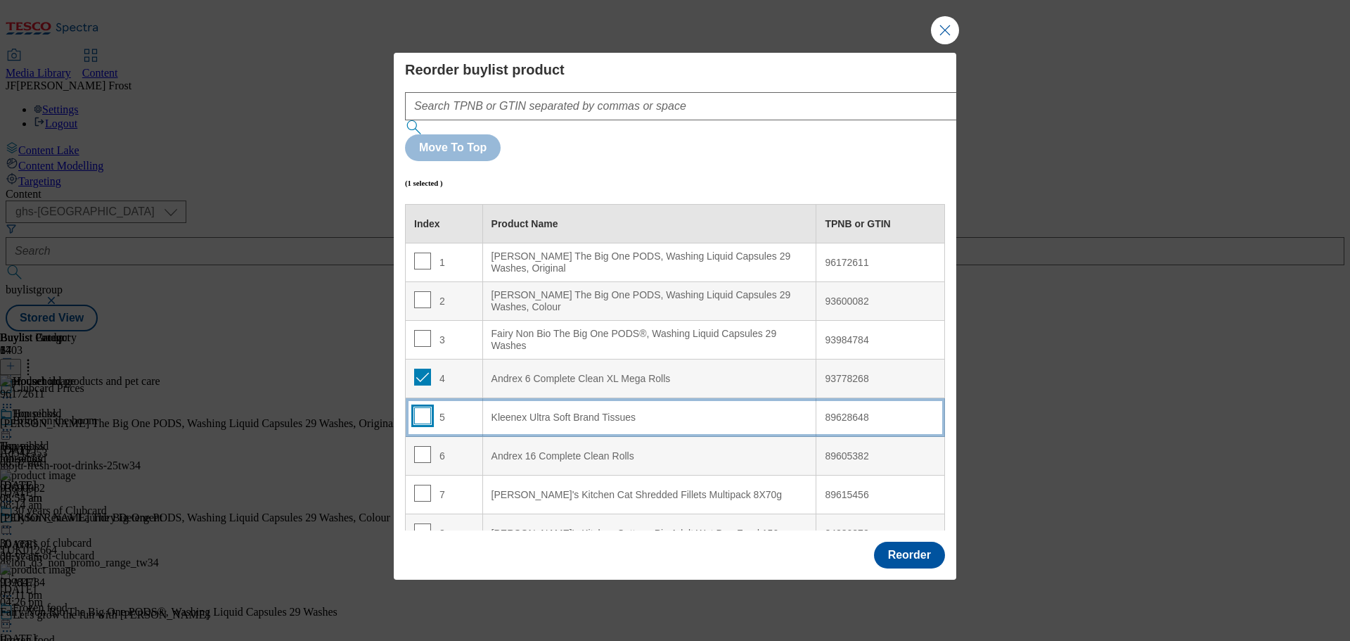
click at [422, 407] on input "Modal" at bounding box center [422, 415] width 17 height 17
checkbox input "true"
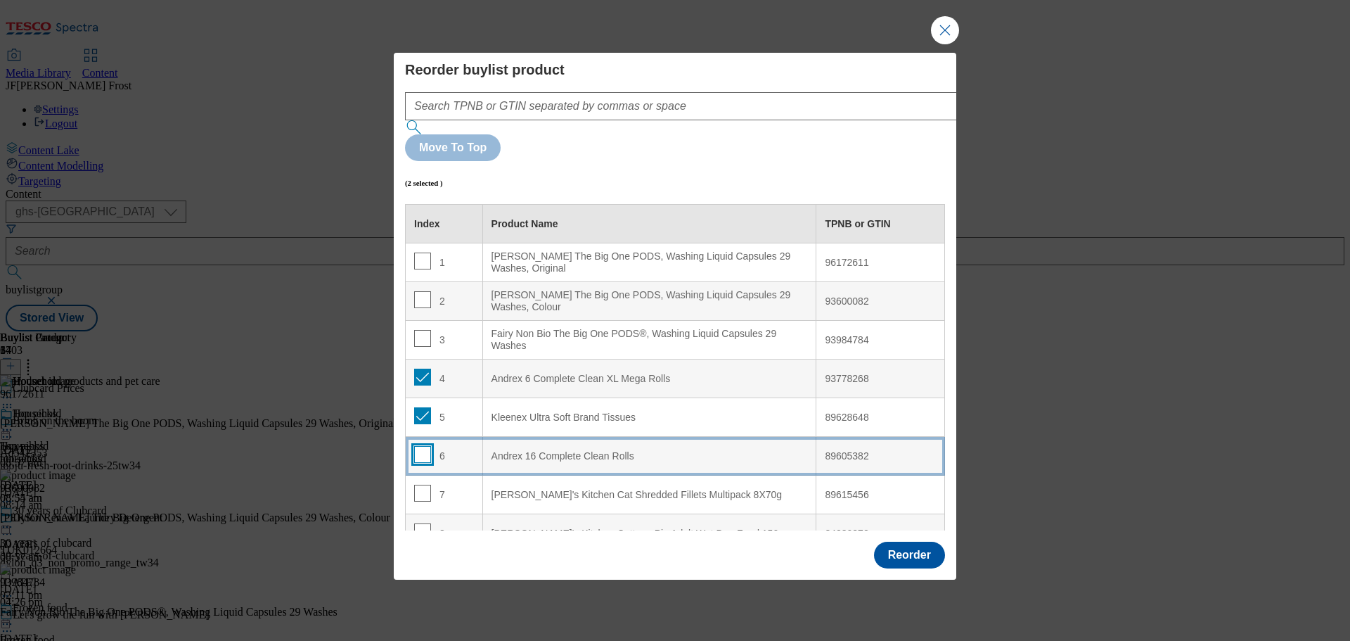
click at [421, 446] on input "Modal" at bounding box center [422, 454] width 17 height 17
checkbox input "true"
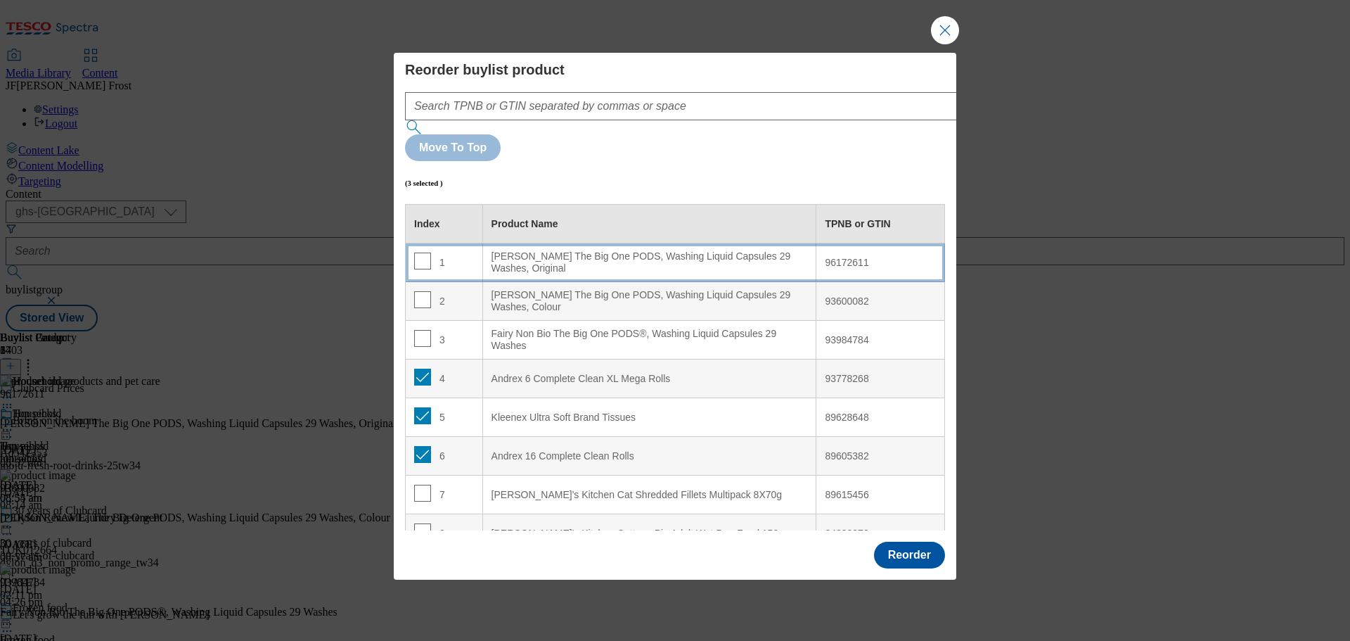
click at [618, 250] on div "[PERSON_NAME] The Big One PODS, Washing Liquid Capsules 29 Washes, Original" at bounding box center [650, 262] width 317 height 25
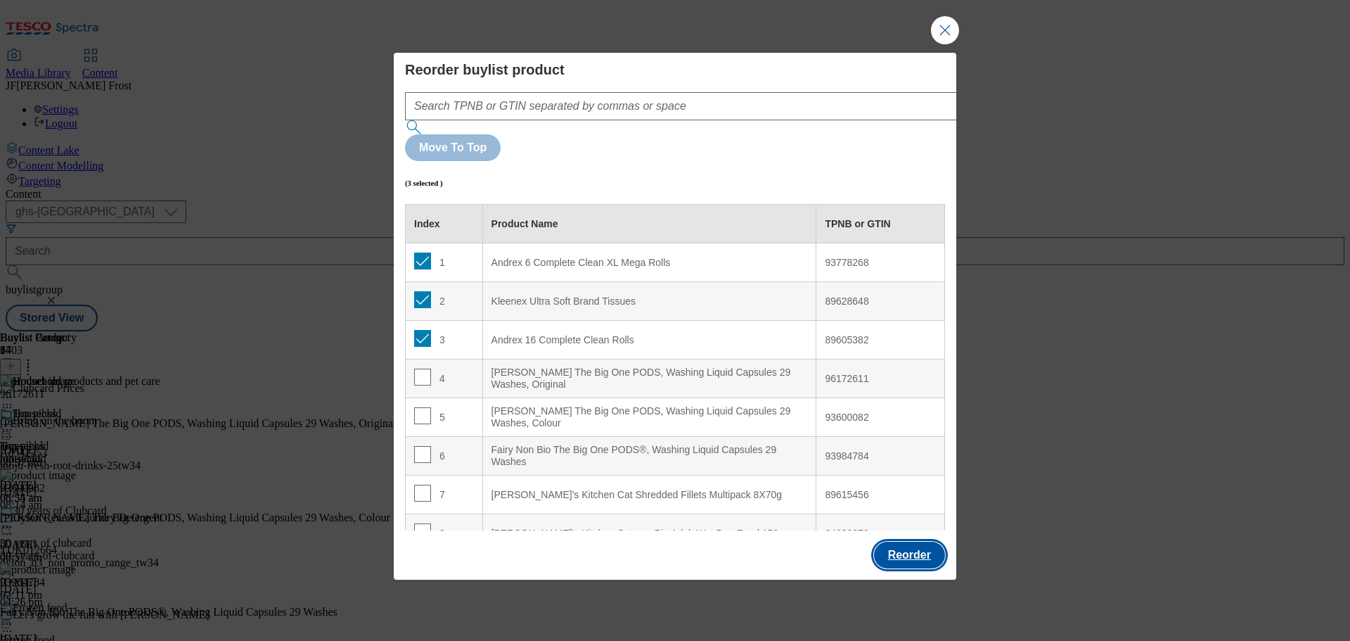
click at [883, 542] on button "Reorder" at bounding box center [909, 555] width 71 height 27
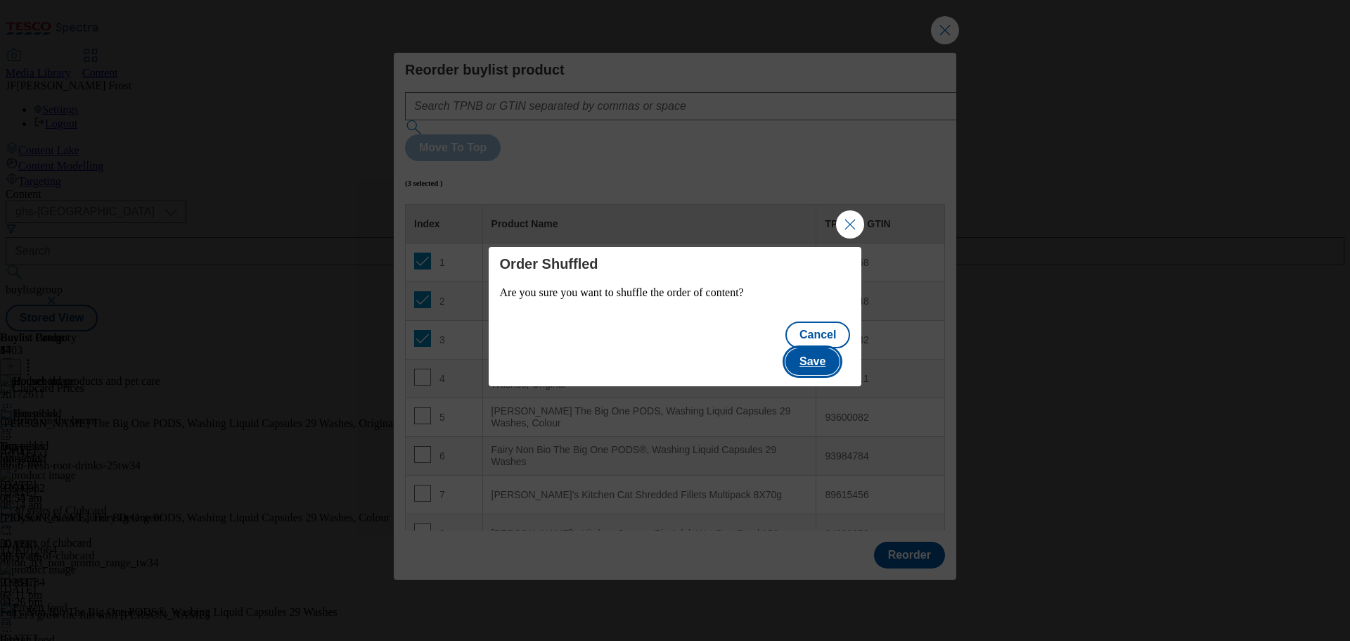
click at [835, 348] on button "Save" at bounding box center [813, 361] width 54 height 27
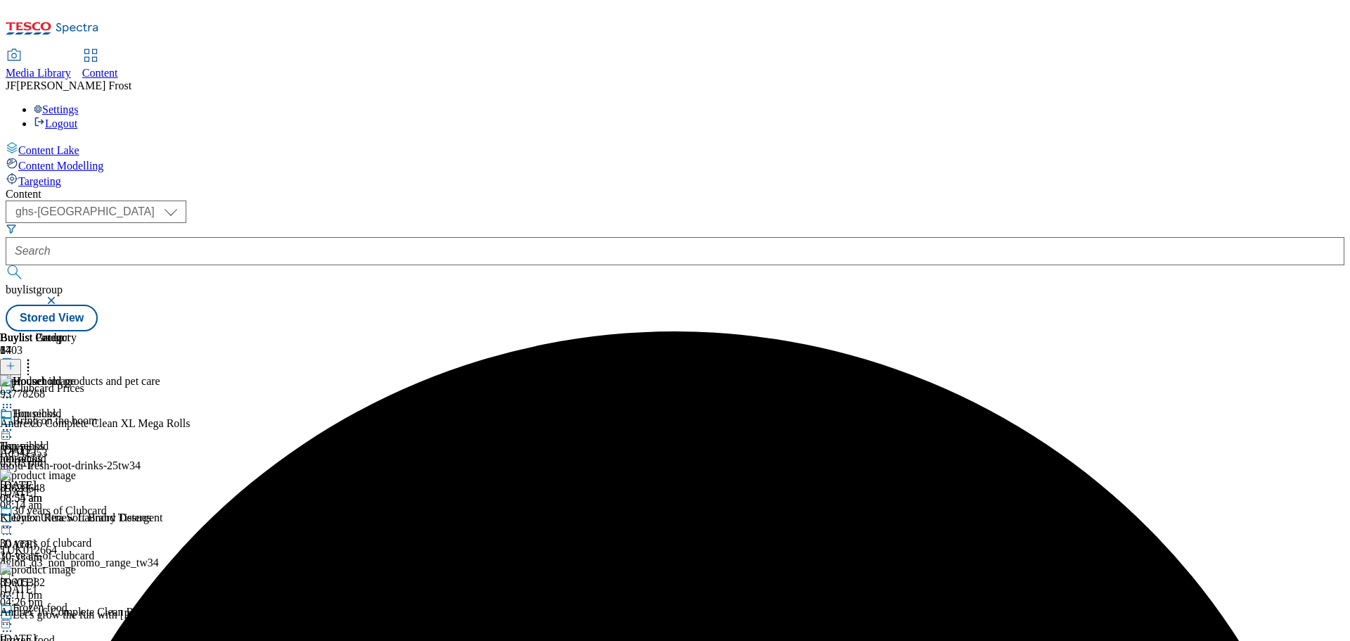
click at [77, 407] on div "Household Household household [DATE] 08:55 am" at bounding box center [38, 455] width 77 height 97
click at [14, 423] on icon at bounding box center [7, 430] width 14 height 14
click at [77, 519] on span "Preview" at bounding box center [60, 524] width 33 height 11
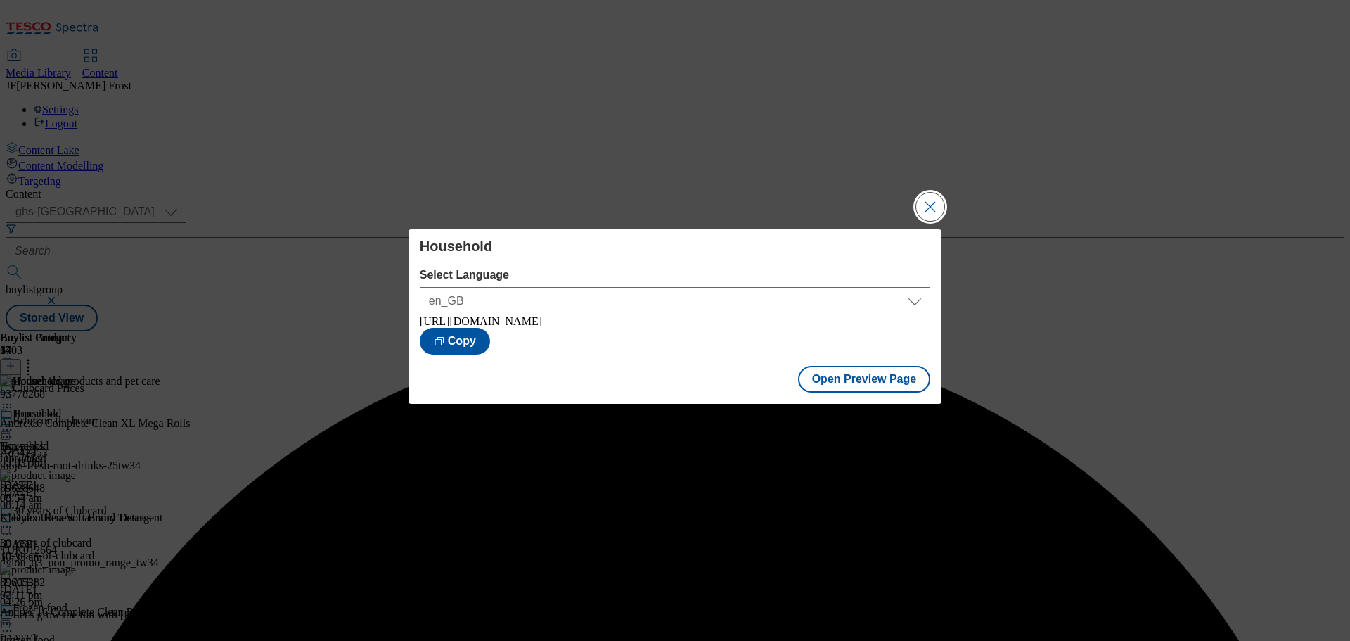
click at [931, 200] on button "Close Modal" at bounding box center [930, 207] width 28 height 28
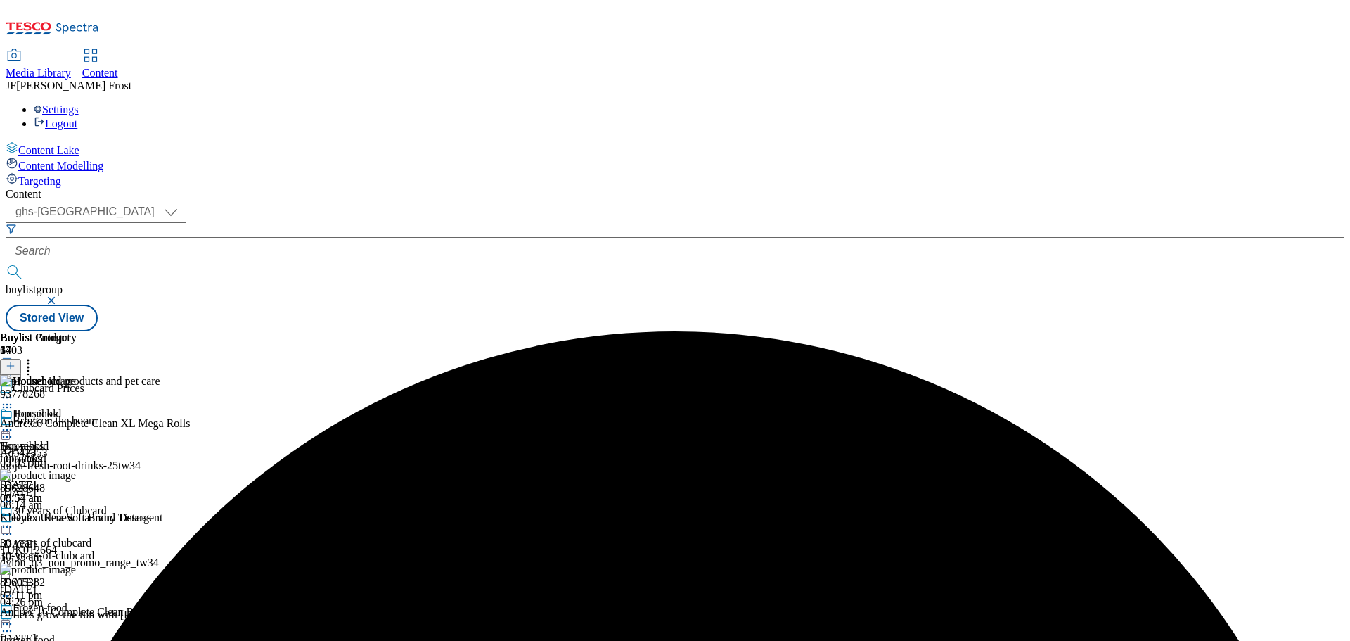
click at [14, 423] on icon at bounding box center [7, 430] width 14 height 14
click at [75, 568] on span "Publish" at bounding box center [59, 573] width 31 height 11
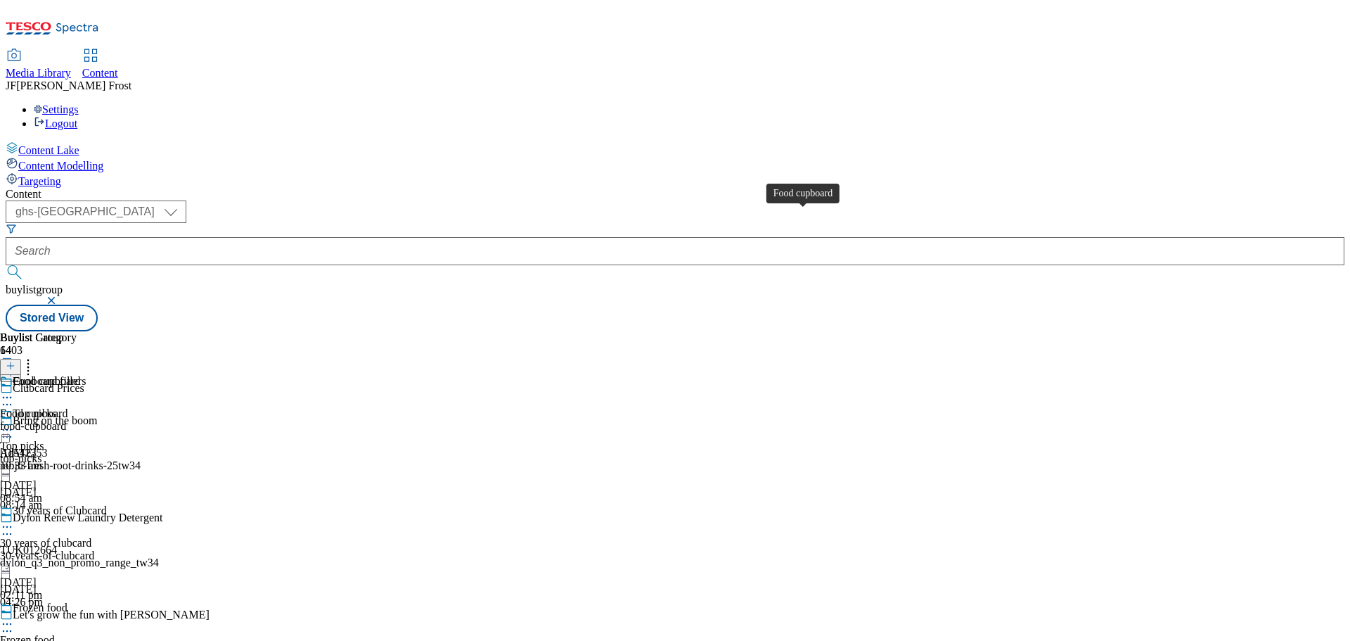
click at [80, 375] on div "Food cupboard" at bounding box center [47, 381] width 68 height 13
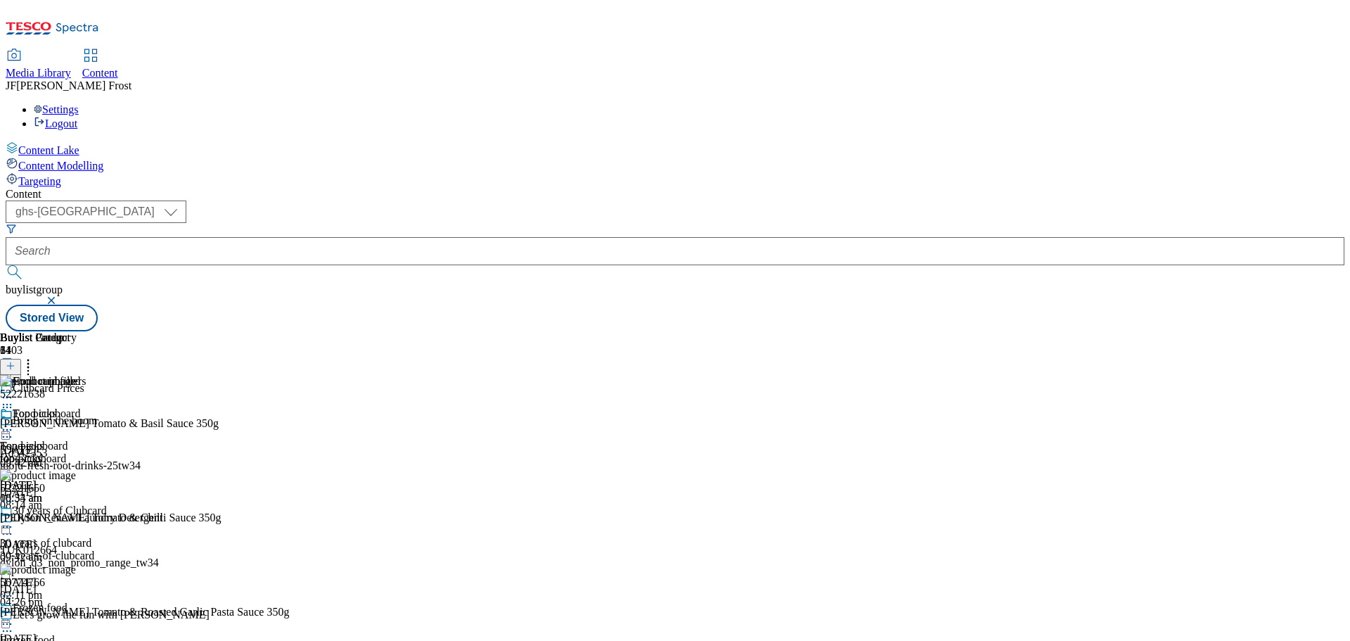
click at [14, 423] on icon at bounding box center [7, 430] width 14 height 14
click at [89, 584] on span "Un-publish" at bounding box center [66, 589] width 45 height 11
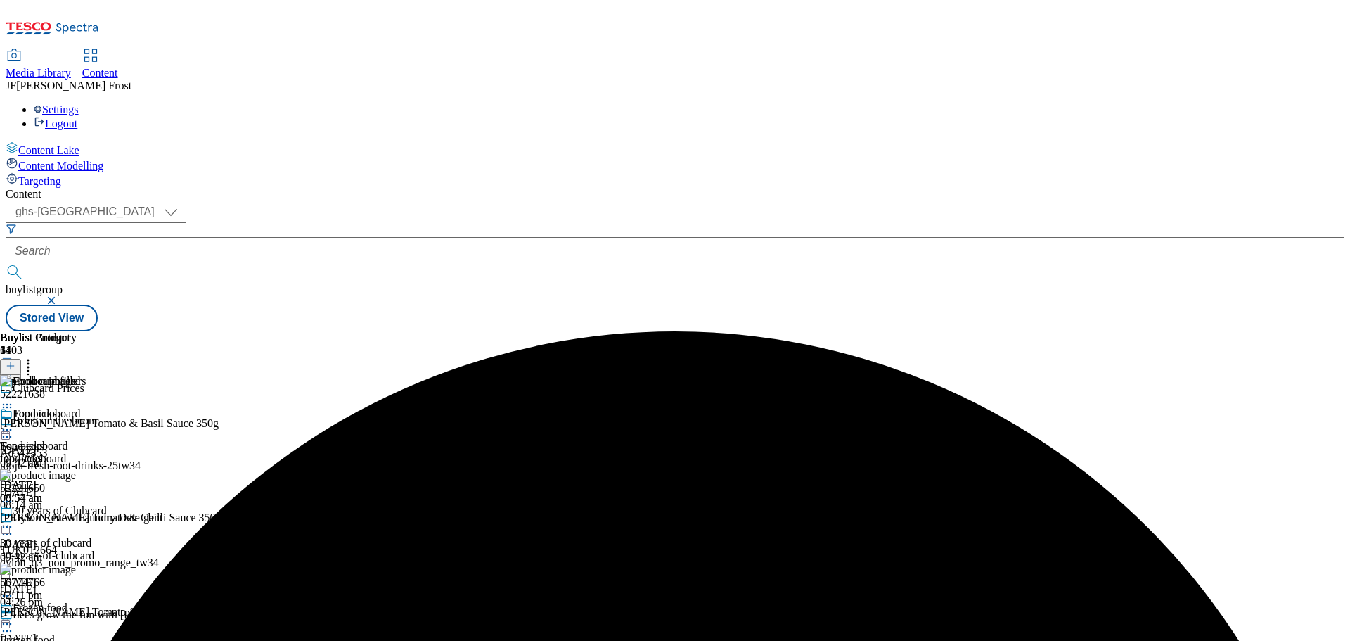
click at [14, 423] on icon at bounding box center [7, 430] width 14 height 14
click at [91, 535] on span "Un-preview" at bounding box center [67, 540] width 47 height 11
click at [30, 363] on circle at bounding box center [28, 364] width 2 height 2
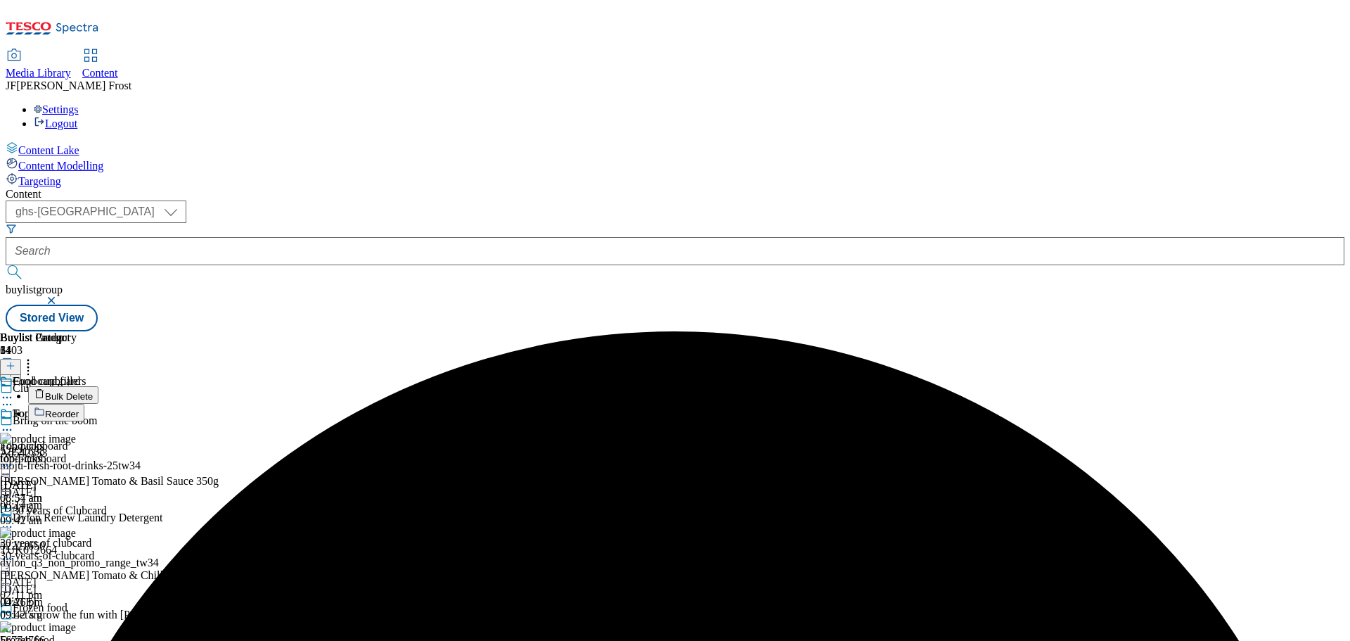
click at [93, 391] on span "Bulk Delete" at bounding box center [69, 396] width 48 height 11
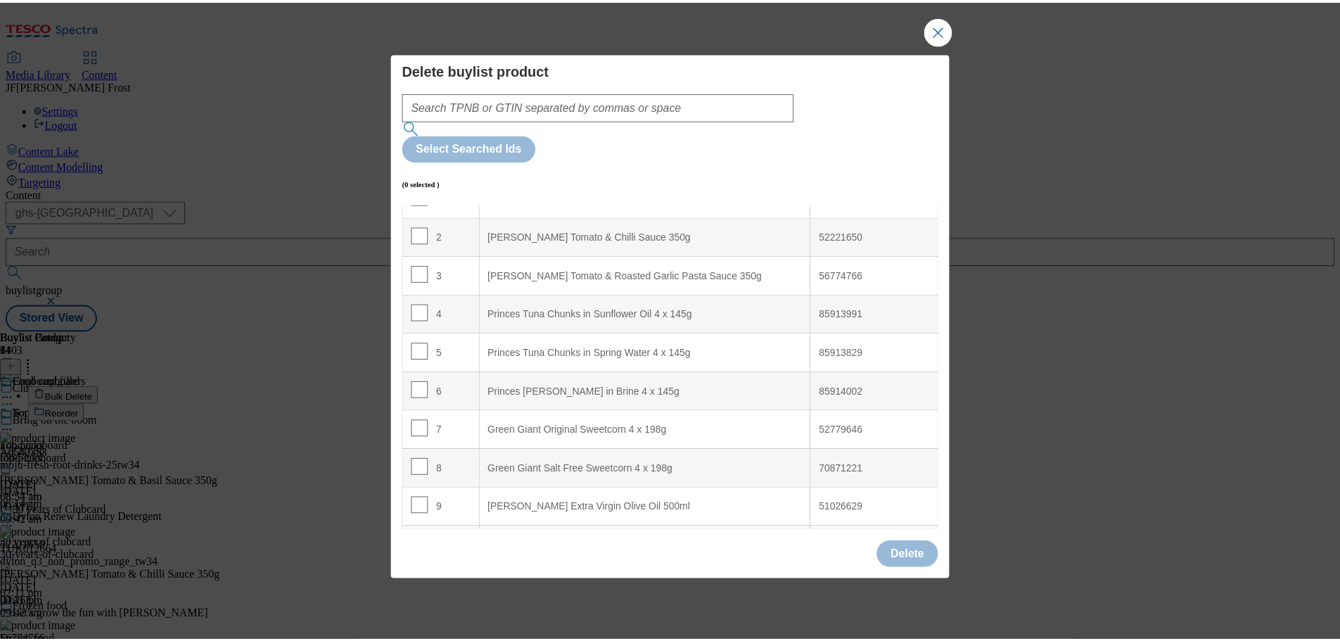
scroll to position [141, 0]
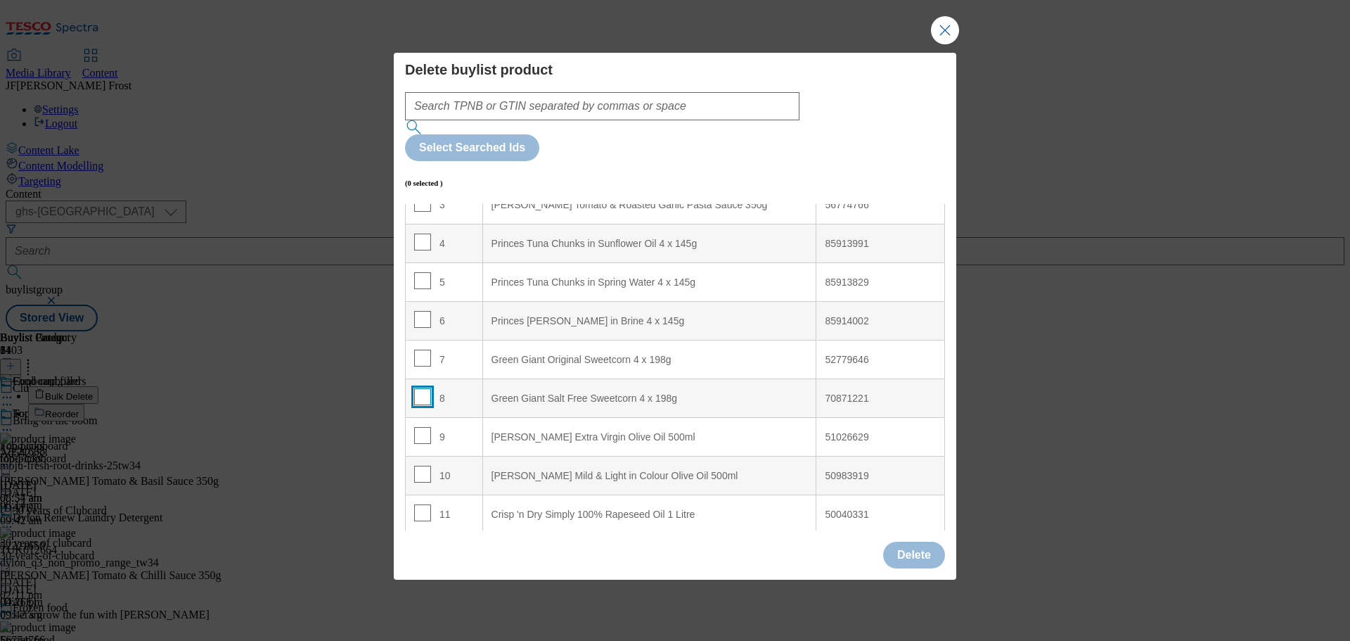
click at [423, 388] on input "Modal" at bounding box center [422, 396] width 17 height 17
checkbox input "true"
click at [920, 542] on button "Delete" at bounding box center [914, 555] width 62 height 27
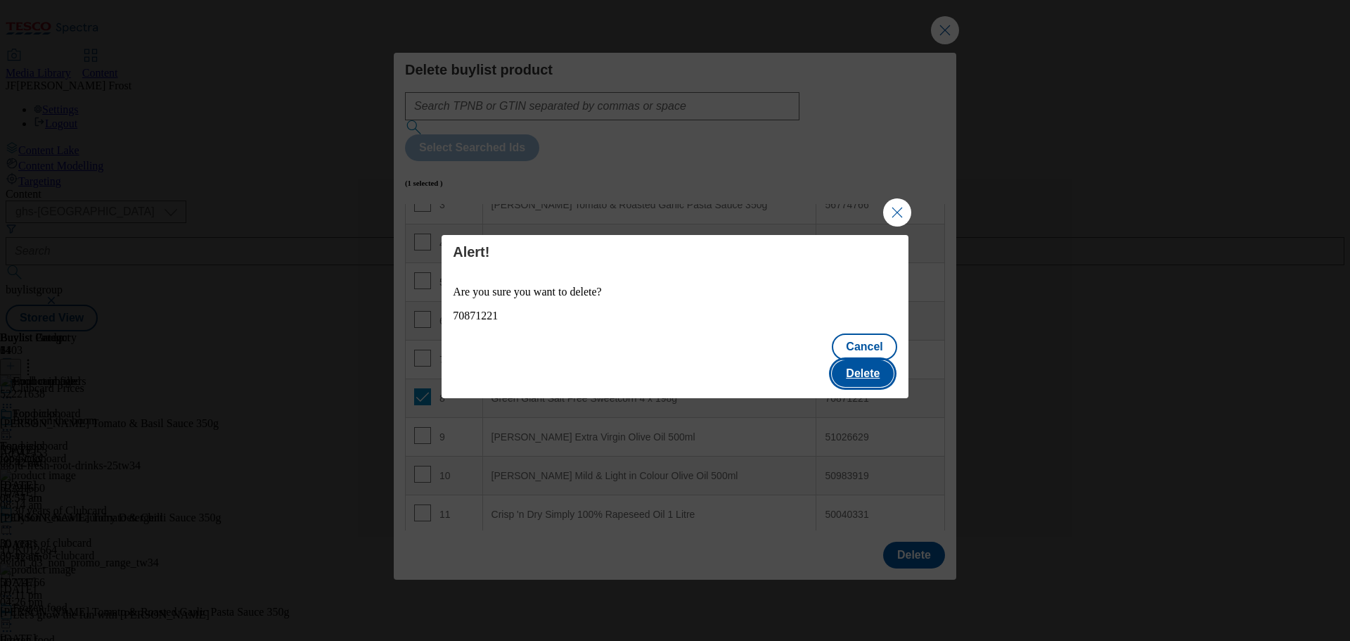
click at [881, 360] on button "Delete" at bounding box center [863, 373] width 62 height 27
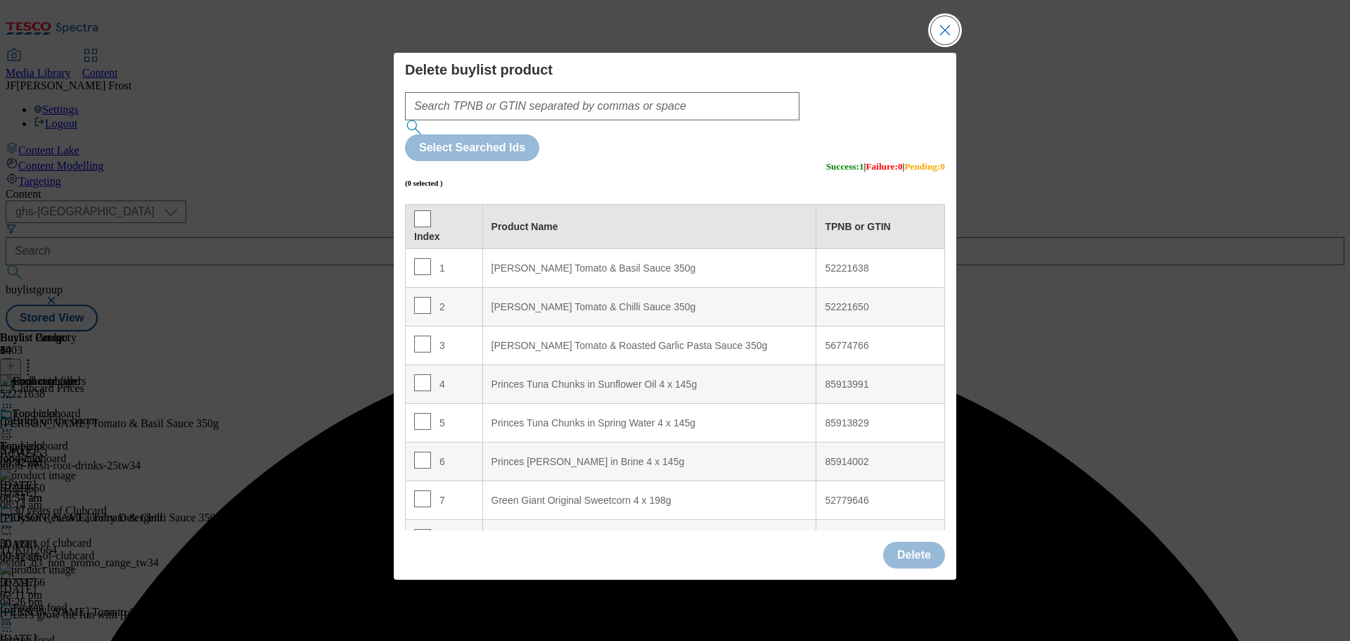
click at [946, 44] on button "Close Modal" at bounding box center [945, 30] width 28 height 28
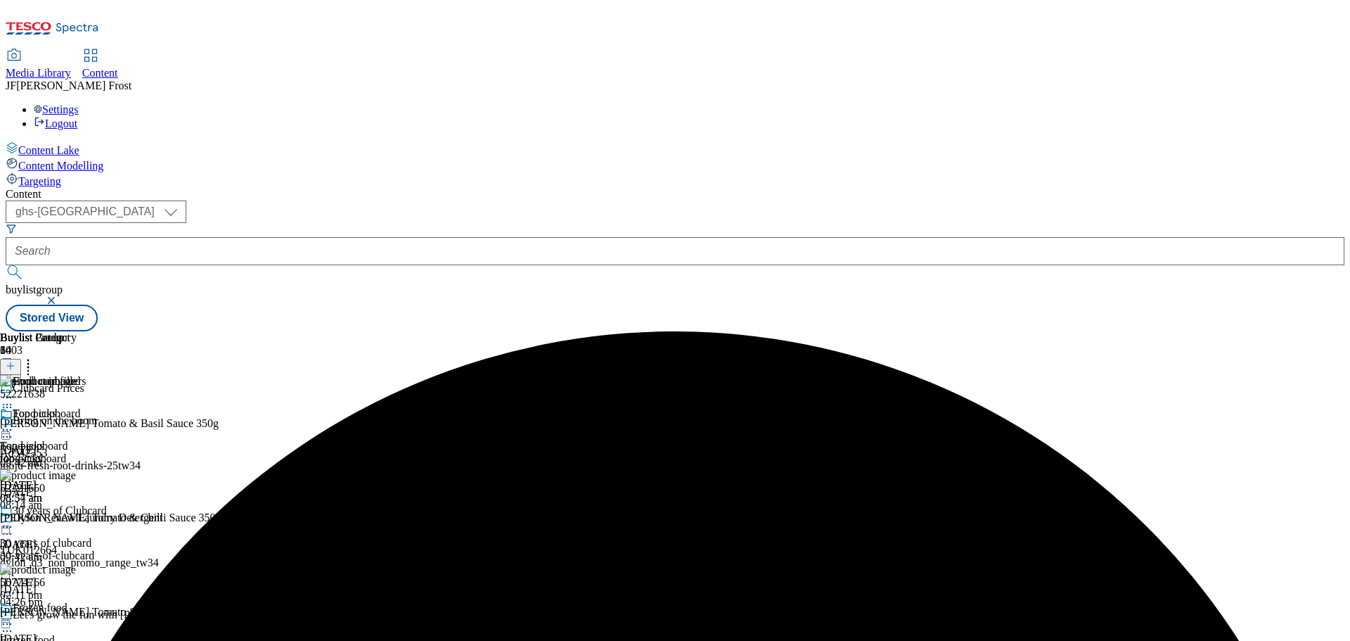
click at [14, 423] on icon at bounding box center [7, 430] width 14 height 14
click at [77, 519] on span "Preview" at bounding box center [60, 524] width 33 height 11
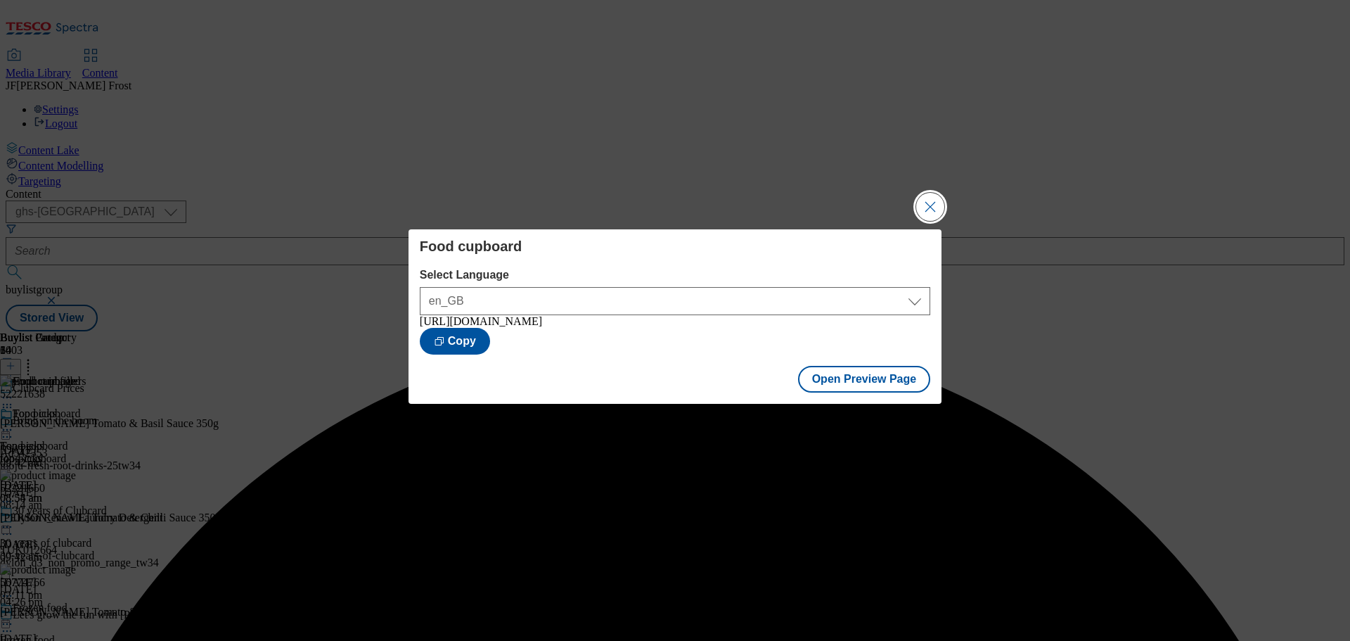
click at [929, 212] on button "Close Modal" at bounding box center [930, 207] width 28 height 28
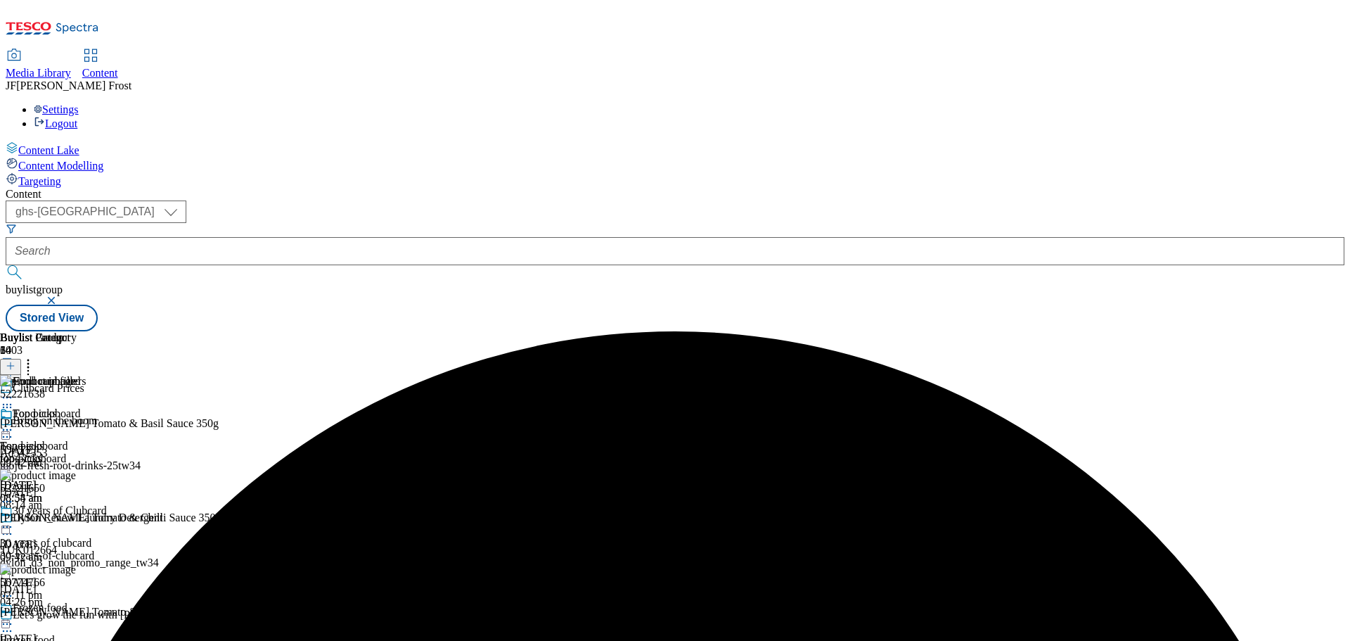
click at [14, 423] on icon at bounding box center [7, 430] width 14 height 14
click at [75, 568] on span "Publish" at bounding box center [59, 573] width 31 height 11
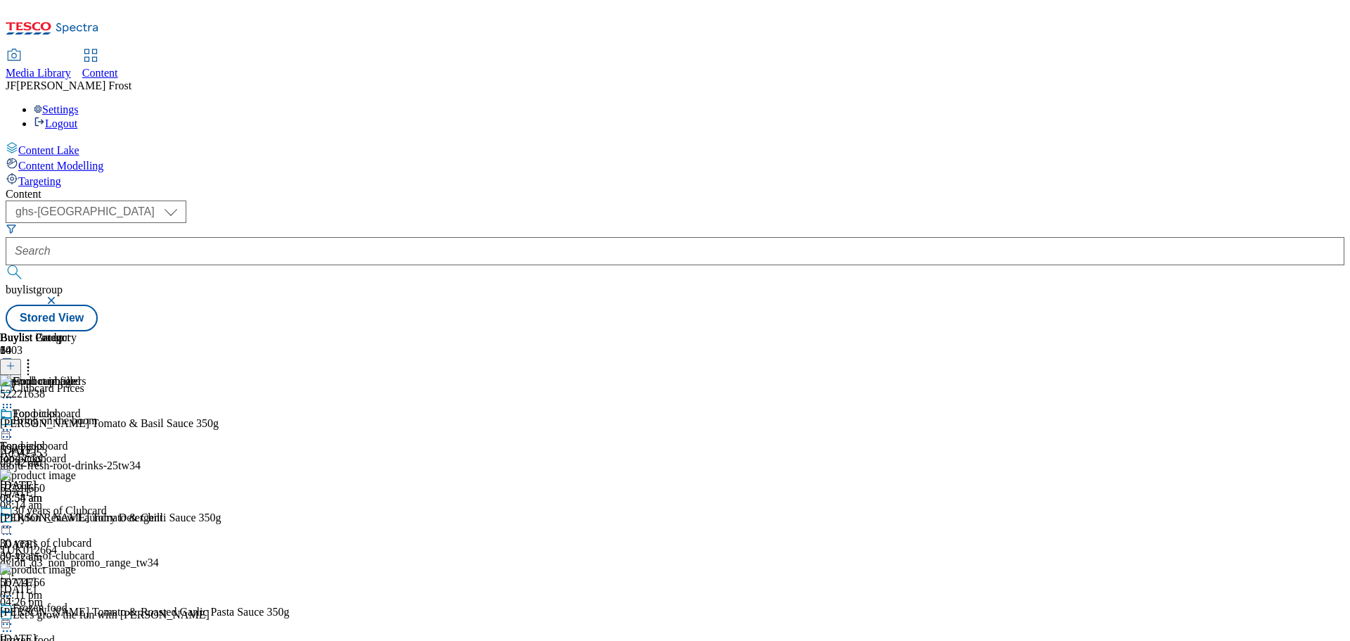
click at [80, 423] on div at bounding box center [40, 431] width 80 height 17
click at [122, 423] on div "Edit Copy Move Reporting Preview Un-preview Open Preview Url Publish Un-publish…" at bounding box center [61, 518] width 122 height 190
click at [1322, 103] on div "Settings Logout" at bounding box center [675, 116] width 1339 height 27
click at [77, 117] on link "Logout" at bounding box center [56, 123] width 44 height 12
